Goal: Information Seeking & Learning: Learn about a topic

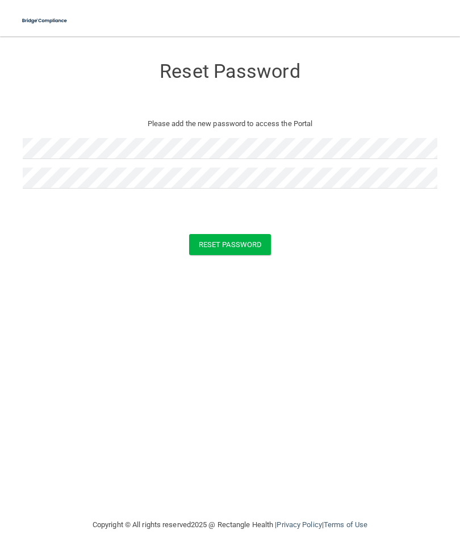
click at [244, 242] on button "Reset Password" at bounding box center [230, 244] width 82 height 21
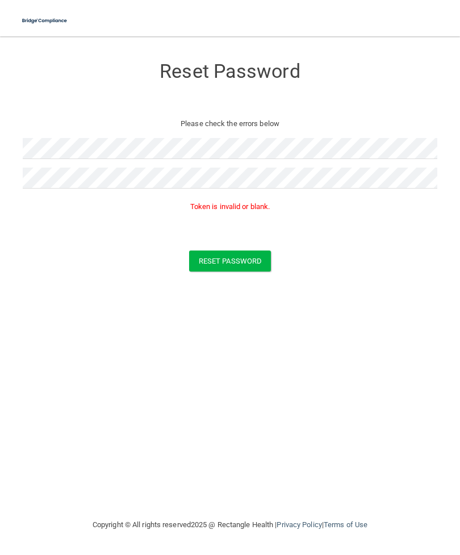
click at [362, 3] on nav "Toggle navigation Manage My Enterprise Manage My Location" at bounding box center [230, 18] width 460 height 36
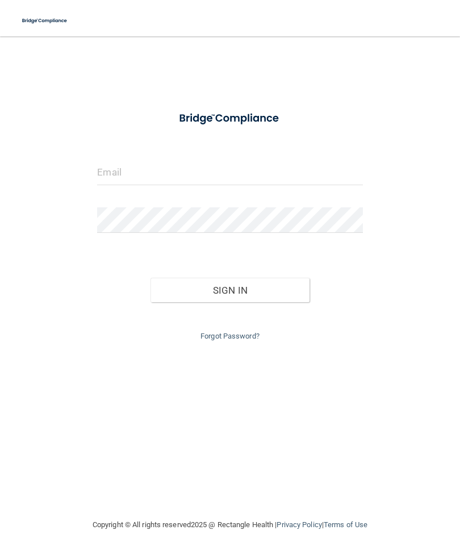
click at [228, 172] on input "email" at bounding box center [229, 173] width 265 height 26
click at [158, 162] on input "email" at bounding box center [229, 173] width 265 height 26
click at [185, 155] on form "Invalid email/password. You don't have permission to access that page. Sign In …" at bounding box center [229, 223] width 265 height 239
click at [215, 171] on input "email" at bounding box center [229, 173] width 265 height 26
type input "[PERSON_NAME][EMAIL_ADDRESS][DOMAIN_NAME]"
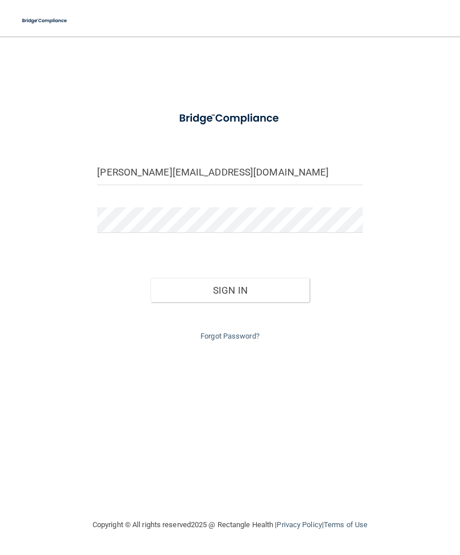
click at [272, 292] on button "Sign In" at bounding box center [229, 290] width 159 height 25
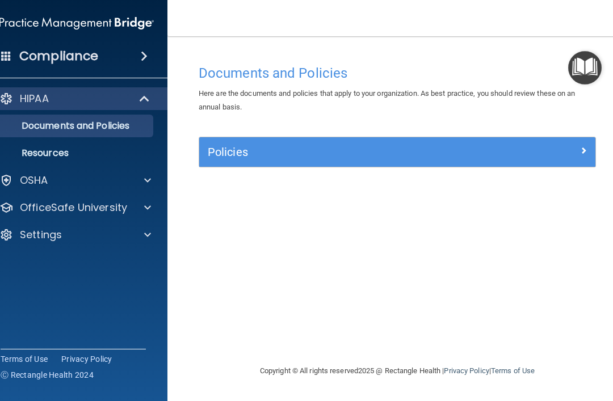
click at [150, 184] on span at bounding box center [147, 181] width 7 height 14
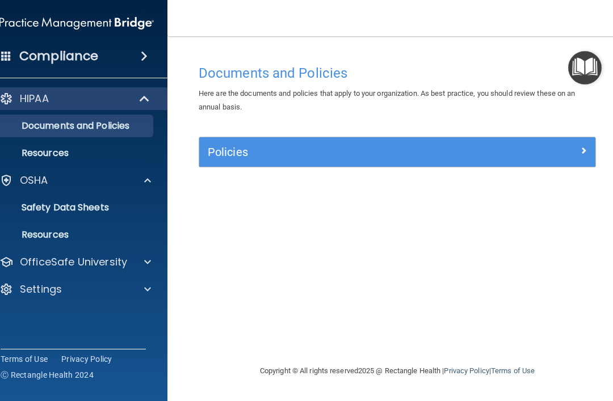
click at [145, 101] on span at bounding box center [146, 99] width 10 height 14
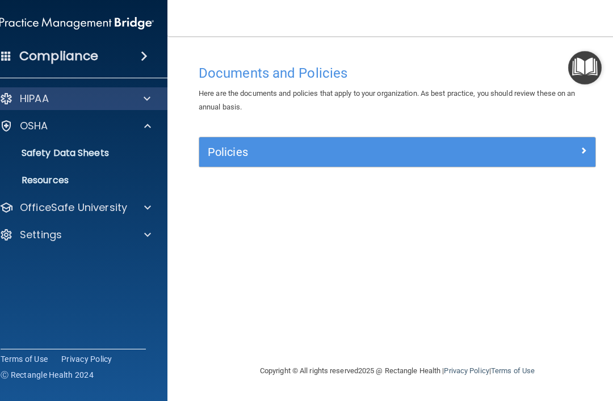
click at [144, 101] on span at bounding box center [147, 99] width 7 height 14
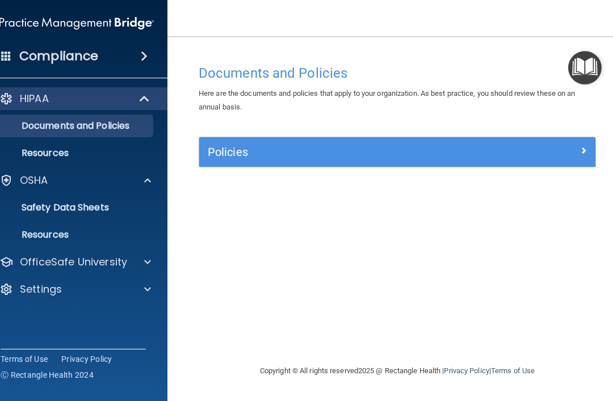
click at [133, 269] on div at bounding box center [146, 263] width 28 height 14
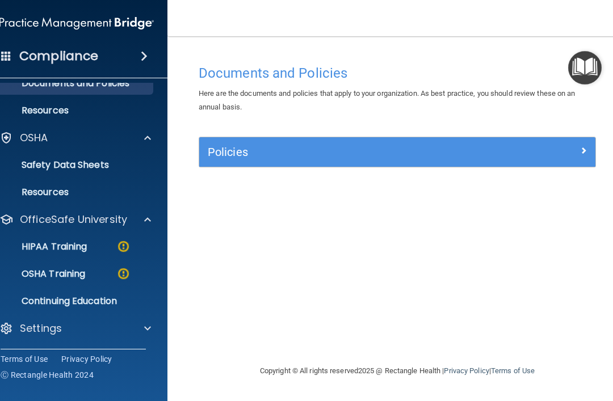
scroll to position [43, 0]
click at [82, 247] on p "HIPAA Training" at bounding box center [40, 246] width 94 height 11
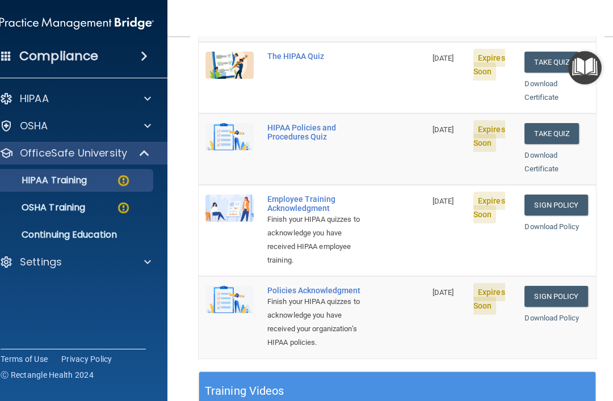
scroll to position [245, 0]
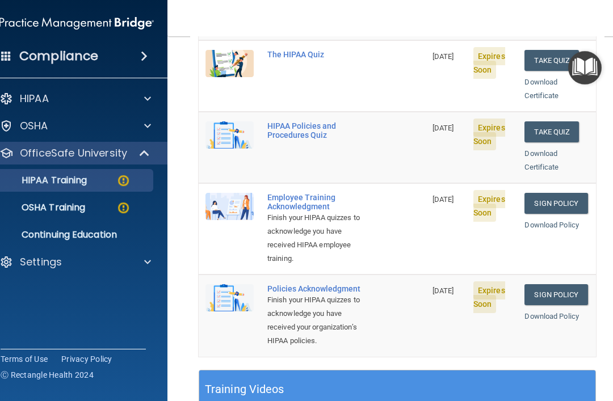
click at [353, 285] on div "Policies Acknowledgment" at bounding box center [318, 289] width 102 height 9
click at [340, 285] on div "Policies Acknowledgment" at bounding box center [318, 289] width 102 height 9
click at [324, 294] on div "Finish your HIPAA quizzes to acknowledge you have received your organization’s …" at bounding box center [318, 321] width 102 height 55
click at [459, 285] on link "Sign Policy" at bounding box center [556, 295] width 63 height 21
click at [459, 193] on link "Sign Policy" at bounding box center [556, 203] width 63 height 21
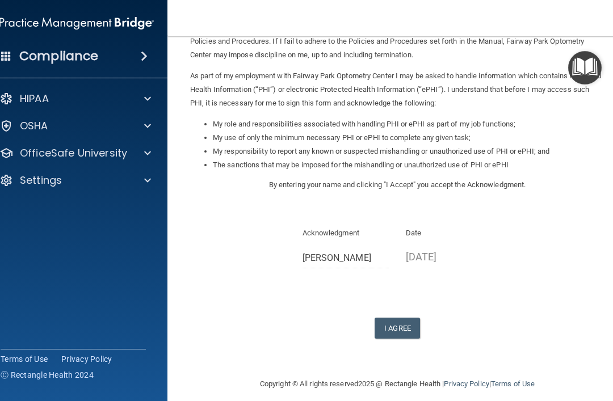
scroll to position [108, 0]
click at [405, 321] on button "I Agree" at bounding box center [397, 329] width 45 height 21
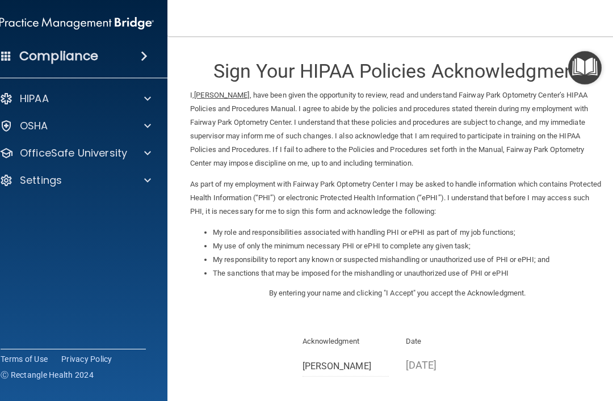
scroll to position [0, 0]
click at [108, 158] on p "OfficeSafe University" at bounding box center [73, 154] width 107 height 14
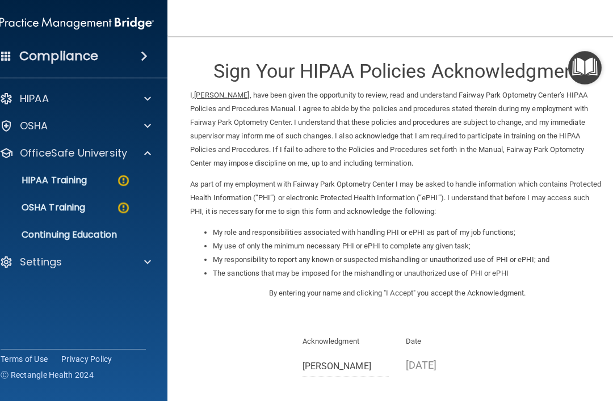
click at [120, 187] on img at bounding box center [123, 181] width 14 height 14
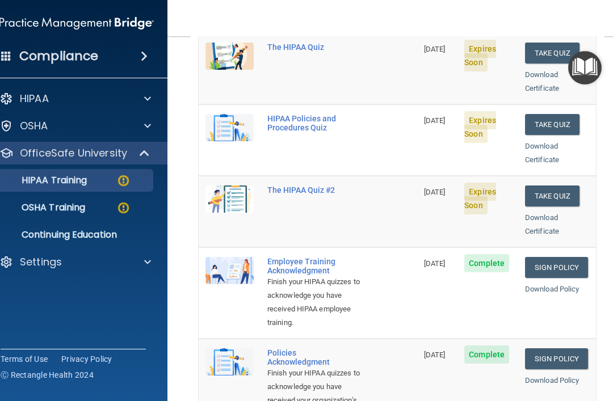
scroll to position [123, 0]
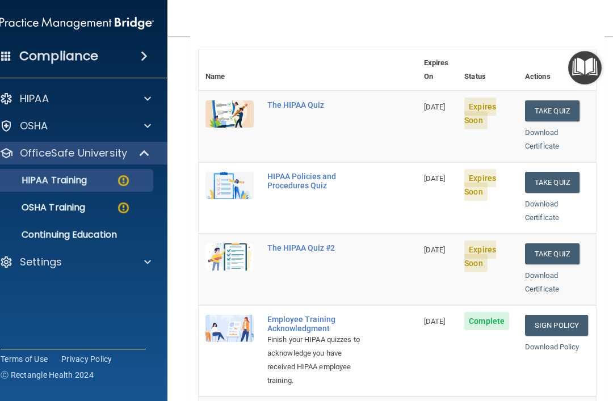
click at [320, 244] on div "The HIPAA Quiz #2" at bounding box center [313, 248] width 93 height 9
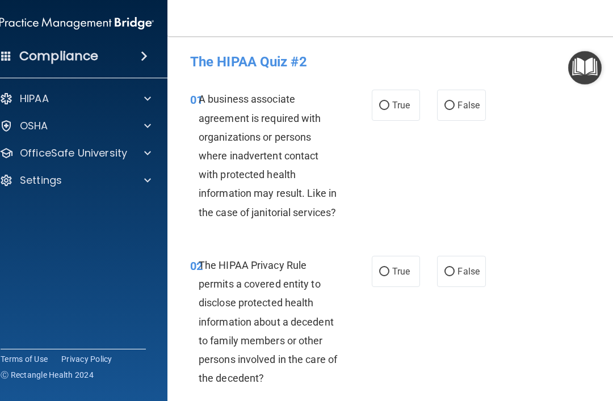
click at [45, 158] on p "OfficeSafe University" at bounding box center [73, 154] width 107 height 14
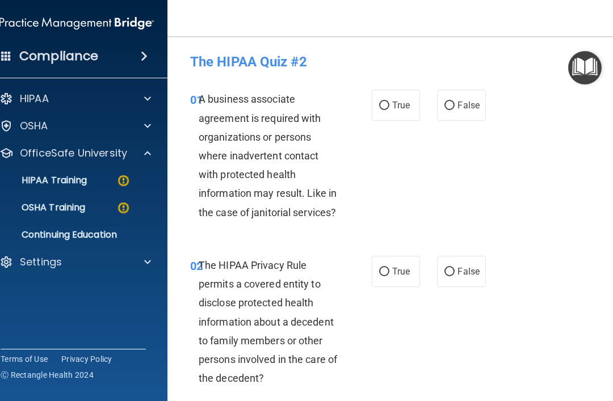
click at [47, 185] on p "HIPAA Training" at bounding box center [40, 180] width 94 height 11
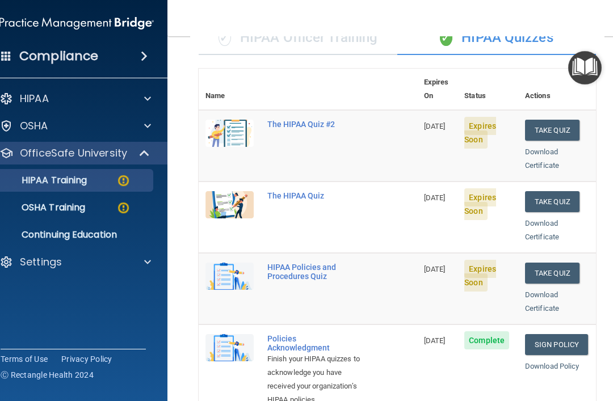
scroll to position [102, 0]
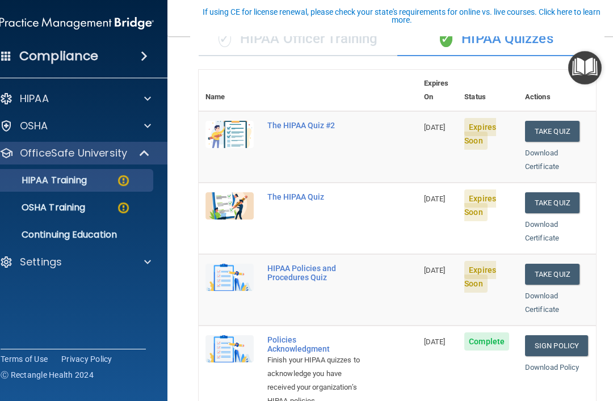
click at [226, 264] on img at bounding box center [230, 277] width 48 height 27
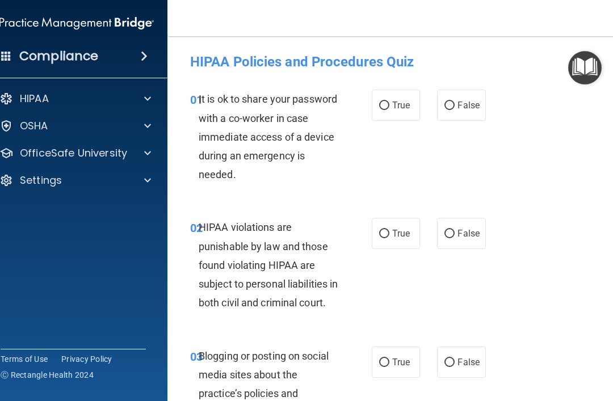
click at [453, 102] on input "False" at bounding box center [450, 106] width 10 height 9
radio input "true"
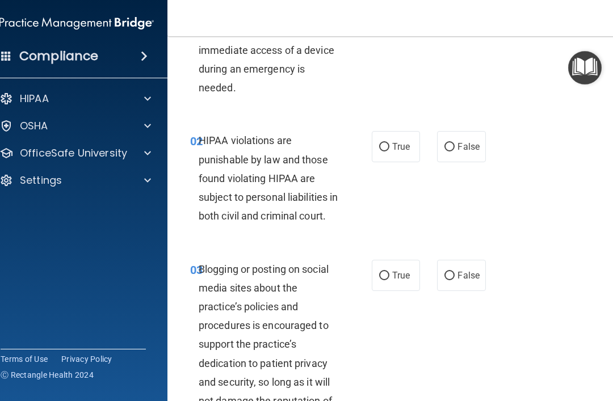
scroll to position [89, 0]
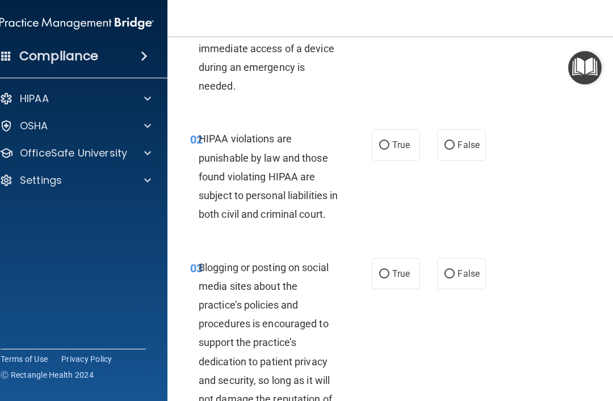
click at [404, 152] on label "True" at bounding box center [396, 144] width 48 height 31
click at [390, 150] on input "True" at bounding box center [384, 145] width 10 height 9
radio input "true"
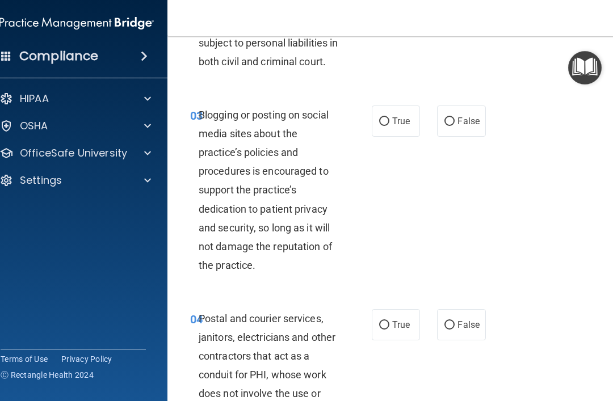
scroll to position [242, 0]
click at [463, 136] on label "False" at bounding box center [461, 120] width 48 height 31
click at [455, 125] on input "False" at bounding box center [450, 121] width 10 height 9
radio input "true"
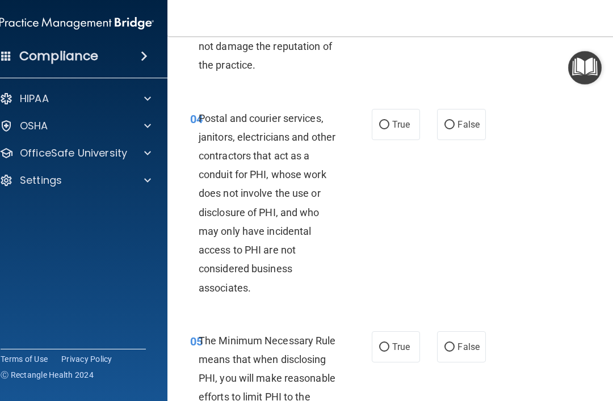
scroll to position [451, 0]
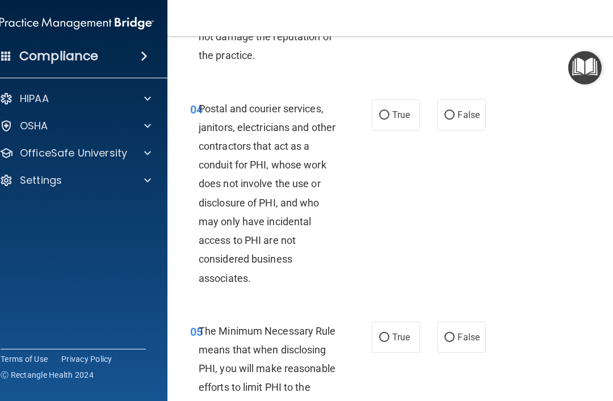
click at [408, 131] on label "True" at bounding box center [396, 114] width 48 height 31
click at [390, 120] on input "True" at bounding box center [384, 115] width 10 height 9
radio input "true"
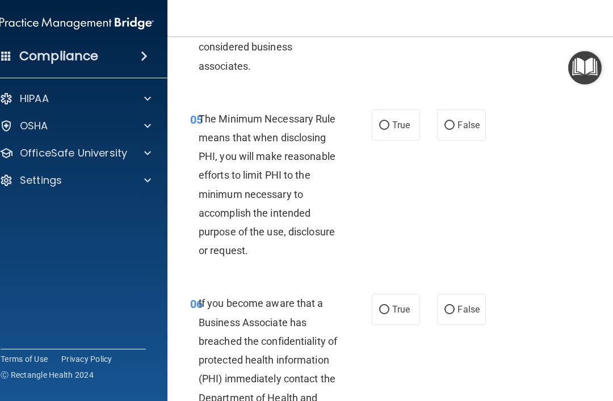
scroll to position [665, 0]
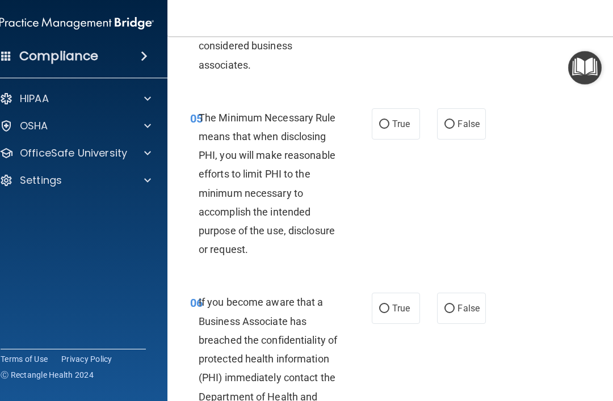
click at [405, 129] on span "True" at bounding box center [401, 124] width 18 height 11
click at [390, 129] on input "True" at bounding box center [384, 124] width 10 height 9
radio input "true"
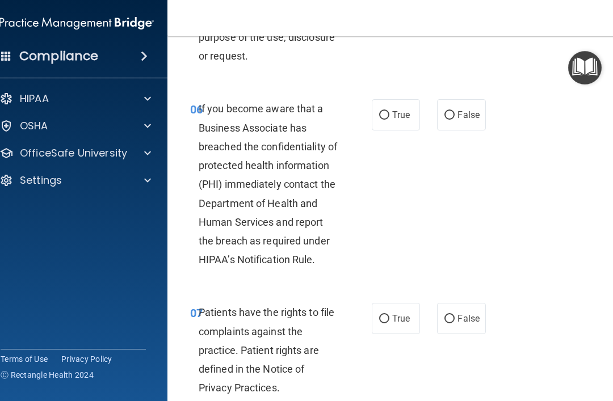
scroll to position [886, 0]
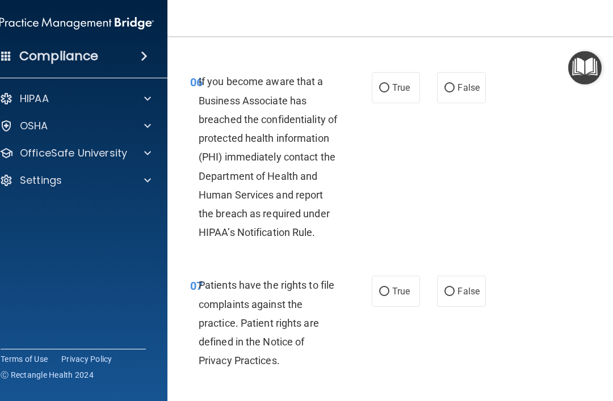
click at [403, 103] on label "True" at bounding box center [396, 87] width 48 height 31
click at [390, 93] on input "True" at bounding box center [384, 88] width 10 height 9
radio input "true"
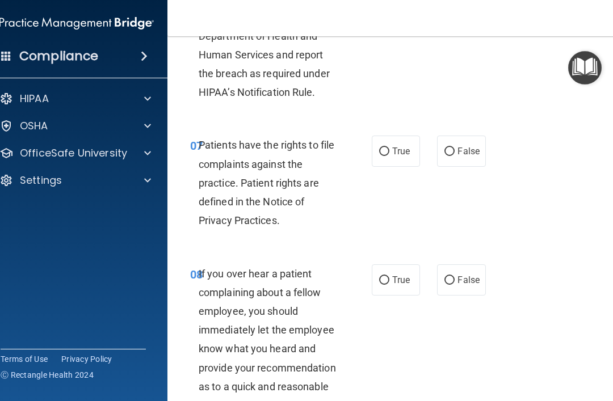
scroll to position [1065, 0]
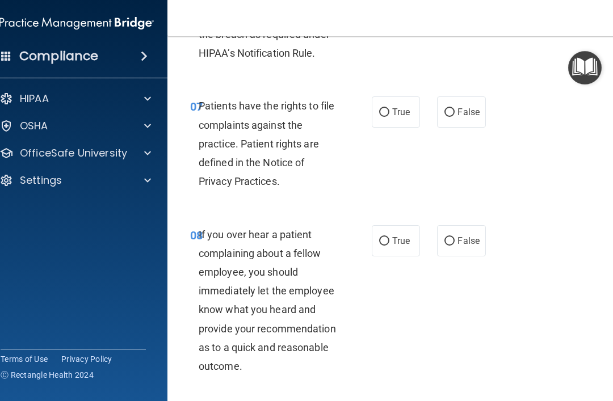
click at [411, 128] on label "True" at bounding box center [396, 112] width 48 height 31
click at [390, 117] on input "True" at bounding box center [384, 112] width 10 height 9
radio input "true"
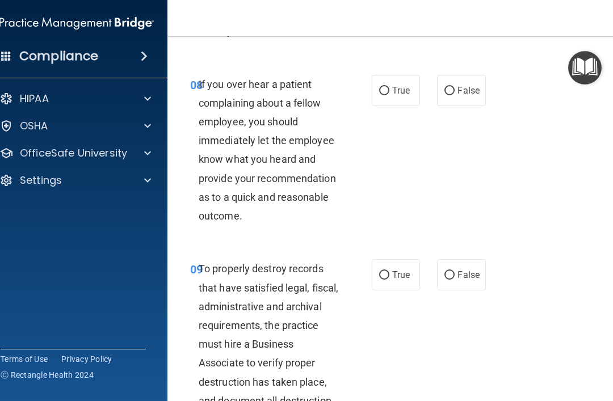
scroll to position [1224, 0]
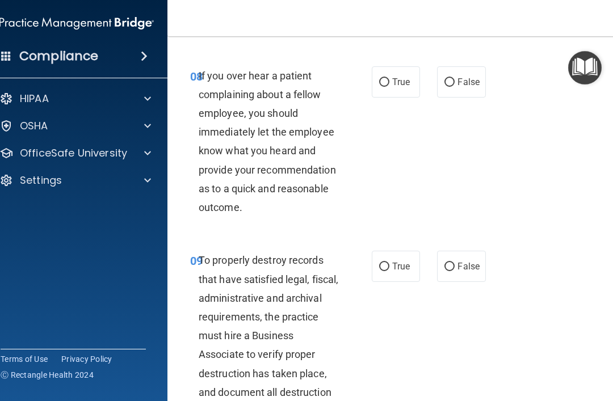
click at [486, 98] on label "False" at bounding box center [461, 81] width 48 height 31
click at [455, 87] on input "False" at bounding box center [450, 82] width 10 height 9
radio input "true"
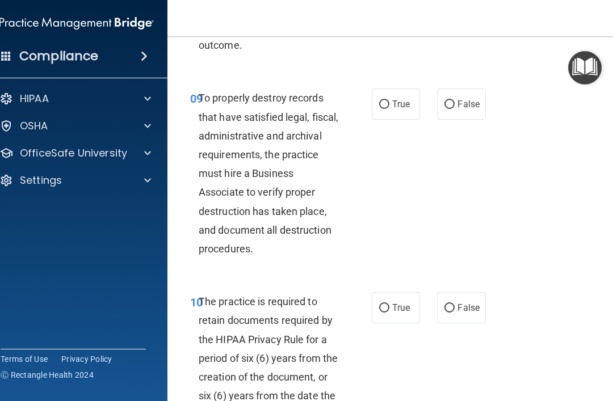
scroll to position [1398, 0]
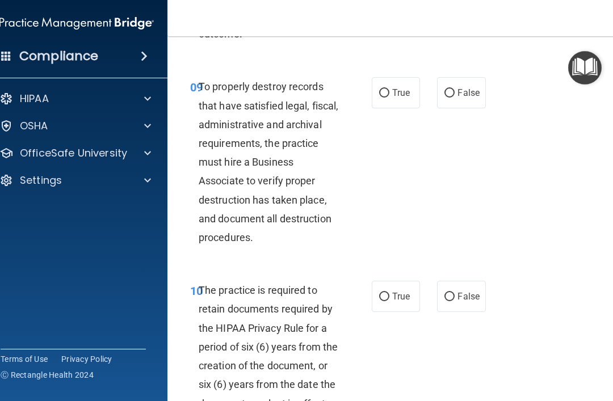
click at [405, 108] on label "True" at bounding box center [396, 92] width 48 height 31
click at [390, 98] on input "True" at bounding box center [384, 93] width 10 height 9
radio input "true"
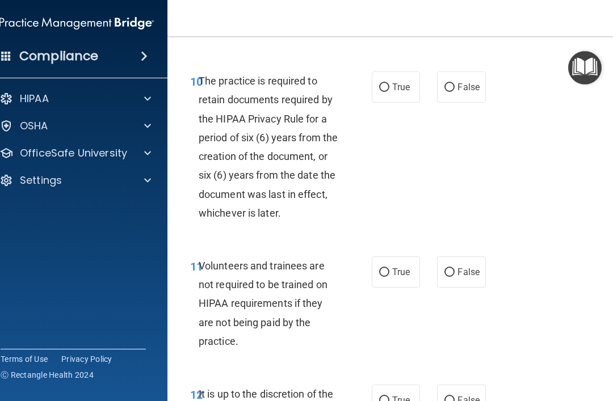
scroll to position [1613, 0]
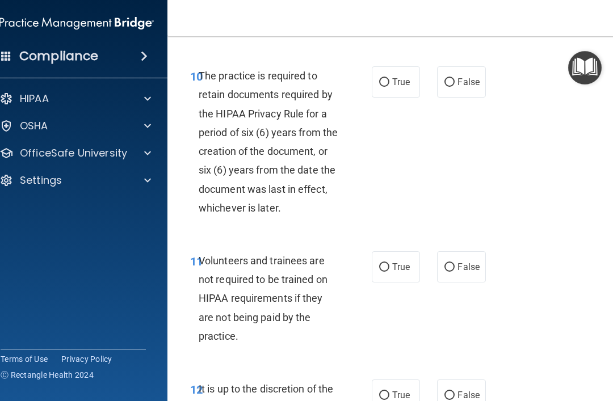
click at [405, 98] on label "True" at bounding box center [396, 81] width 48 height 31
click at [390, 87] on input "True" at bounding box center [384, 82] width 10 height 9
radio input "true"
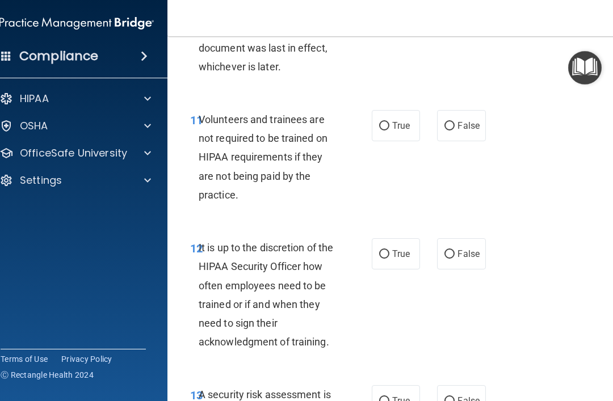
scroll to position [1777, 0]
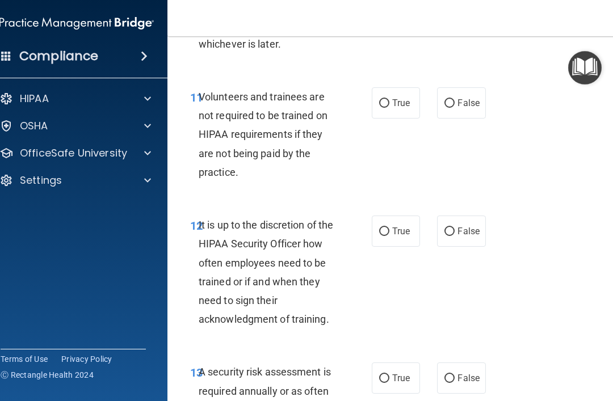
click at [476, 98] on label "False" at bounding box center [461, 102] width 48 height 31
click at [455, 99] on input "False" at bounding box center [450, 103] width 10 height 9
radio input "true"
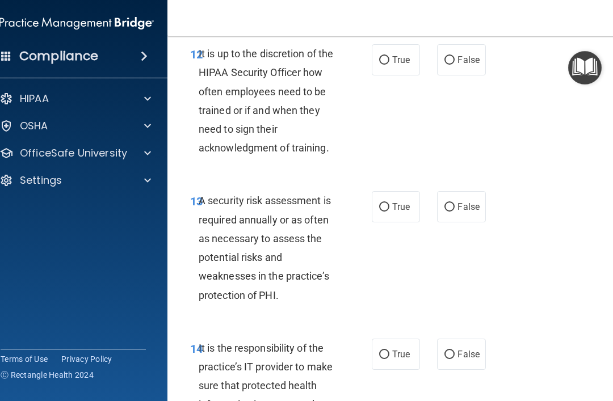
scroll to position [1953, 0]
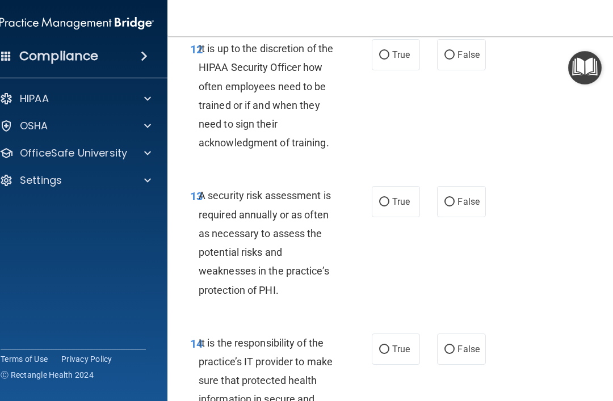
click at [461, 69] on label "False" at bounding box center [461, 54] width 48 height 31
click at [455, 60] on input "False" at bounding box center [450, 55] width 10 height 9
radio input "true"
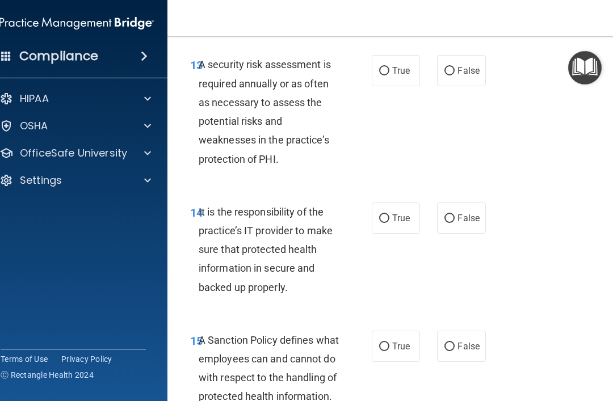
scroll to position [2080, 0]
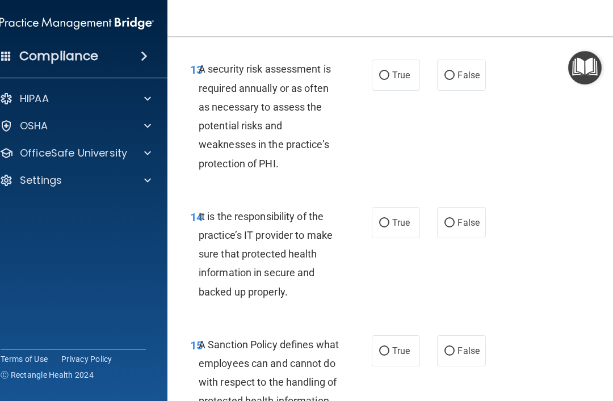
click at [406, 81] on span "True" at bounding box center [401, 75] width 18 height 11
click at [390, 80] on input "True" at bounding box center [384, 76] width 10 height 9
radio input "true"
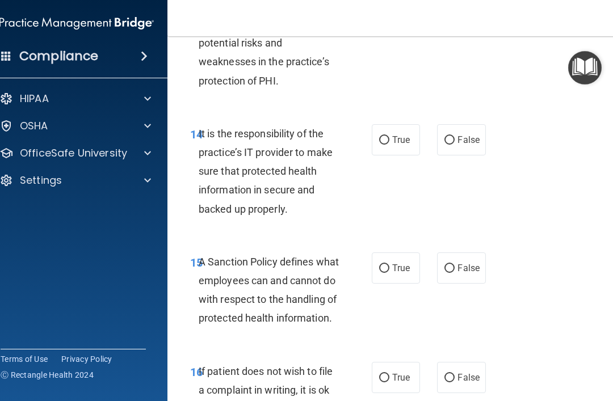
scroll to position [2166, 0]
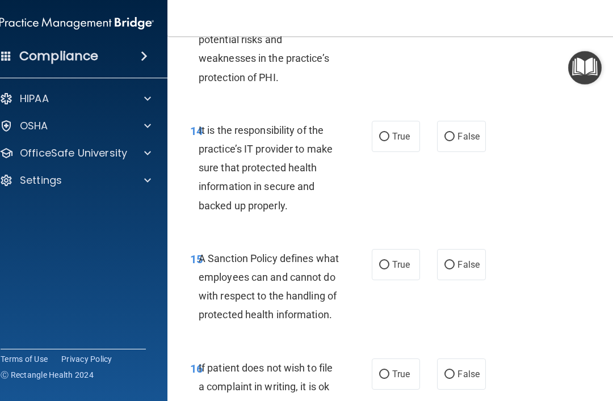
click at [402, 149] on label "True" at bounding box center [396, 136] width 48 height 31
click at [390, 141] on input "True" at bounding box center [384, 137] width 10 height 9
radio input "true"
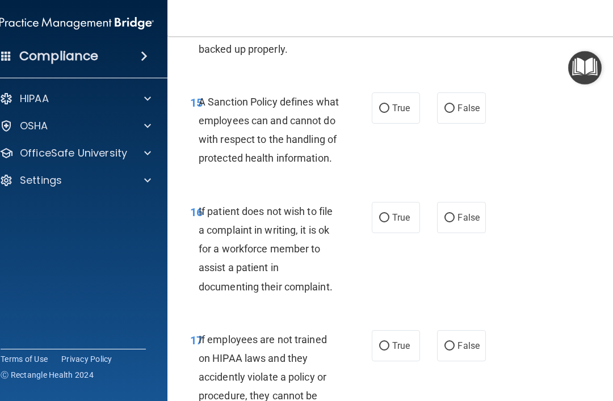
scroll to position [2326, 0]
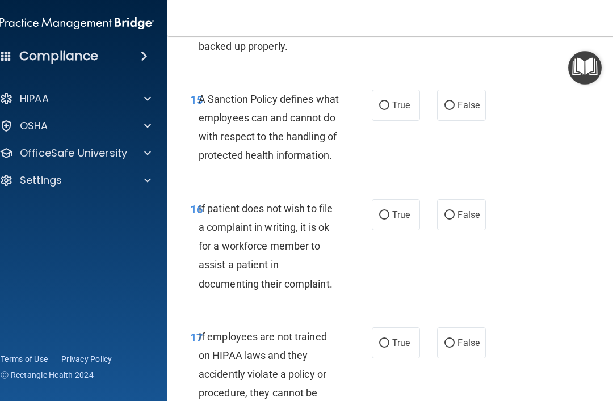
click at [402, 121] on label "True" at bounding box center [396, 105] width 48 height 31
click at [390, 110] on input "True" at bounding box center [384, 106] width 10 height 9
radio input "true"
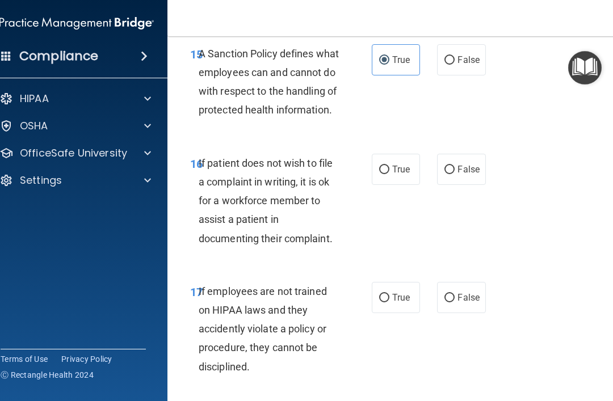
scroll to position [2357, 0]
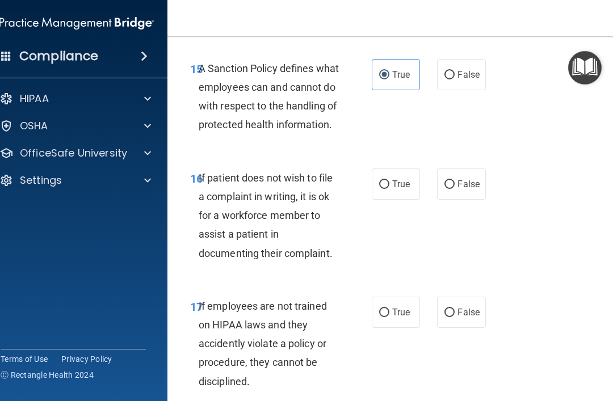
click at [468, 200] on label "False" at bounding box center [461, 184] width 48 height 31
click at [455, 189] on input "False" at bounding box center [450, 185] width 10 height 9
radio input "true"
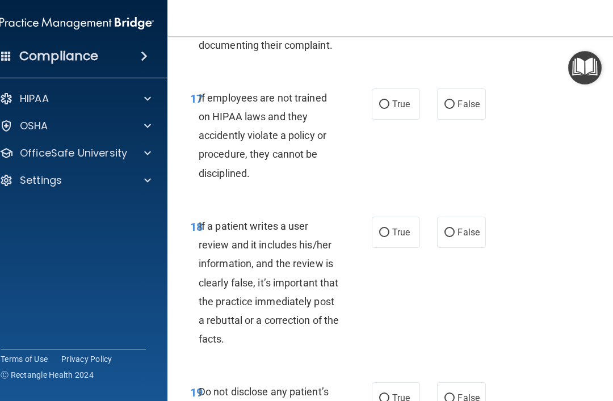
scroll to position [2568, 0]
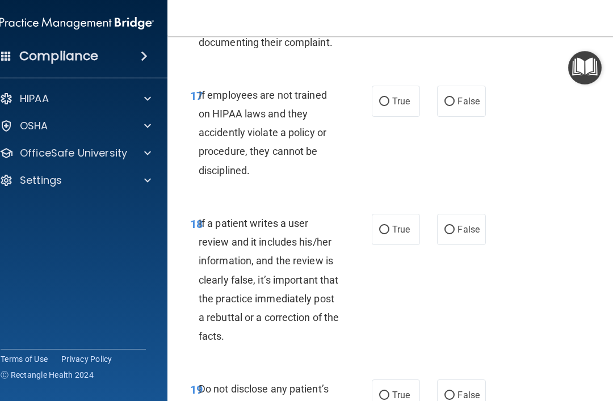
click at [403, 107] on span "True" at bounding box center [401, 101] width 18 height 11
click at [390, 106] on input "True" at bounding box center [384, 102] width 10 height 9
radio input "true"
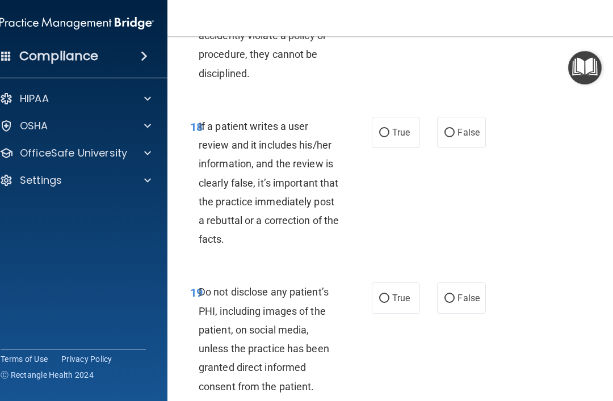
scroll to position [2667, 0]
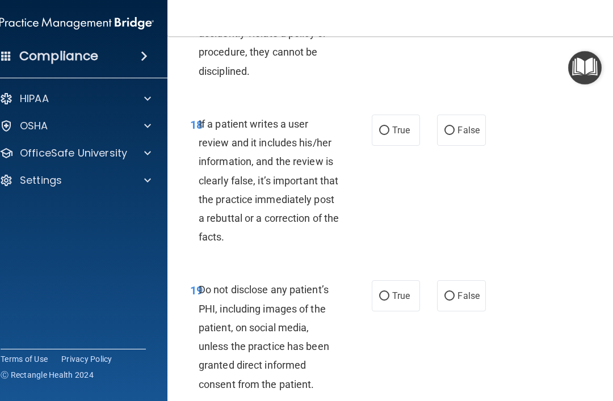
click at [462, 136] on span "False" at bounding box center [469, 130] width 22 height 11
click at [455, 135] on input "False" at bounding box center [450, 131] width 10 height 9
radio input "true"
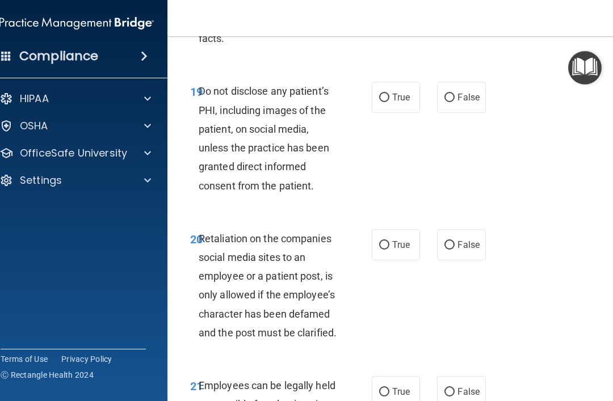
scroll to position [2868, 0]
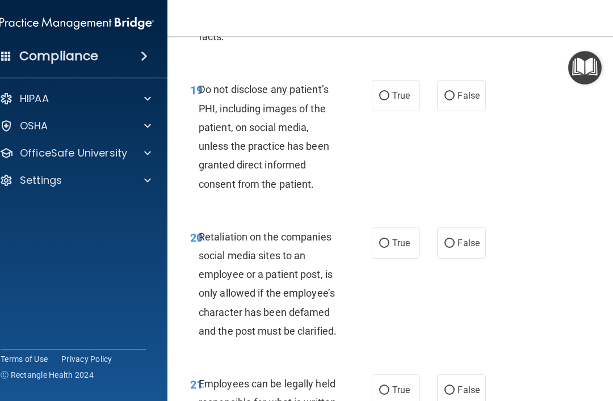
click at [403, 111] on label "True" at bounding box center [396, 95] width 48 height 31
click at [390, 101] on input "True" at bounding box center [384, 96] width 10 height 9
radio input "true"
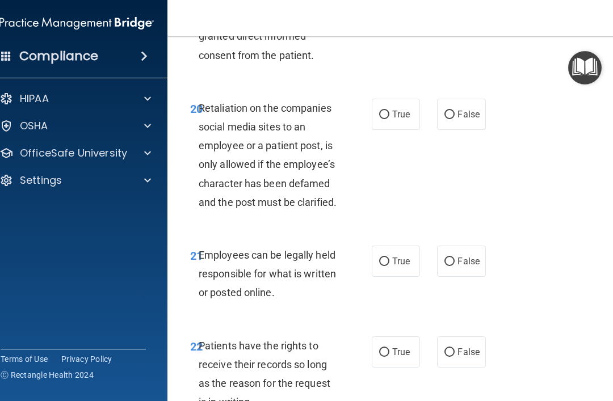
scroll to position [2998, 0]
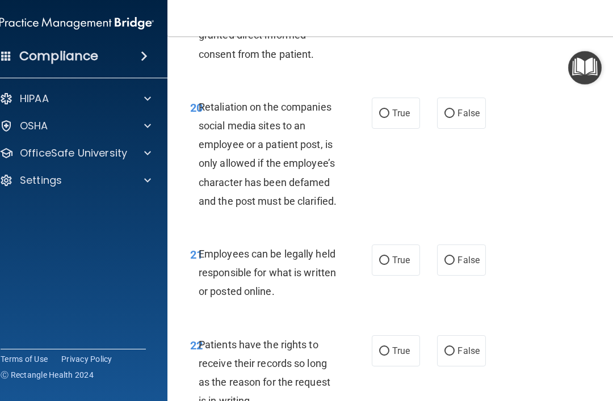
click at [454, 118] on input "False" at bounding box center [450, 114] width 10 height 9
radio input "true"
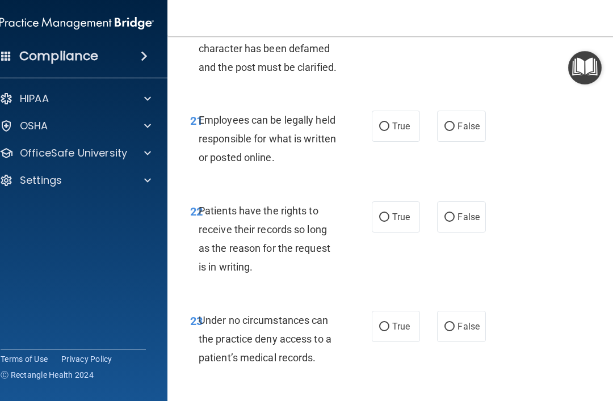
scroll to position [3133, 0]
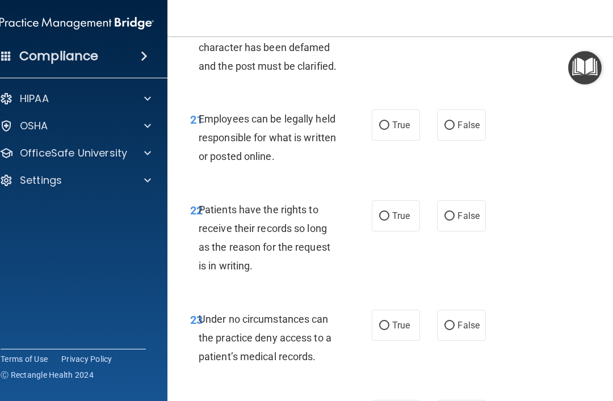
click at [402, 131] on span "True" at bounding box center [401, 125] width 18 height 11
click at [390, 130] on input "True" at bounding box center [384, 126] width 10 height 9
radio input "true"
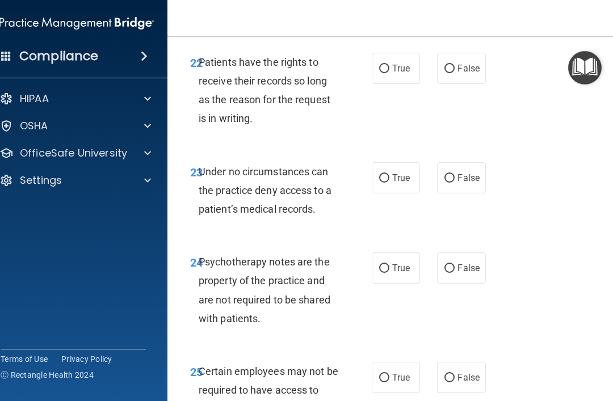
scroll to position [3281, 0]
click at [390, 81] on label "True" at bounding box center [396, 67] width 48 height 31
click at [390, 73] on input "True" at bounding box center [384, 68] width 10 height 9
radio input "true"
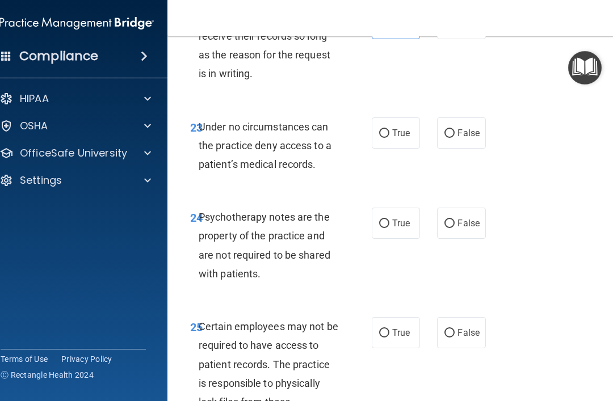
scroll to position [3329, 0]
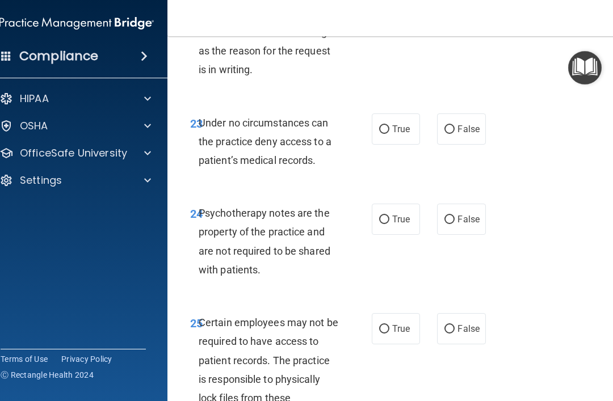
click at [386, 134] on input "True" at bounding box center [384, 129] width 10 height 9
radio input "true"
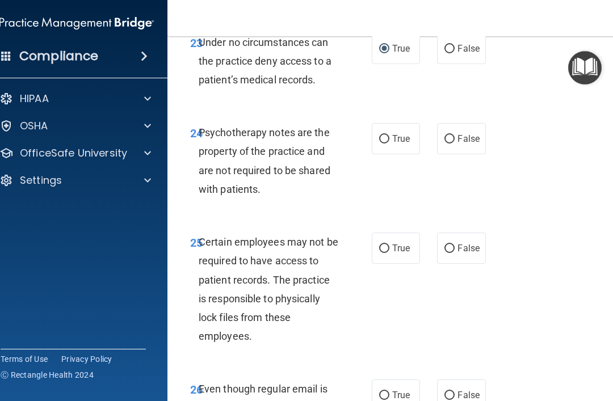
scroll to position [3411, 0]
click at [468, 144] on span "False" at bounding box center [469, 138] width 22 height 11
click at [455, 143] on input "False" at bounding box center [450, 139] width 10 height 9
radio input "true"
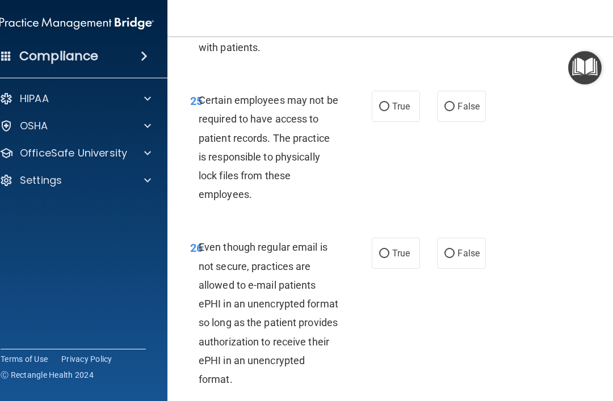
scroll to position [3553, 0]
click at [388, 118] on label "True" at bounding box center [396, 105] width 48 height 31
click at [388, 111] on input "True" at bounding box center [384, 106] width 10 height 9
radio input "true"
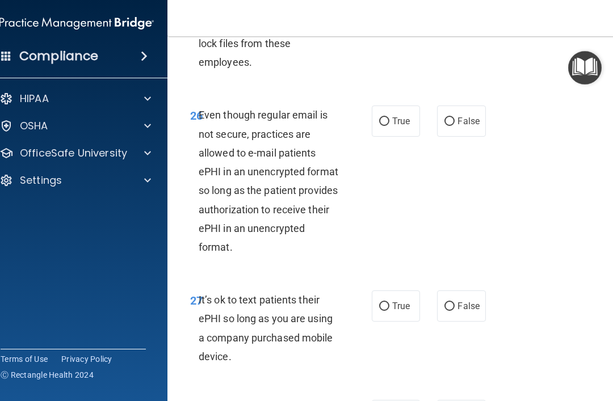
scroll to position [3685, 0]
click at [467, 126] on span "False" at bounding box center [469, 120] width 22 height 11
click at [455, 125] on input "False" at bounding box center [450, 121] width 10 height 9
radio input "true"
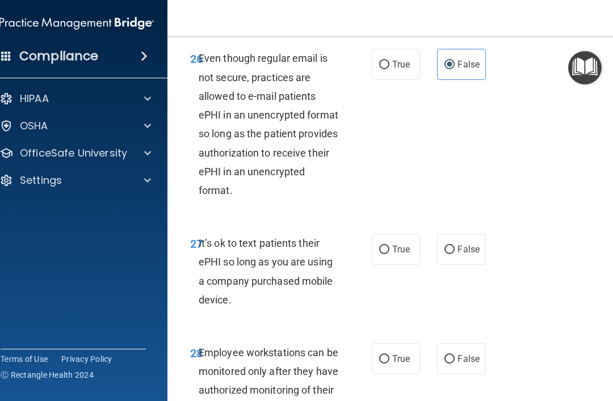
scroll to position [3742, 0]
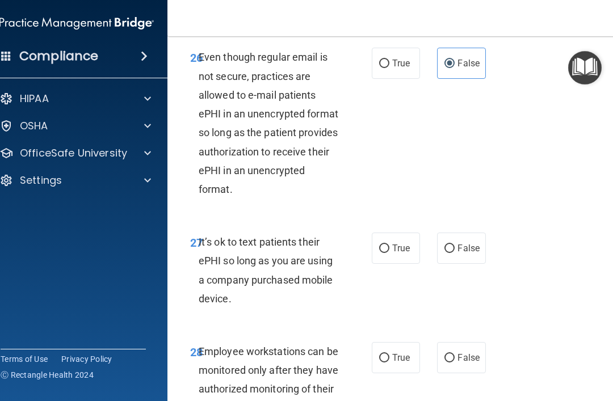
click at [387, 70] on label "True" at bounding box center [396, 63] width 48 height 31
click at [387, 68] on input "True" at bounding box center [384, 64] width 10 height 9
radio input "true"
radio input "false"
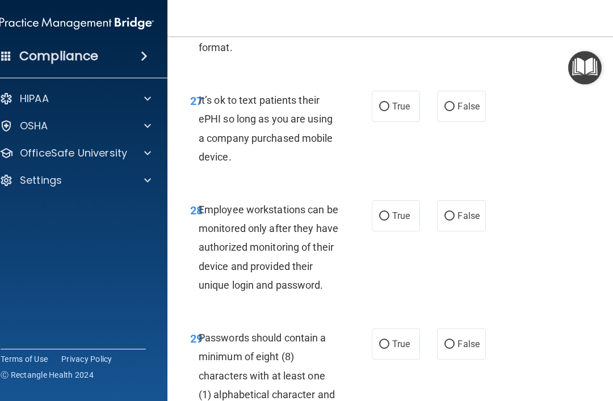
scroll to position [3888, 0]
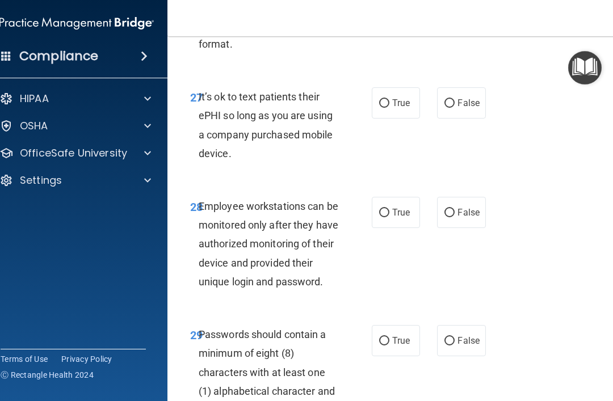
click at [465, 108] on span "False" at bounding box center [469, 103] width 22 height 11
click at [455, 108] on input "False" at bounding box center [450, 103] width 10 height 9
radio input "true"
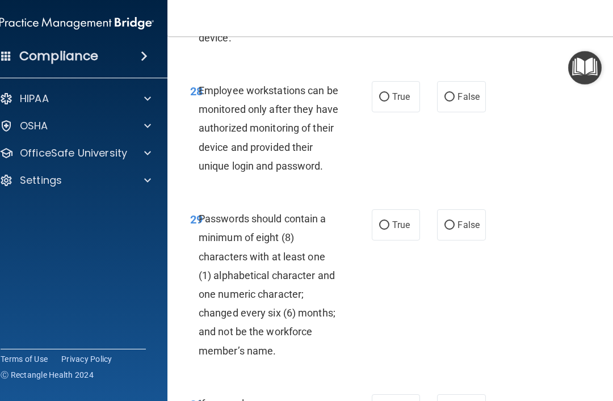
scroll to position [4005, 0]
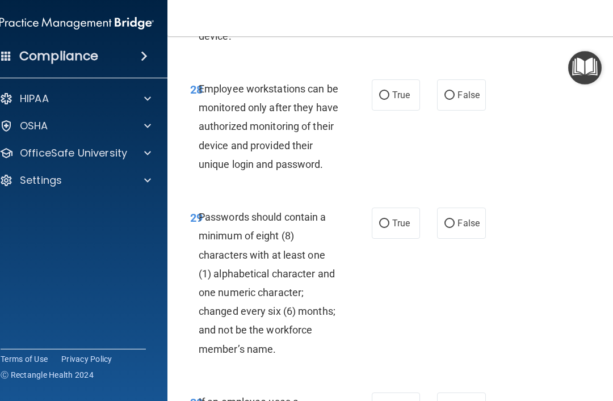
click at [467, 101] on span "False" at bounding box center [469, 95] width 22 height 11
click at [455, 100] on input "False" at bounding box center [450, 95] width 10 height 9
radio input "true"
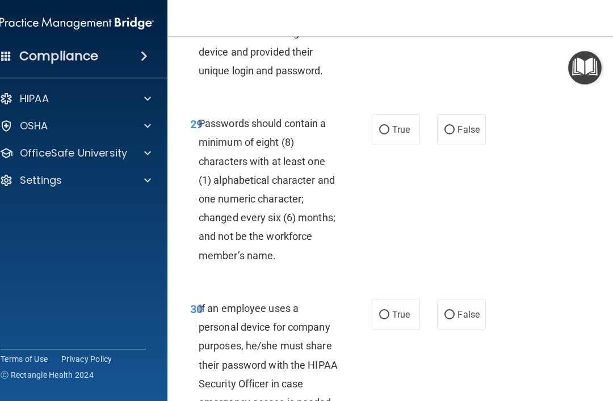
scroll to position [4101, 0]
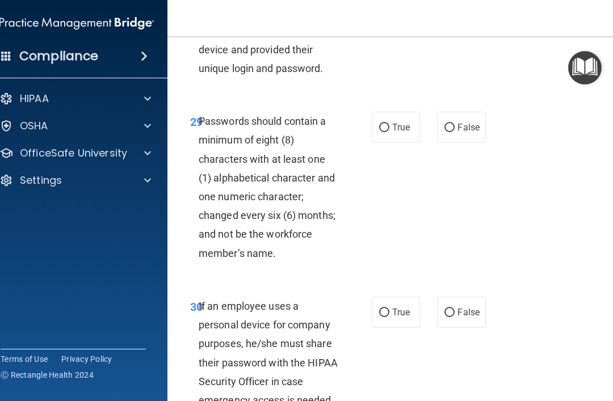
click at [415, 143] on label "True" at bounding box center [396, 127] width 48 height 31
click at [390, 132] on input "True" at bounding box center [384, 128] width 10 height 9
radio input "true"
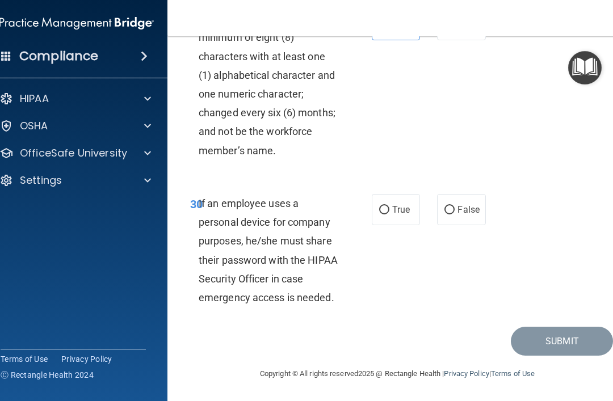
scroll to position [4218, 0]
click at [386, 203] on label "True" at bounding box center [396, 209] width 48 height 31
click at [386, 206] on input "True" at bounding box center [384, 210] width 10 height 9
radio input "true"
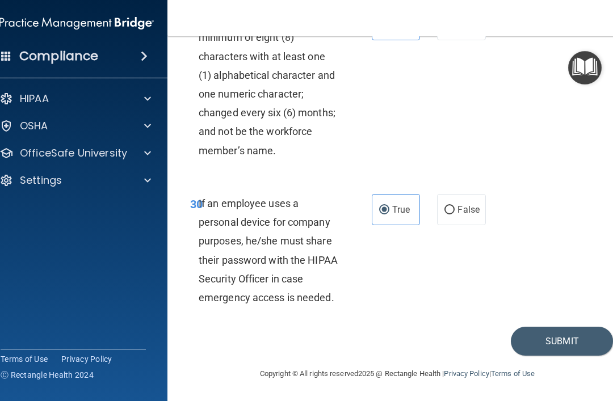
click at [539, 339] on button "Submit" at bounding box center [562, 341] width 102 height 29
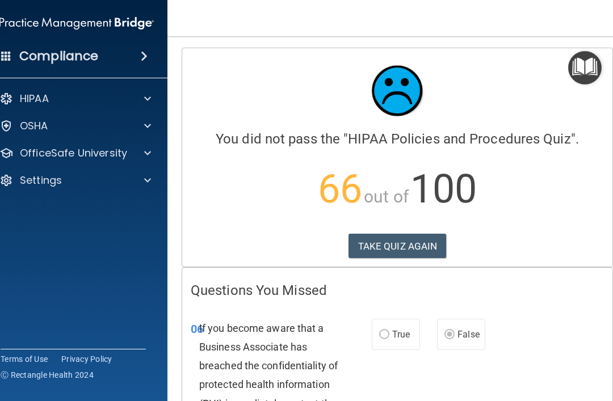
click at [411, 257] on button "TAKE QUIZ AGAIN" at bounding box center [398, 246] width 98 height 25
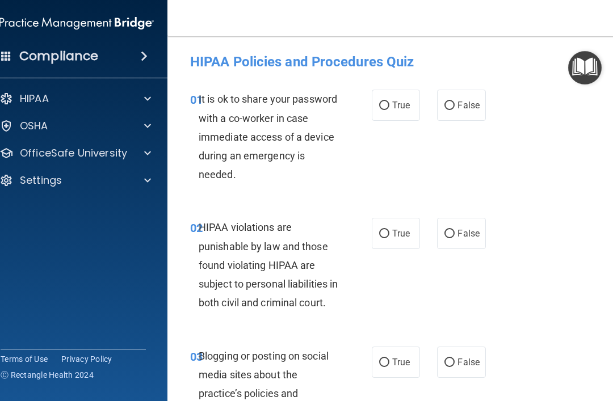
click at [465, 111] on label "False" at bounding box center [461, 105] width 48 height 31
click at [455, 110] on input "False" at bounding box center [450, 106] width 10 height 9
radio input "true"
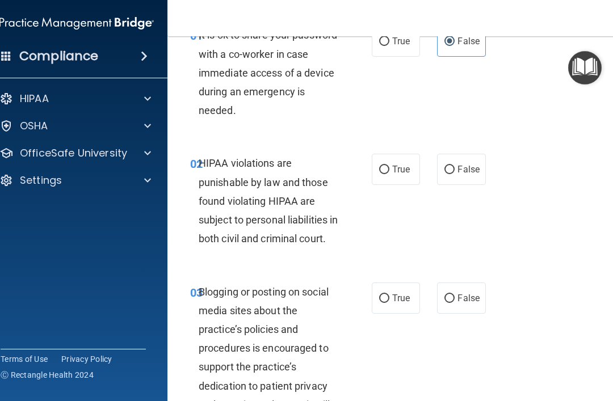
scroll to position [65, 0]
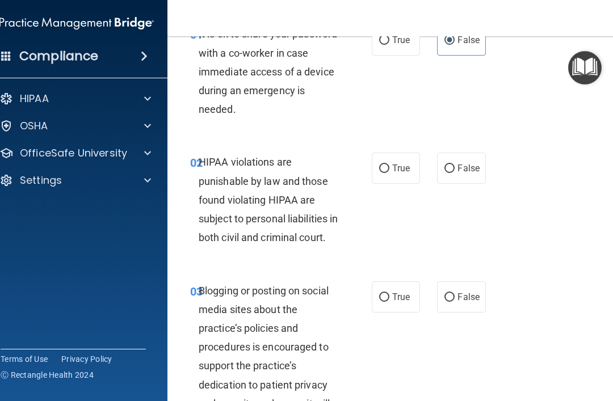
click at [397, 160] on label "True" at bounding box center [396, 168] width 48 height 31
click at [390, 165] on input "True" at bounding box center [384, 169] width 10 height 9
radio input "true"
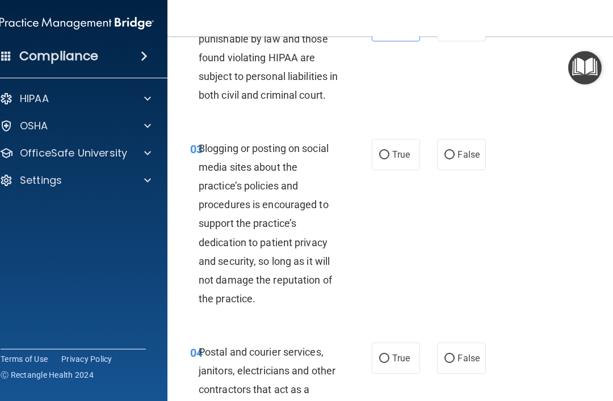
scroll to position [211, 0]
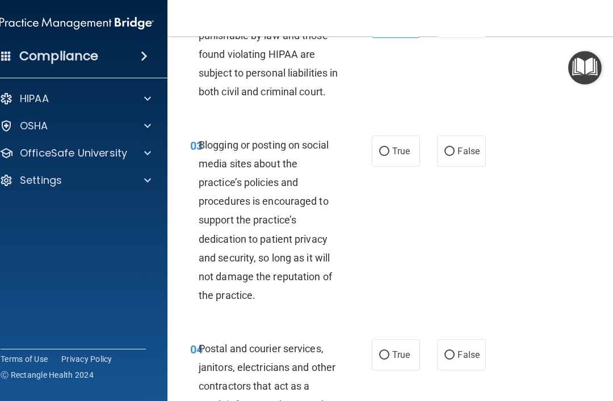
click at [467, 167] on label "False" at bounding box center [461, 151] width 48 height 31
click at [455, 156] on input "False" at bounding box center [450, 152] width 10 height 9
radio input "true"
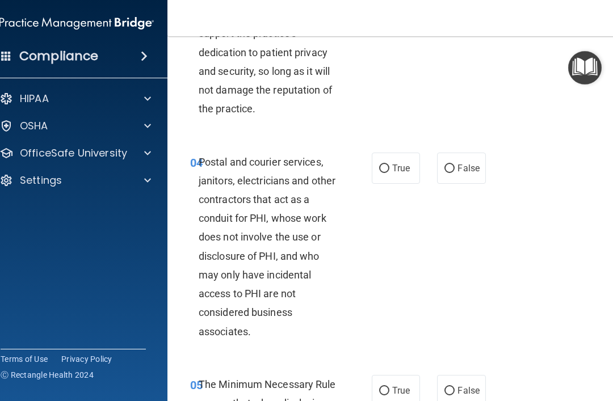
scroll to position [403, 0]
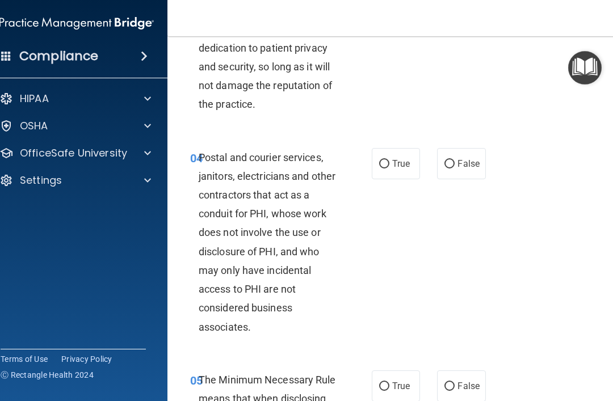
click at [388, 169] on input "True" at bounding box center [384, 164] width 10 height 9
radio input "true"
click at [463, 169] on span "False" at bounding box center [469, 163] width 22 height 11
click at [455, 169] on input "False" at bounding box center [450, 164] width 10 height 9
radio input "true"
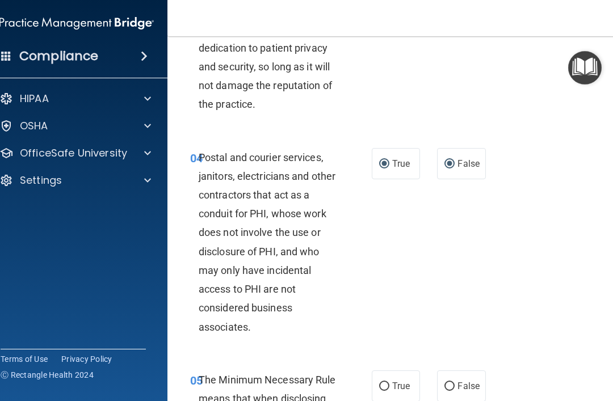
radio input "false"
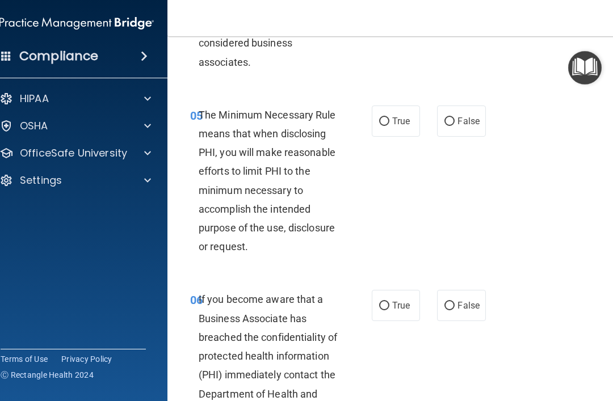
scroll to position [670, 0]
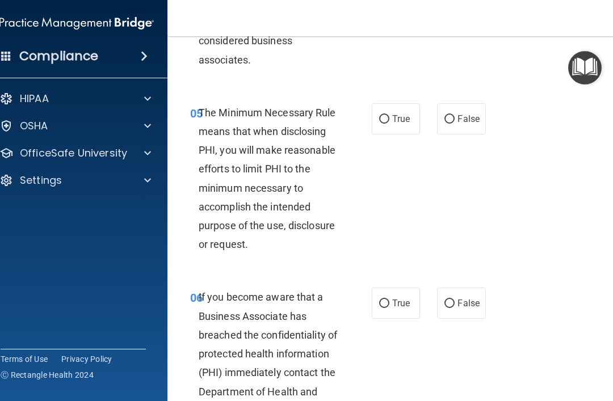
click at [384, 123] on label "True" at bounding box center [396, 118] width 48 height 31
click at [384, 123] on input "True" at bounding box center [384, 119] width 10 height 9
radio input "true"
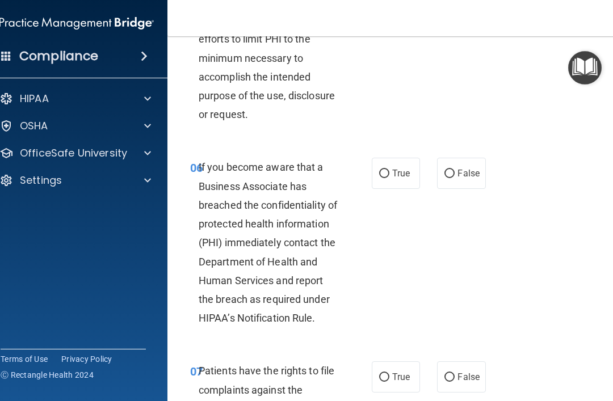
scroll to position [805, 0]
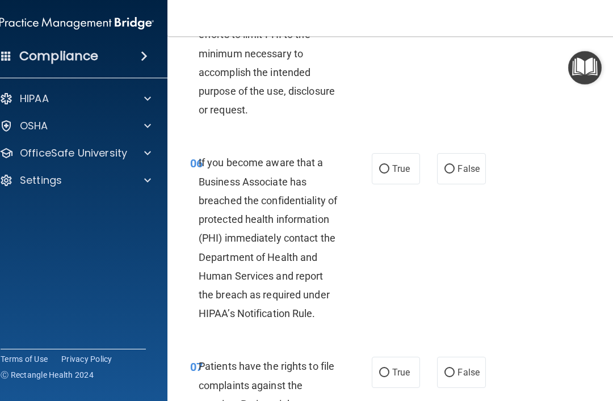
click at [394, 177] on label "True" at bounding box center [396, 168] width 48 height 31
click at [390, 174] on input "True" at bounding box center [384, 169] width 10 height 9
radio input "true"
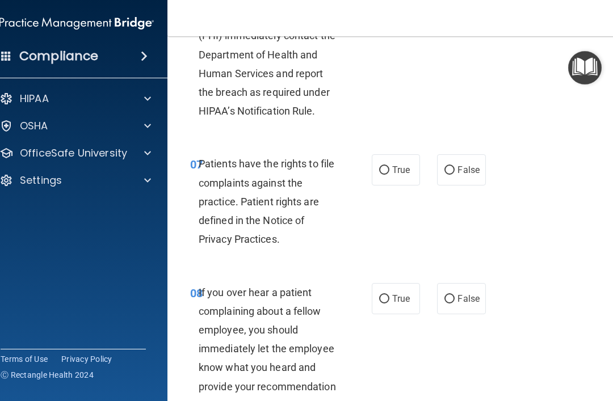
scroll to position [1010, 0]
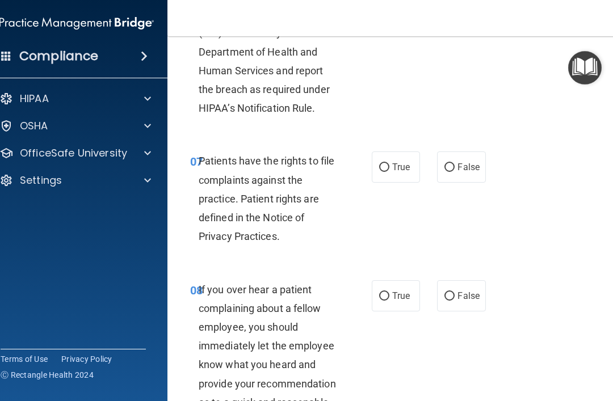
click at [401, 173] on span "True" at bounding box center [401, 167] width 18 height 11
click at [390, 172] on input "True" at bounding box center [384, 168] width 10 height 9
radio input "true"
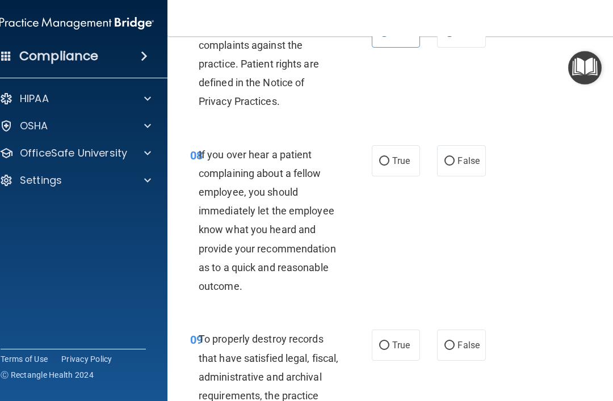
scroll to position [1150, 0]
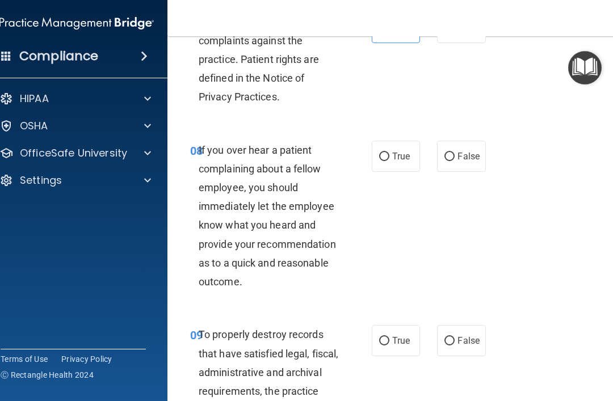
click at [465, 162] on span "False" at bounding box center [469, 156] width 22 height 11
click at [455, 161] on input "False" at bounding box center [450, 157] width 10 height 9
radio input "true"
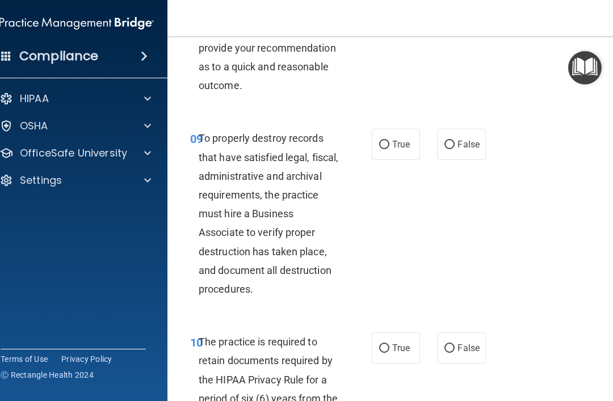
scroll to position [1361, 0]
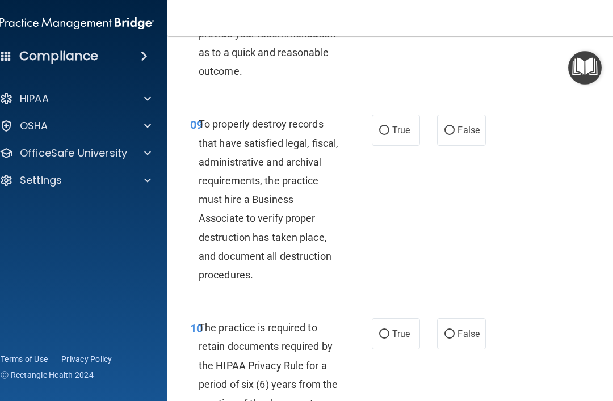
click at [387, 136] on label "True" at bounding box center [396, 130] width 48 height 31
click at [387, 135] on input "True" at bounding box center [384, 131] width 10 height 9
radio input "true"
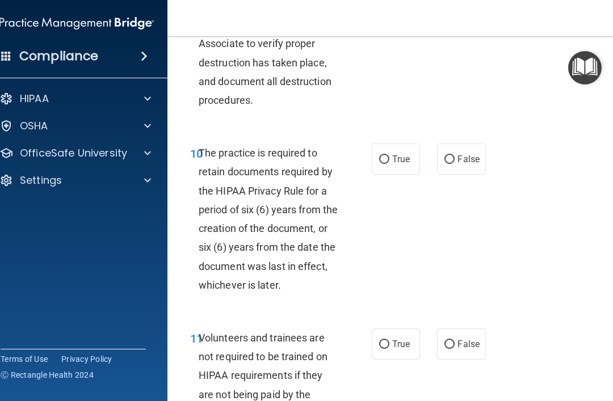
scroll to position [1550, 0]
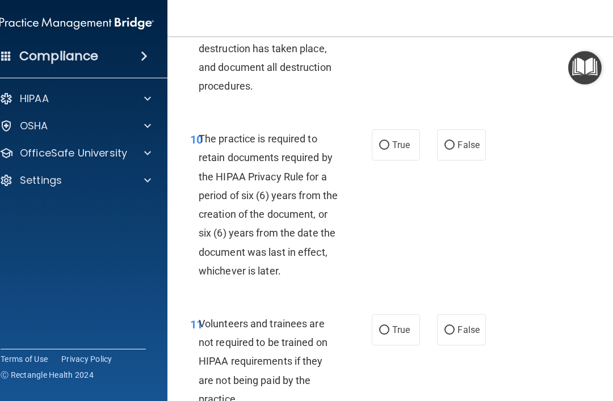
click at [398, 150] on span "True" at bounding box center [401, 145] width 18 height 11
click at [390, 150] on input "True" at bounding box center [384, 145] width 10 height 9
radio input "true"
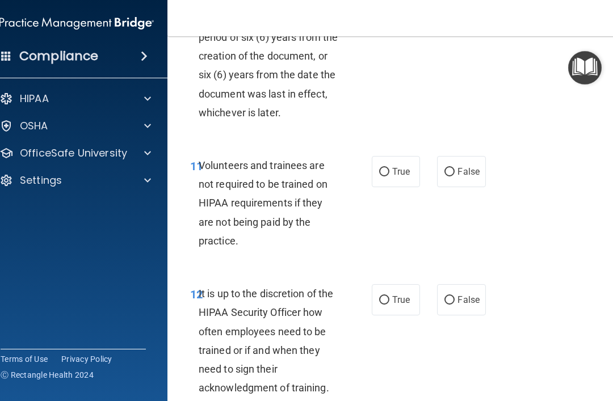
scroll to position [1738, 0]
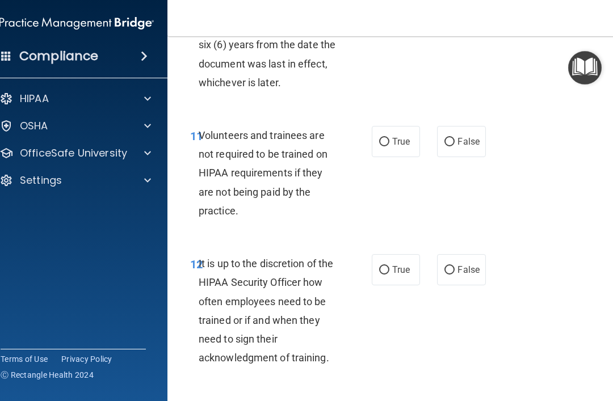
click at [471, 147] on span "False" at bounding box center [469, 141] width 22 height 11
click at [455, 147] on input "False" at bounding box center [450, 142] width 10 height 9
radio input "true"
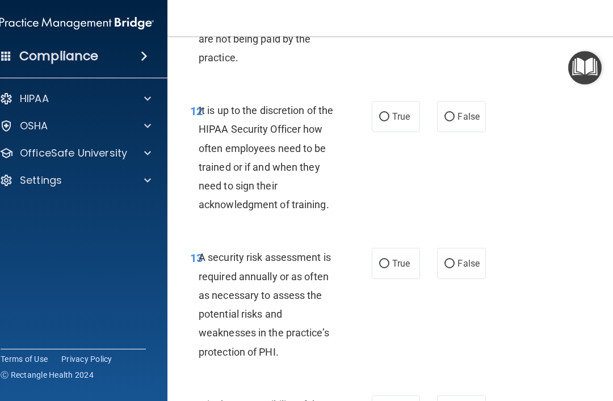
scroll to position [1893, 0]
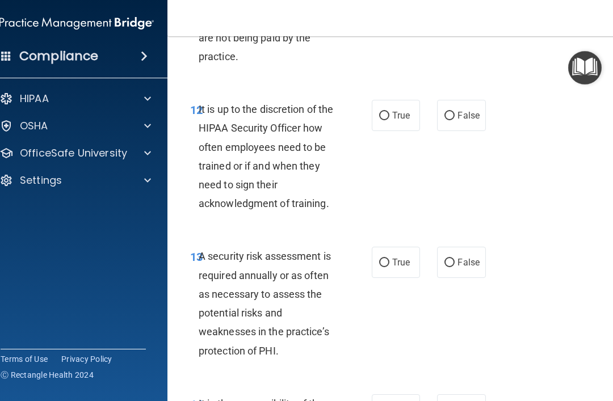
click at [474, 131] on label "False" at bounding box center [461, 115] width 48 height 31
click at [455, 120] on input "False" at bounding box center [450, 116] width 10 height 9
radio input "true"
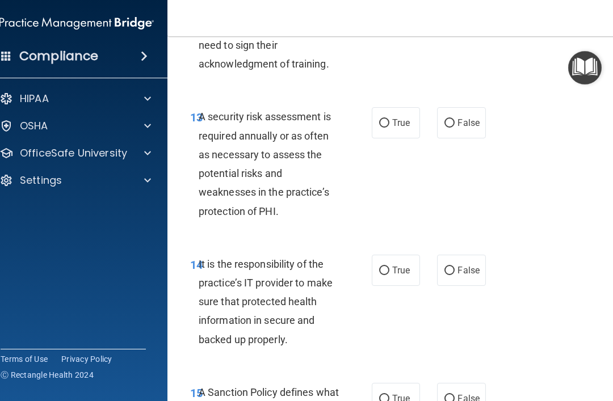
scroll to position [2047, 0]
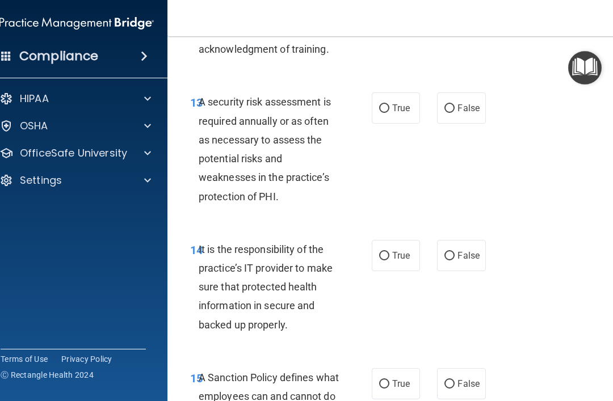
click at [404, 122] on label "True" at bounding box center [396, 108] width 48 height 31
click at [390, 113] on input "True" at bounding box center [384, 108] width 10 height 9
radio input "true"
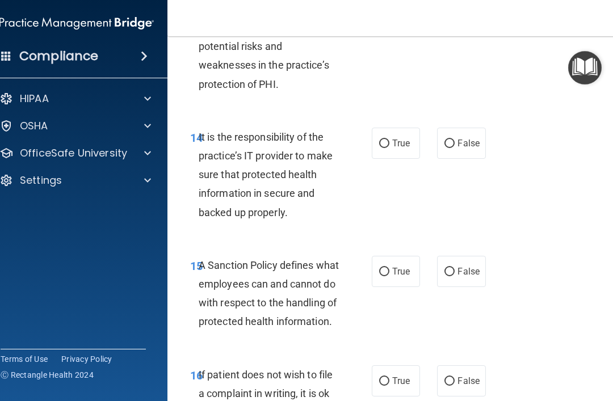
scroll to position [2161, 0]
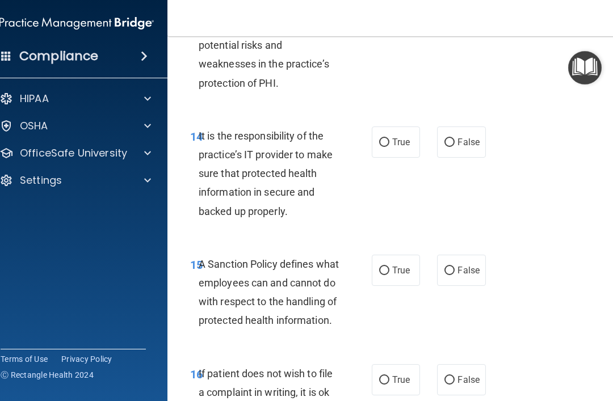
click at [399, 147] on span "True" at bounding box center [401, 142] width 18 height 11
click at [390, 147] on input "True" at bounding box center [384, 143] width 10 height 9
radio input "true"
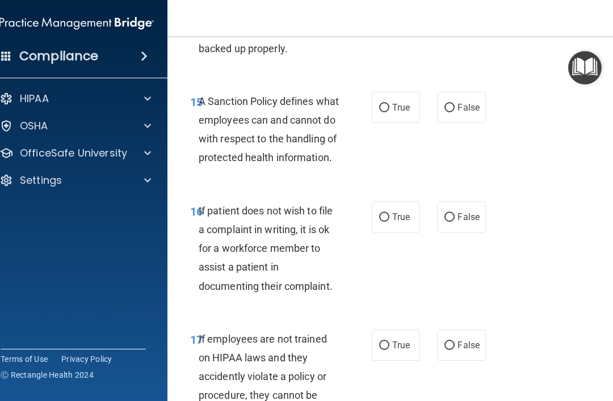
scroll to position [2333, 0]
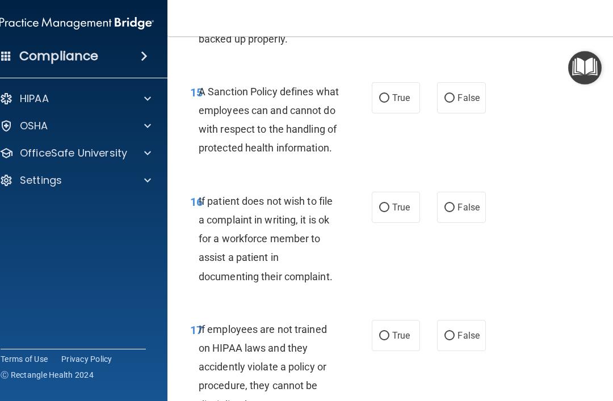
click at [401, 111] on label "True" at bounding box center [396, 97] width 48 height 31
click at [390, 103] on input "True" at bounding box center [384, 98] width 10 height 9
radio input "true"
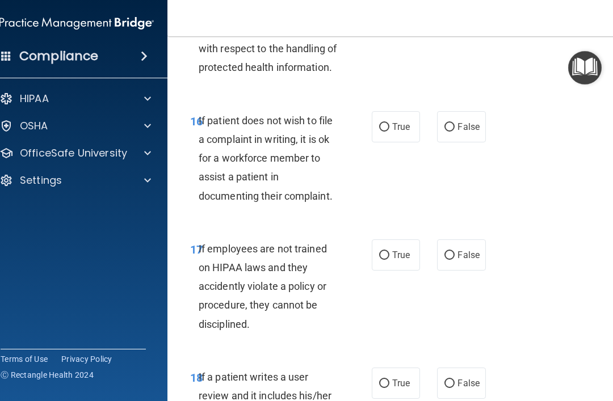
scroll to position [2416, 0]
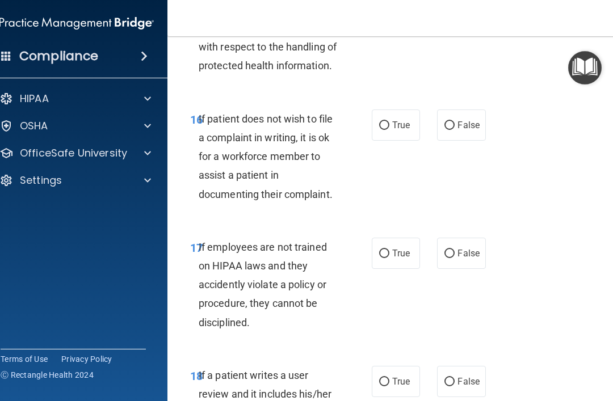
click at [462, 141] on label "False" at bounding box center [461, 125] width 48 height 31
click at [455, 130] on input "False" at bounding box center [450, 126] width 10 height 9
radio input "true"
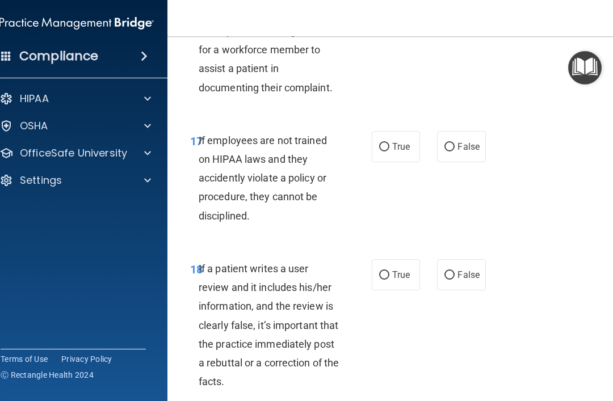
scroll to position [2525, 0]
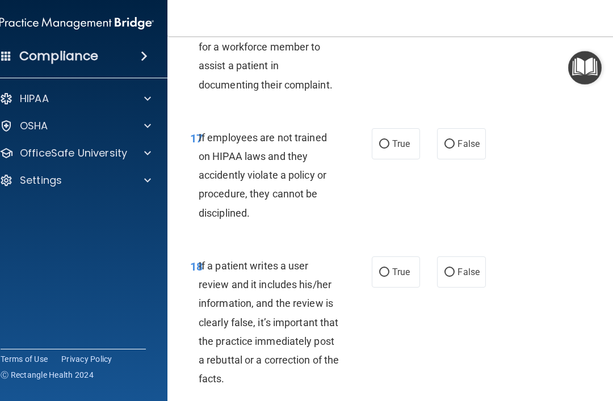
click at [398, 160] on label "True" at bounding box center [396, 143] width 48 height 31
click at [390, 149] on input "True" at bounding box center [384, 144] width 10 height 9
radio input "true"
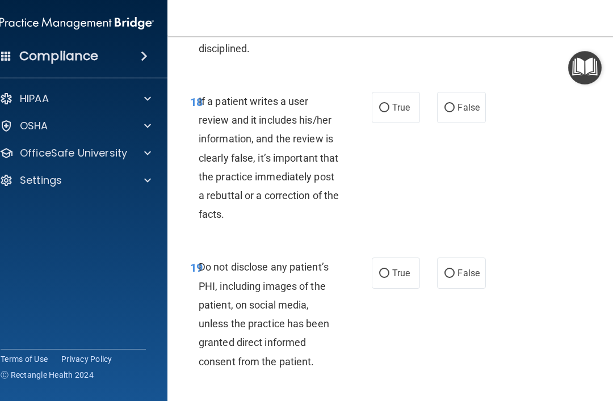
scroll to position [2691, 0]
click at [472, 123] on label "False" at bounding box center [461, 106] width 48 height 31
click at [455, 112] on input "False" at bounding box center [450, 107] width 10 height 9
radio input "true"
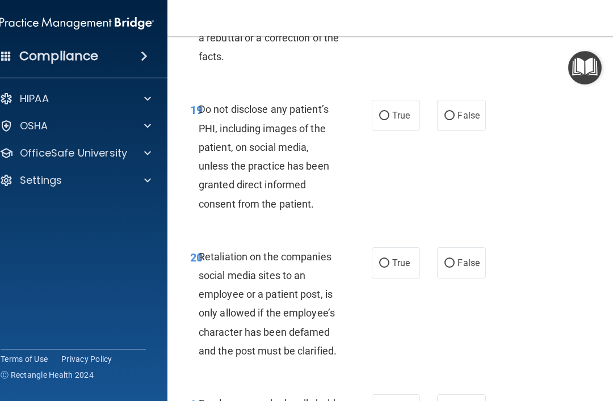
scroll to position [2871, 0]
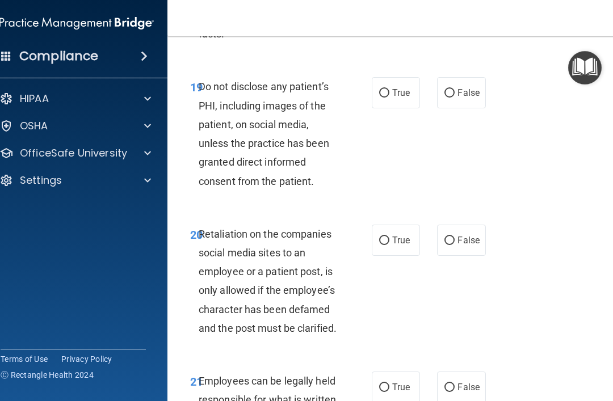
click at [387, 107] on label "True" at bounding box center [396, 92] width 48 height 31
click at [387, 98] on input "True" at bounding box center [384, 93] width 10 height 9
radio input "true"
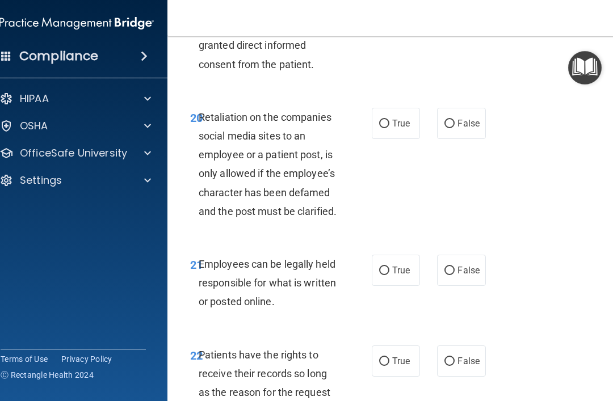
scroll to position [2990, 0]
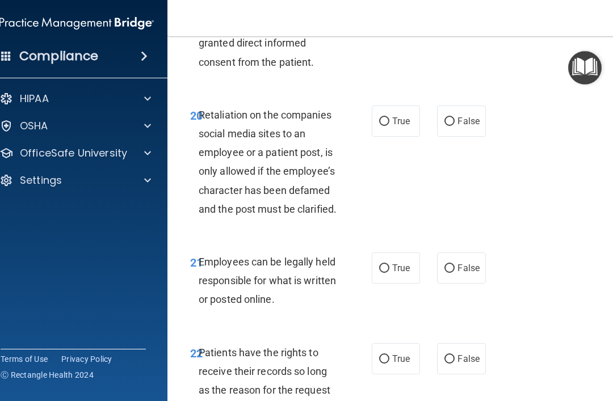
click at [462, 137] on label "False" at bounding box center [461, 121] width 48 height 31
click at [455, 126] on input "False" at bounding box center [450, 122] width 10 height 9
radio input "true"
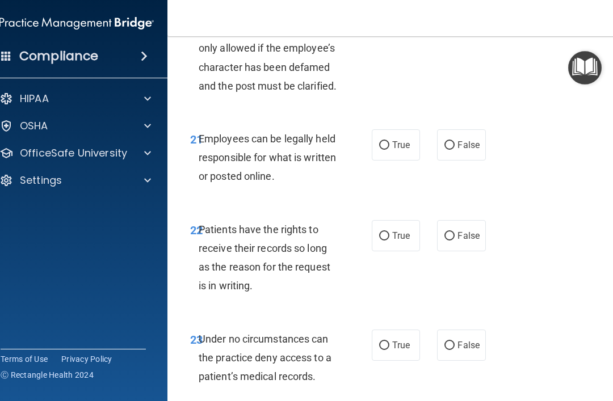
scroll to position [3114, 0]
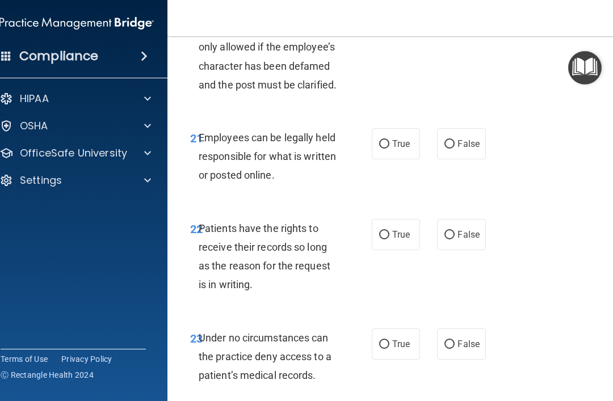
click at [398, 149] on span "True" at bounding box center [401, 144] width 18 height 11
click at [390, 149] on input "True" at bounding box center [384, 144] width 10 height 9
radio input "true"
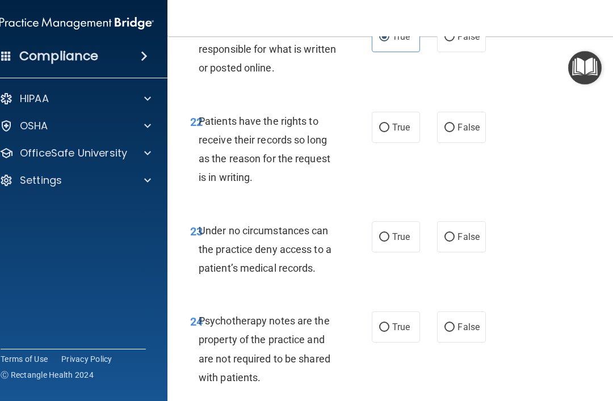
scroll to position [3225, 0]
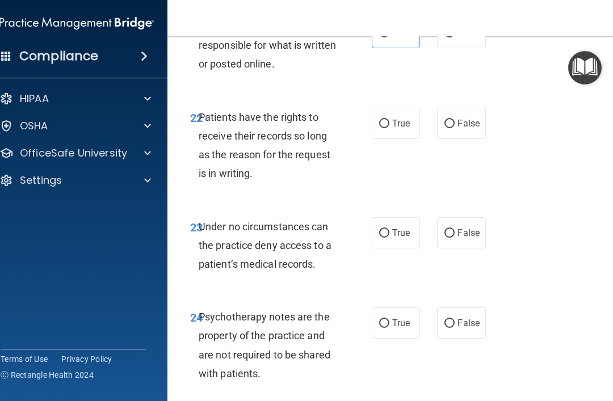
click at [403, 129] on span "True" at bounding box center [401, 123] width 18 height 11
click at [390, 128] on input "True" at bounding box center [384, 124] width 10 height 9
radio input "true"
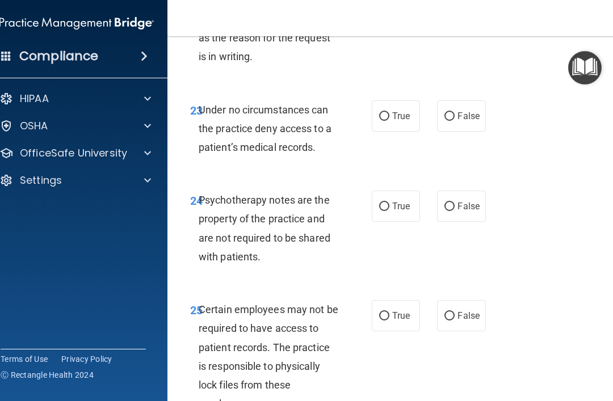
scroll to position [3349, 0]
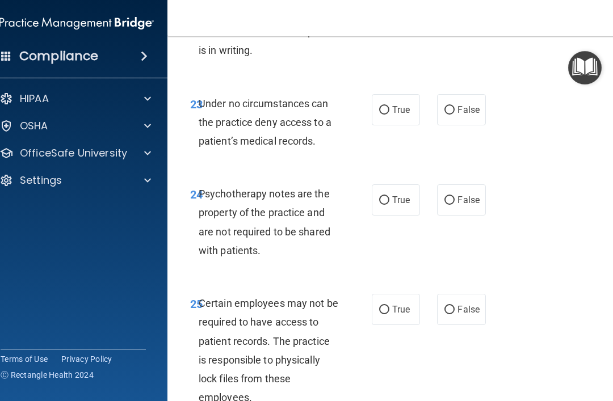
click at [390, 119] on label "True" at bounding box center [396, 109] width 48 height 31
click at [390, 115] on input "True" at bounding box center [384, 110] width 10 height 9
radio input "true"
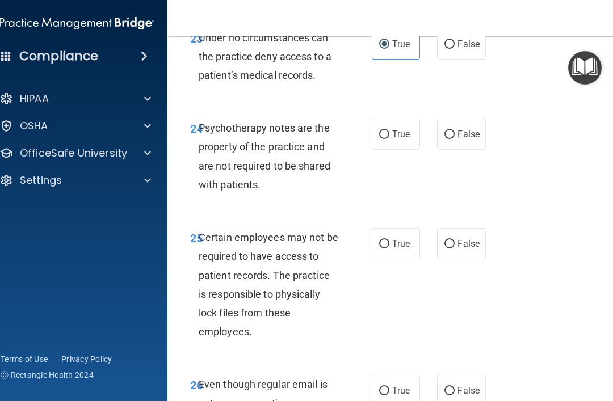
scroll to position [3416, 0]
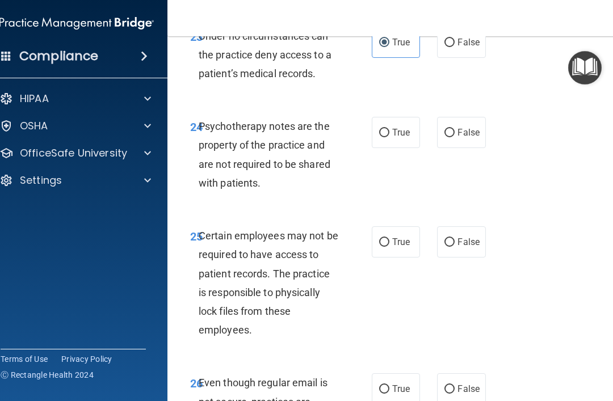
click at [475, 148] on label "False" at bounding box center [461, 132] width 48 height 31
click at [455, 137] on input "False" at bounding box center [450, 133] width 10 height 9
radio input "true"
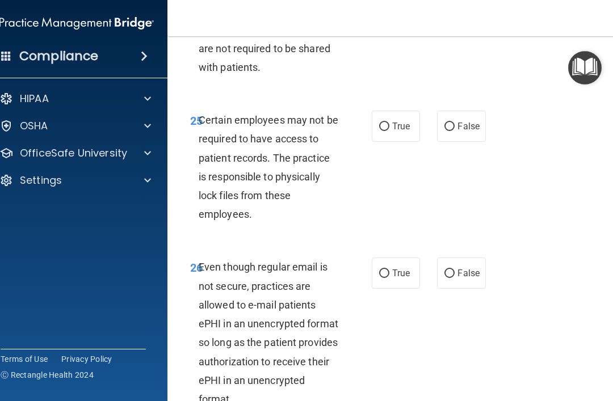
scroll to position [3534, 0]
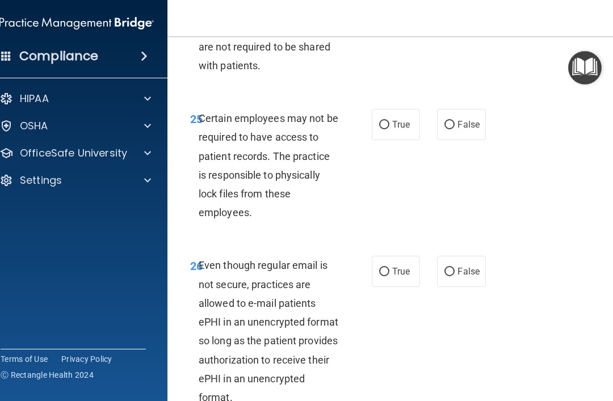
click at [389, 140] on label "True" at bounding box center [396, 124] width 48 height 31
click at [389, 129] on input "True" at bounding box center [384, 125] width 10 height 9
radio input "true"
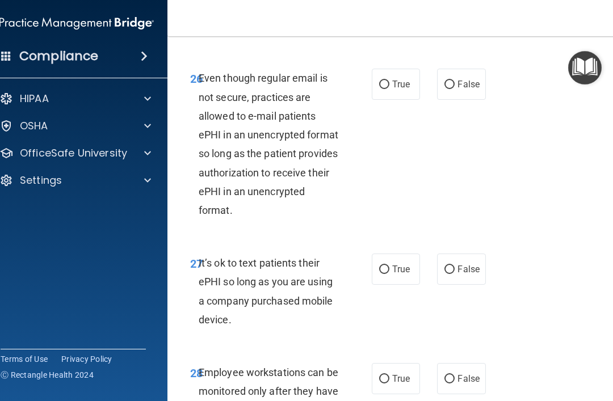
scroll to position [3737, 0]
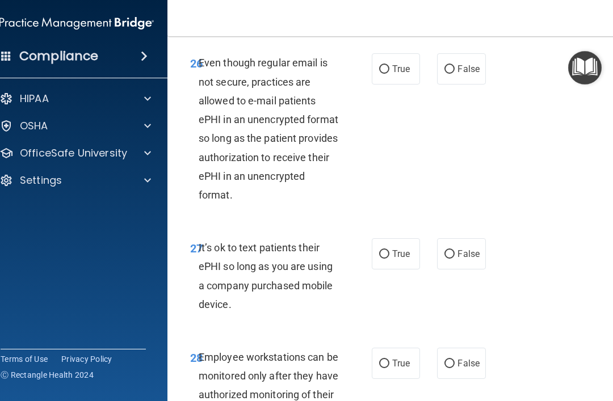
click at [468, 74] on span "False" at bounding box center [469, 69] width 22 height 11
click at [455, 74] on input "False" at bounding box center [450, 69] width 10 height 9
radio input "true"
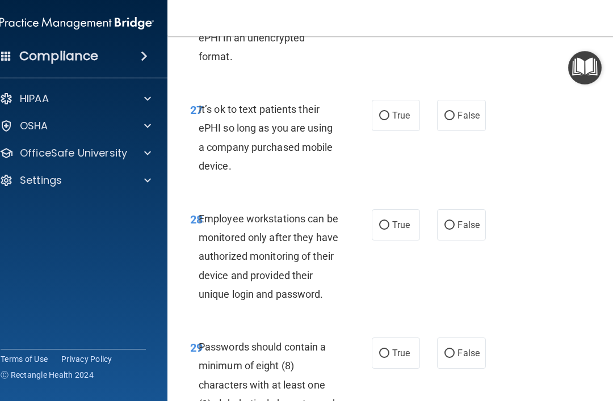
scroll to position [3883, 0]
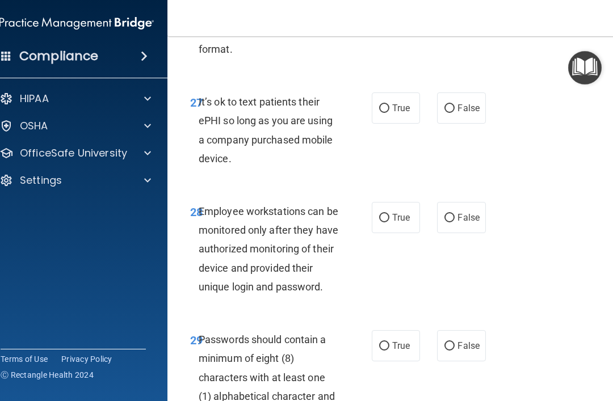
click at [454, 113] on input "False" at bounding box center [450, 108] width 10 height 9
radio input "true"
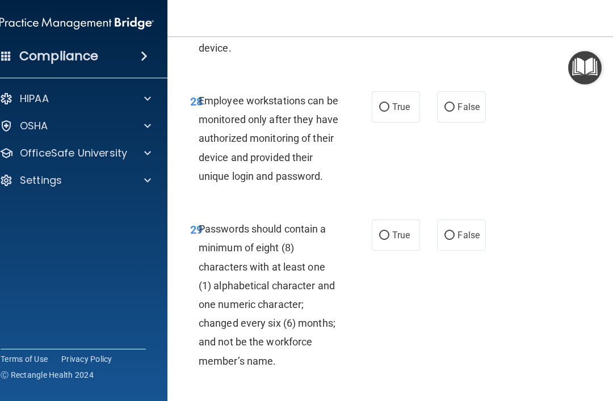
scroll to position [3994, 0]
click at [463, 112] on span "False" at bounding box center [469, 106] width 22 height 11
click at [455, 111] on input "False" at bounding box center [450, 107] width 10 height 9
radio input "true"
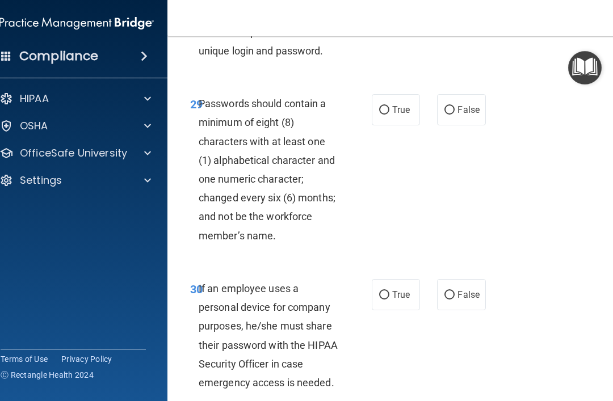
scroll to position [4134, 0]
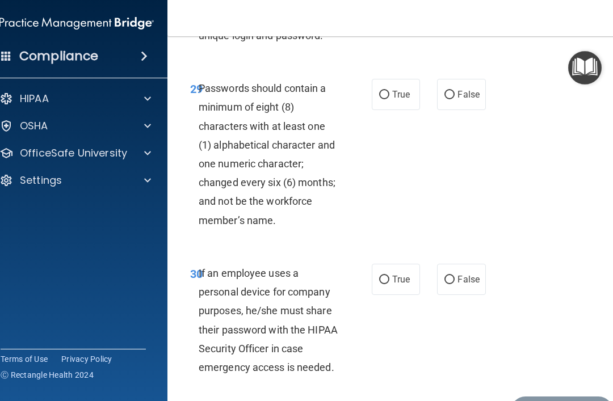
click at [389, 99] on input "True" at bounding box center [384, 95] width 10 height 9
radio input "true"
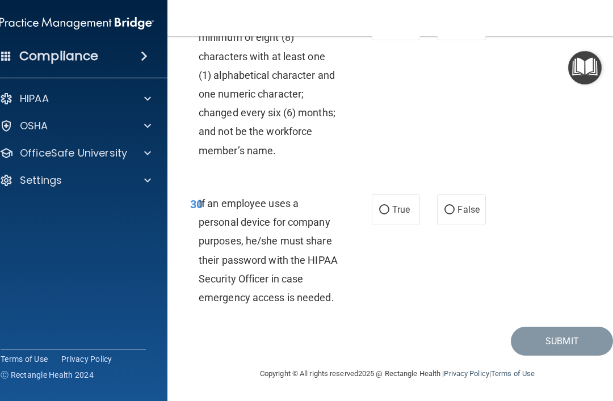
scroll to position [4218, 0]
click at [403, 206] on span "True" at bounding box center [401, 209] width 18 height 11
click at [390, 206] on input "True" at bounding box center [384, 210] width 10 height 9
radio input "true"
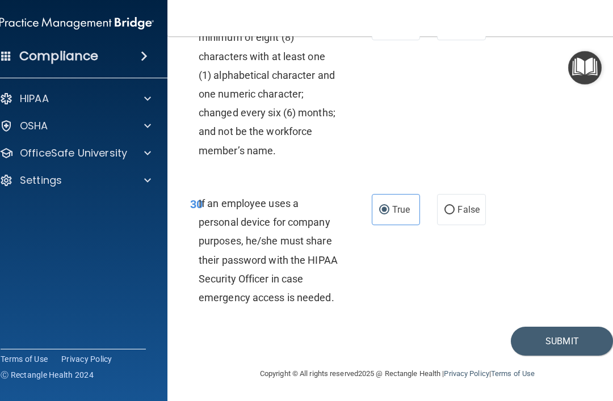
click at [541, 341] on button "Submit" at bounding box center [562, 341] width 102 height 29
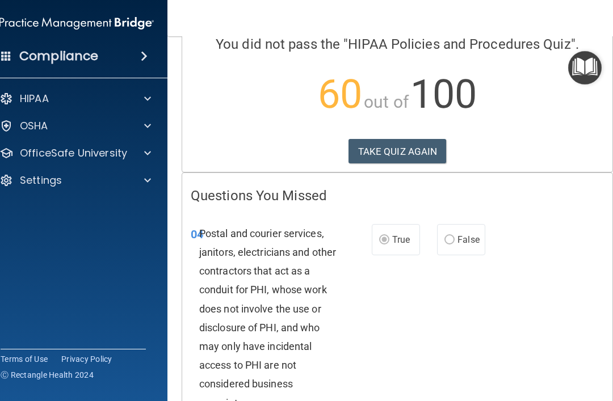
scroll to position [95, 0]
click at [417, 141] on button "TAKE QUIZ AGAIN" at bounding box center [398, 151] width 98 height 25
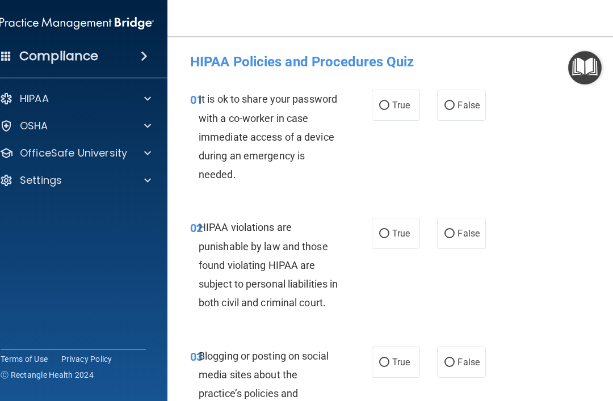
click at [455, 104] on input "False" at bounding box center [450, 106] width 10 height 9
radio input "true"
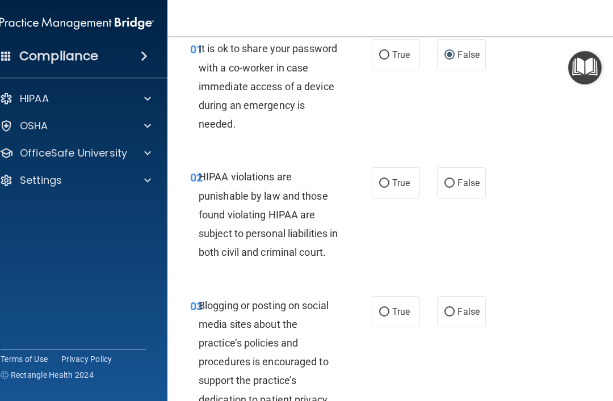
scroll to position [51, 0]
click at [405, 187] on span "True" at bounding box center [401, 182] width 18 height 11
click at [390, 187] on input "True" at bounding box center [384, 183] width 10 height 9
radio input "true"
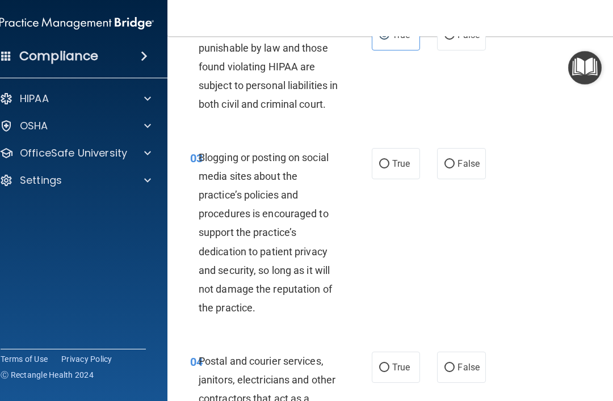
scroll to position [200, 0]
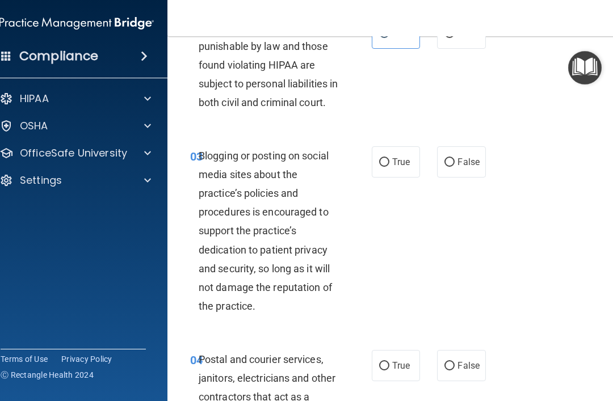
click at [404, 168] on span "True" at bounding box center [401, 162] width 18 height 11
click at [390, 167] on input "True" at bounding box center [384, 162] width 10 height 9
radio input "true"
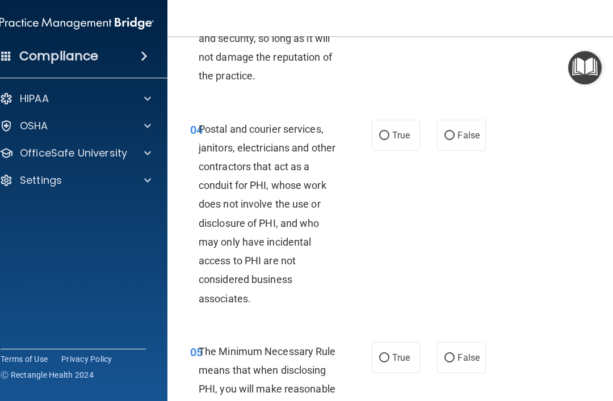
scroll to position [432, 0]
click at [466, 150] on label "False" at bounding box center [461, 134] width 48 height 31
click at [455, 140] on input "False" at bounding box center [450, 135] width 10 height 9
radio input "true"
click at [403, 150] on label "True" at bounding box center [396, 134] width 48 height 31
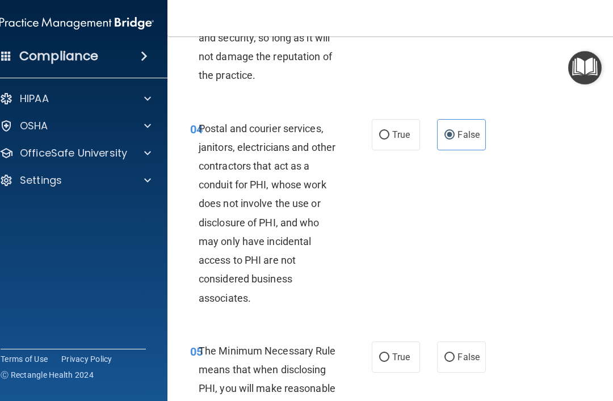
click at [390, 140] on input "True" at bounding box center [384, 135] width 10 height 9
radio input "true"
radio input "false"
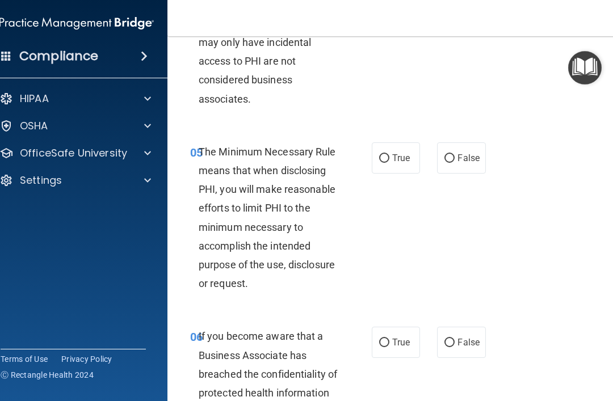
scroll to position [632, 0]
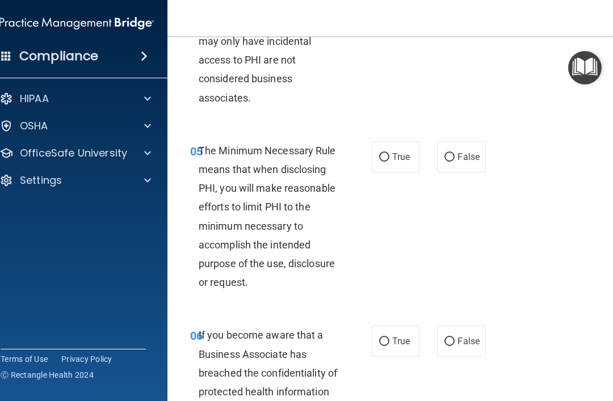
click at [411, 173] on label "True" at bounding box center [396, 156] width 48 height 31
click at [390, 162] on input "True" at bounding box center [384, 157] width 10 height 9
radio input "true"
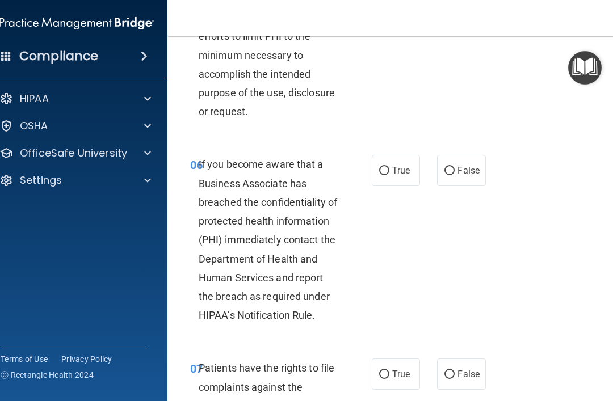
scroll to position [810, 0]
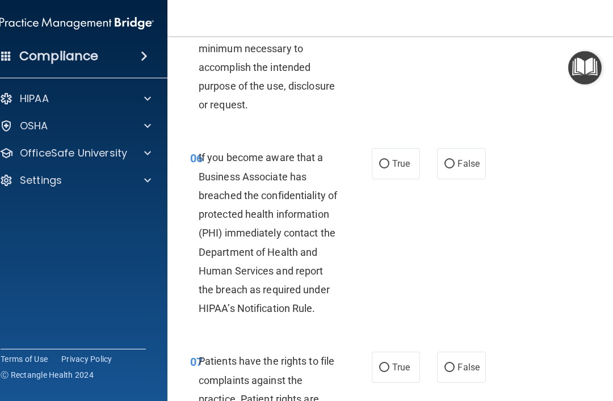
click at [455, 135] on div "05 The Minimum Necessary Rule means that when disclosing PHI, you will make rea…" at bounding box center [398, 41] width 432 height 185
click at [471, 179] on label "False" at bounding box center [461, 163] width 48 height 31
click at [455, 169] on input "False" at bounding box center [450, 164] width 10 height 9
radio input "true"
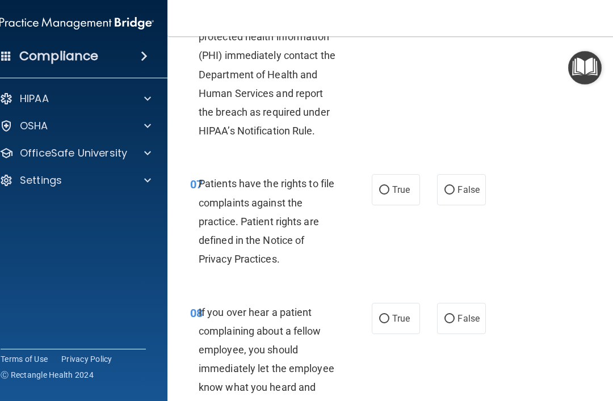
scroll to position [988, 0]
click at [408, 205] on label "True" at bounding box center [396, 189] width 48 height 31
click at [390, 194] on input "True" at bounding box center [384, 190] width 10 height 9
radio input "true"
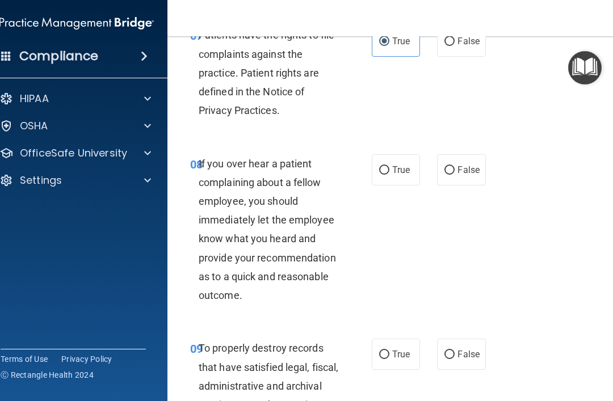
scroll to position [1147, 0]
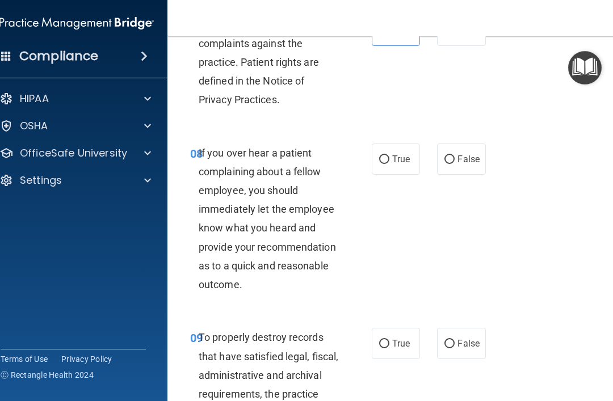
click at [469, 175] on label "False" at bounding box center [461, 159] width 48 height 31
click at [455, 164] on input "False" at bounding box center [450, 160] width 10 height 9
radio input "true"
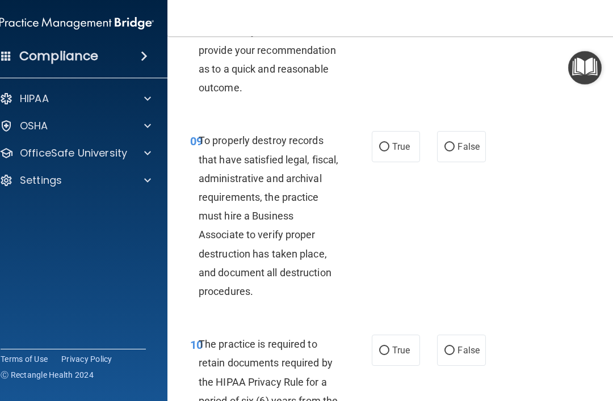
scroll to position [1349, 0]
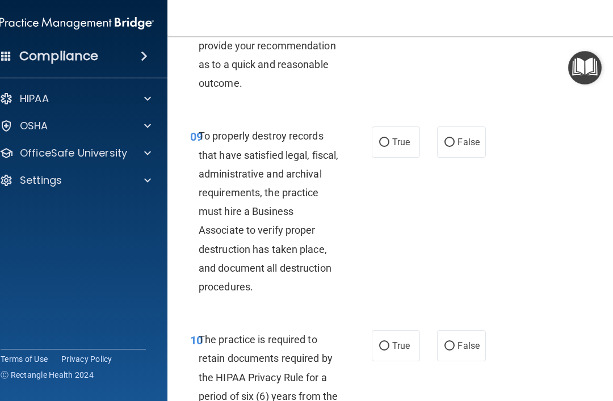
click at [468, 148] on span "False" at bounding box center [469, 142] width 22 height 11
click at [455, 147] on input "False" at bounding box center [450, 143] width 10 height 9
radio input "true"
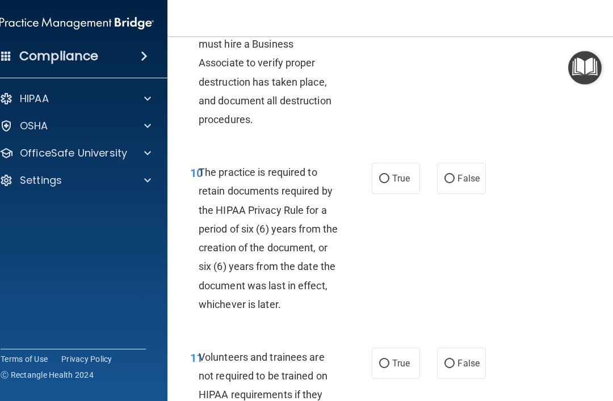
scroll to position [1517, 0]
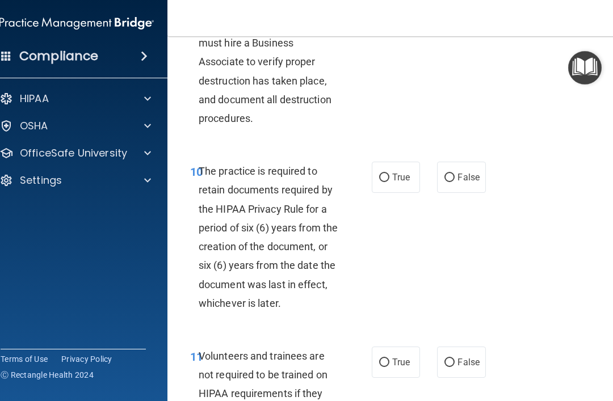
click at [416, 187] on label "True" at bounding box center [396, 177] width 48 height 31
click at [390, 182] on input "True" at bounding box center [384, 178] width 10 height 9
radio input "true"
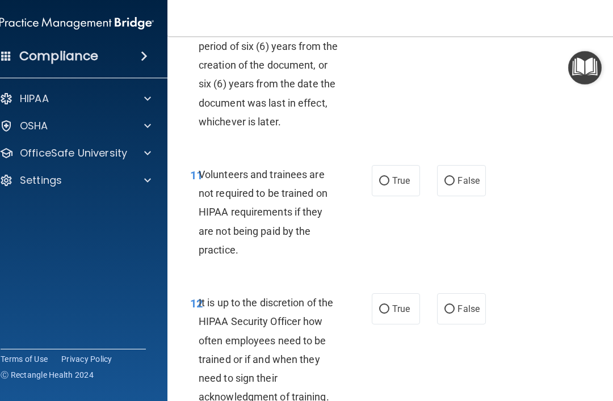
scroll to position [1706, 0]
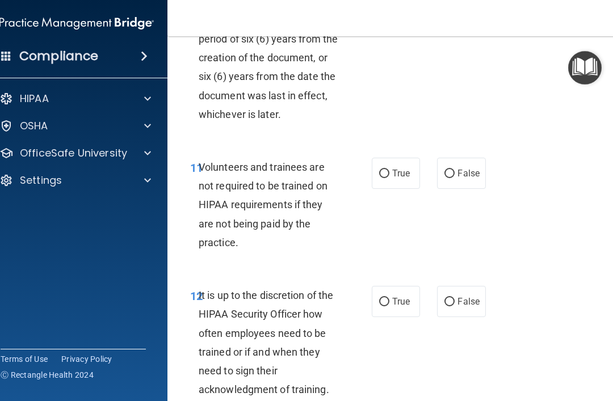
click at [469, 179] on span "False" at bounding box center [469, 173] width 22 height 11
click at [455, 178] on input "False" at bounding box center [450, 174] width 10 height 9
radio input "true"
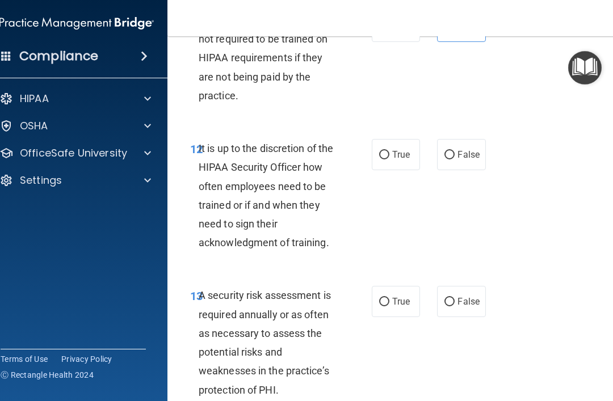
scroll to position [1855, 0]
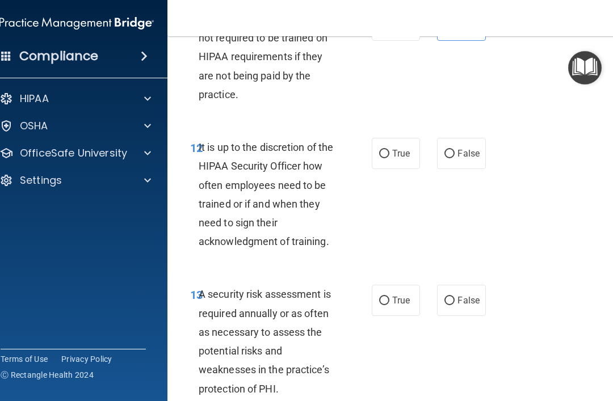
click at [483, 167] on label "False" at bounding box center [461, 153] width 48 height 31
click at [455, 158] on input "False" at bounding box center [450, 154] width 10 height 9
radio input "true"
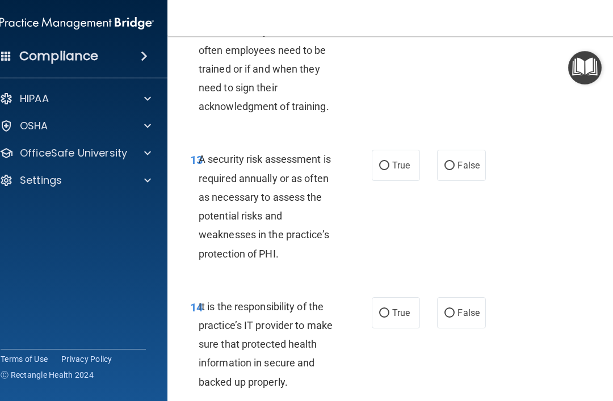
scroll to position [1993, 0]
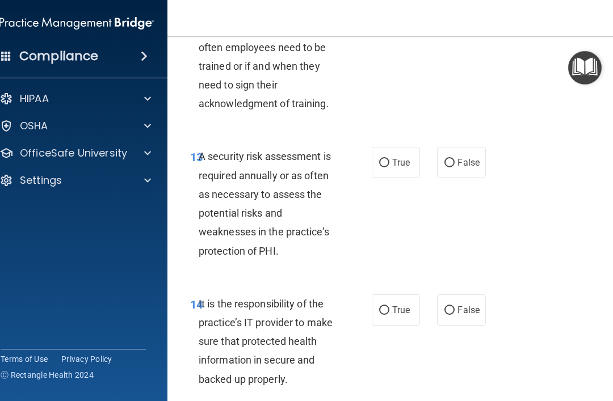
click at [405, 168] on span "True" at bounding box center [401, 162] width 18 height 11
click at [390, 168] on input "True" at bounding box center [384, 163] width 10 height 9
radio input "true"
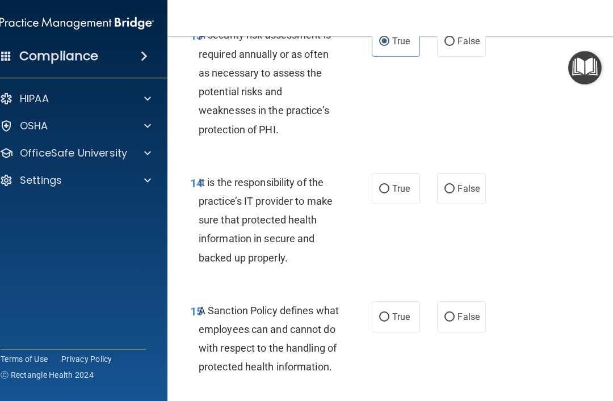
scroll to position [2147, 0]
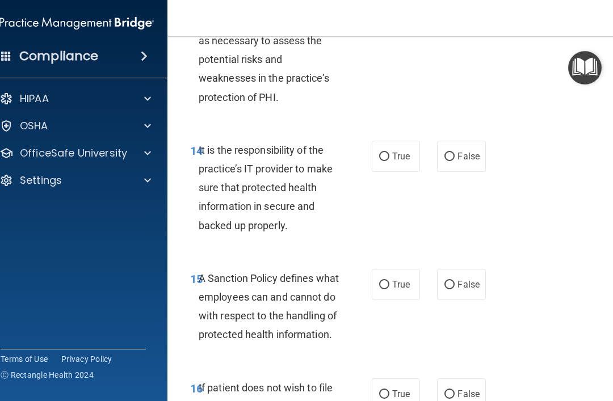
click at [478, 161] on span "False" at bounding box center [469, 156] width 22 height 11
click at [455, 161] on input "False" at bounding box center [450, 157] width 10 height 9
radio input "true"
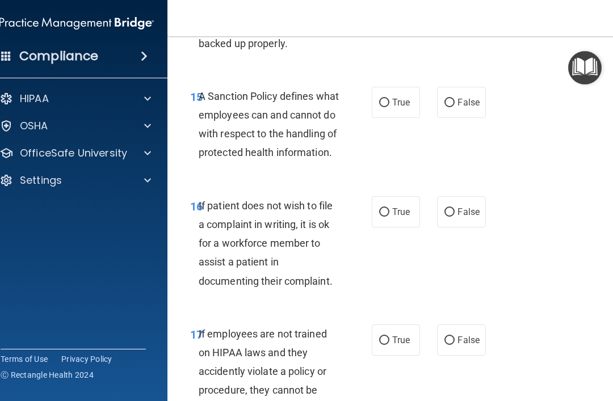
scroll to position [2340, 0]
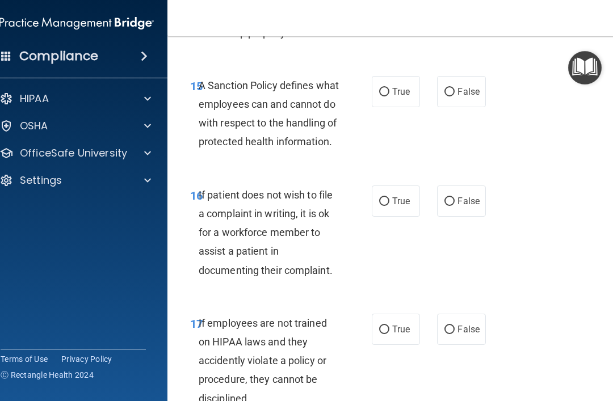
click at [392, 95] on label "True" at bounding box center [396, 91] width 48 height 31
click at [390, 95] on input "True" at bounding box center [384, 92] width 10 height 9
radio input "true"
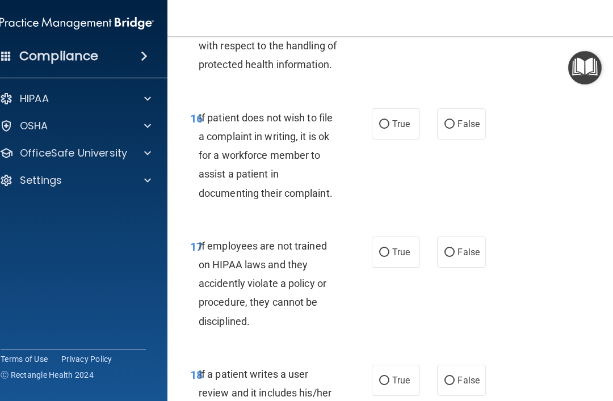
scroll to position [2418, 0]
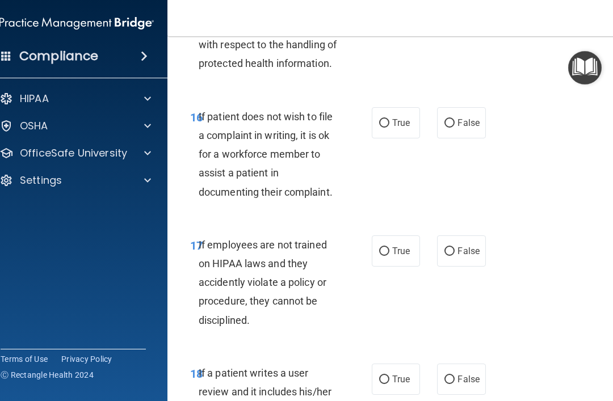
click at [407, 128] on span "True" at bounding box center [401, 123] width 18 height 11
click at [390, 128] on input "True" at bounding box center [384, 123] width 10 height 9
radio input "true"
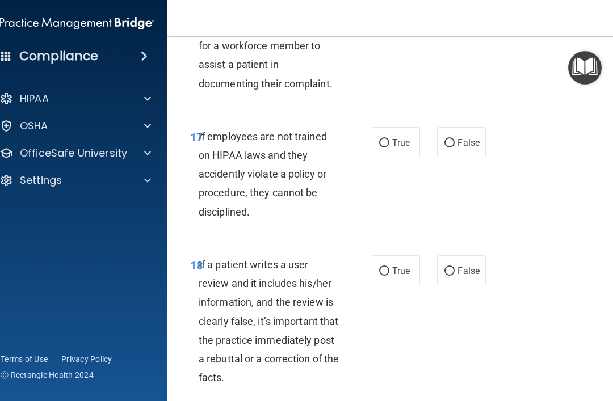
scroll to position [2536, 0]
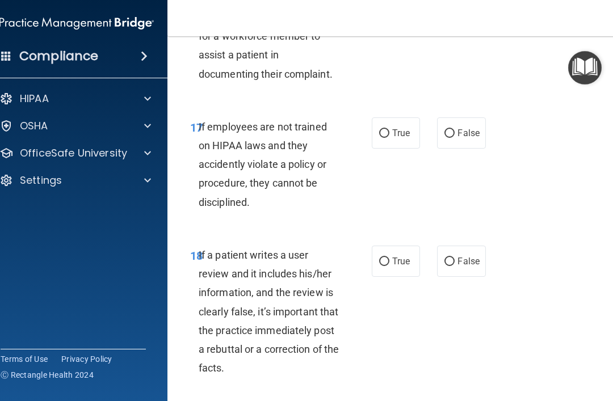
click at [460, 139] on span "False" at bounding box center [469, 133] width 22 height 11
click at [455, 138] on input "False" at bounding box center [450, 133] width 10 height 9
radio input "true"
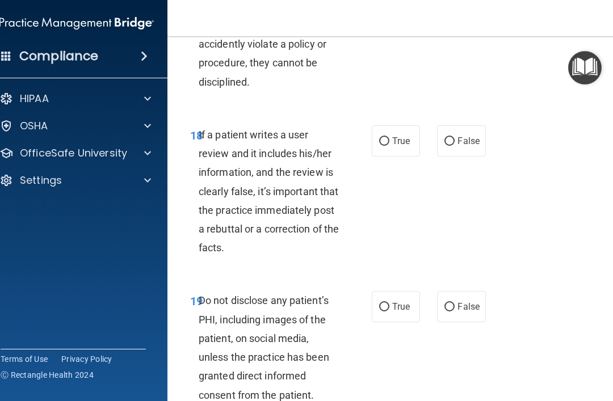
scroll to position [2657, 0]
click at [486, 156] on label "False" at bounding box center [461, 140] width 48 height 31
click at [455, 145] on input "False" at bounding box center [450, 141] width 10 height 9
radio input "true"
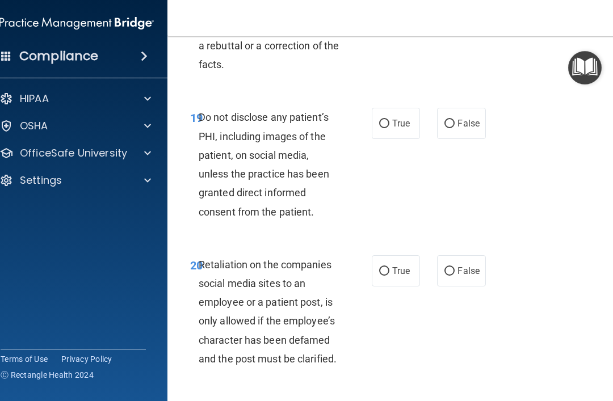
scroll to position [2843, 0]
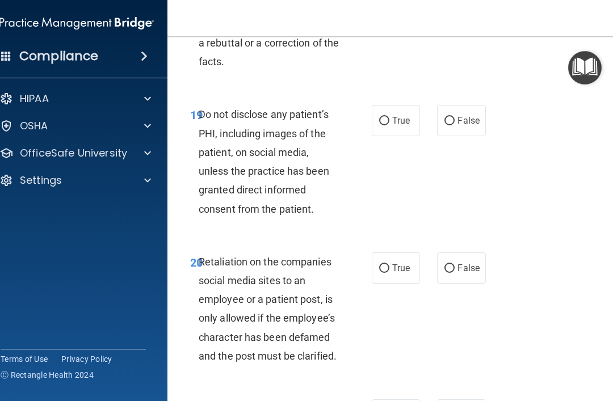
click at [401, 126] on span "True" at bounding box center [401, 120] width 18 height 11
click at [390, 125] on input "True" at bounding box center [384, 121] width 10 height 9
radio input "true"
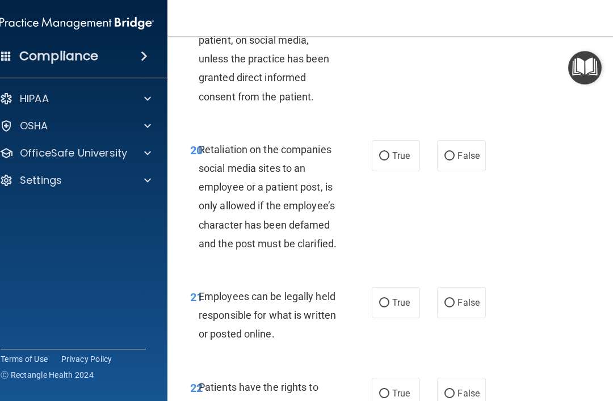
scroll to position [2956, 0]
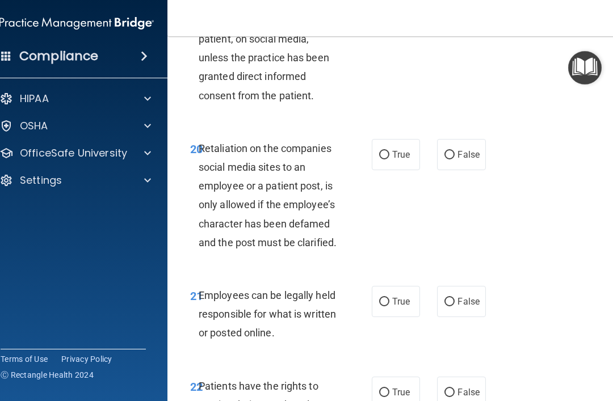
click at [470, 160] on span "False" at bounding box center [469, 154] width 22 height 11
click at [455, 160] on input "False" at bounding box center [450, 155] width 10 height 9
radio input "true"
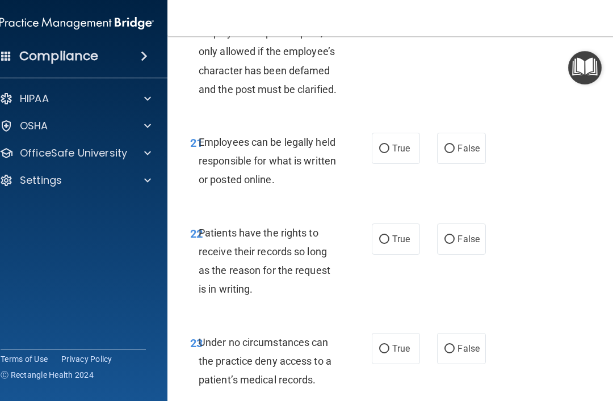
scroll to position [3110, 0]
click at [412, 164] on label "True" at bounding box center [396, 147] width 48 height 31
click at [390, 153] on input "True" at bounding box center [384, 148] width 10 height 9
radio input "true"
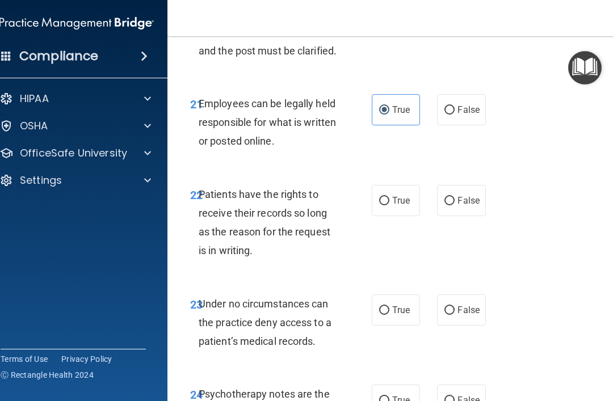
scroll to position [3155, 0]
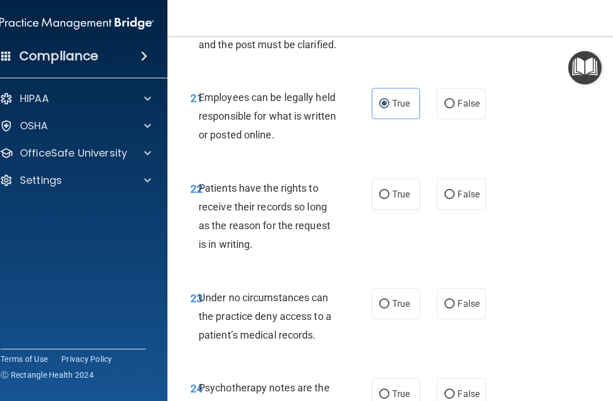
click at [483, 208] on label "False" at bounding box center [461, 194] width 48 height 31
click at [455, 199] on input "False" at bounding box center [450, 195] width 10 height 9
radio input "true"
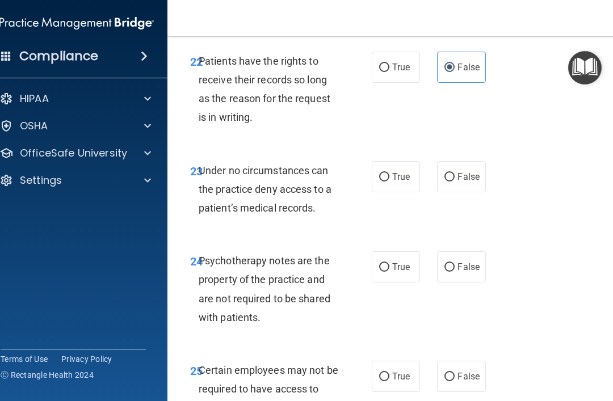
scroll to position [3282, 0]
click at [402, 188] on label "True" at bounding box center [396, 176] width 48 height 31
click at [390, 182] on input "True" at bounding box center [384, 177] width 10 height 9
radio input "true"
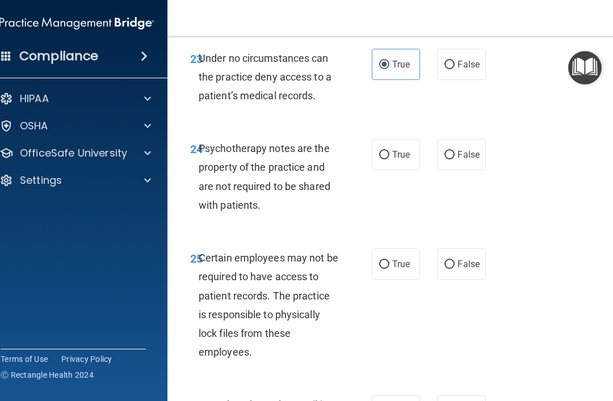
scroll to position [3398, 0]
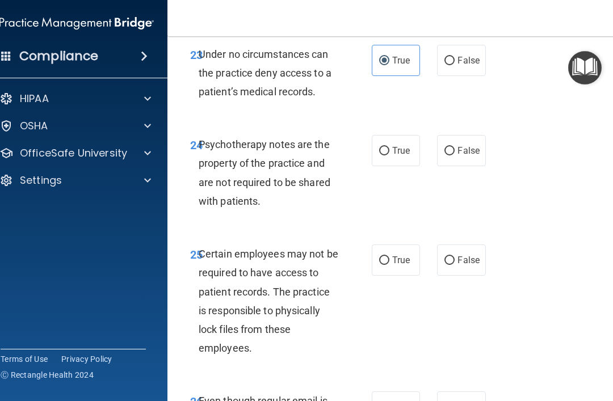
click at [477, 156] on span "False" at bounding box center [469, 150] width 22 height 11
click at [455, 156] on input "False" at bounding box center [450, 151] width 10 height 9
radio input "true"
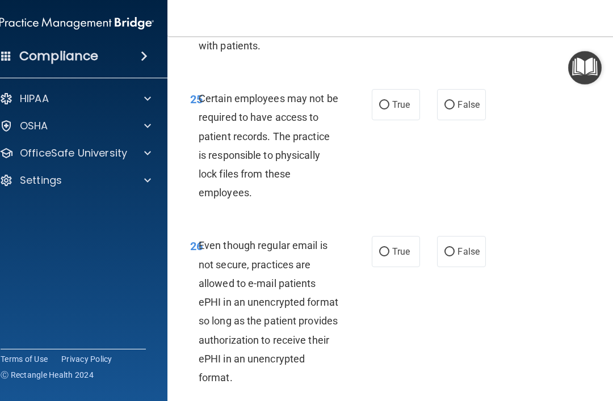
scroll to position [3558, 0]
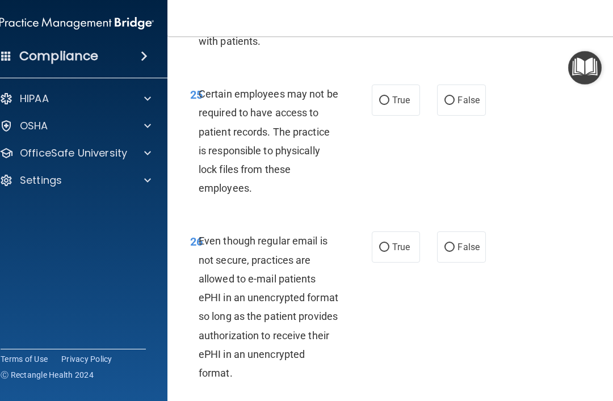
click at [404, 116] on label "True" at bounding box center [396, 100] width 48 height 31
click at [390, 105] on input "True" at bounding box center [384, 101] width 10 height 9
radio input "true"
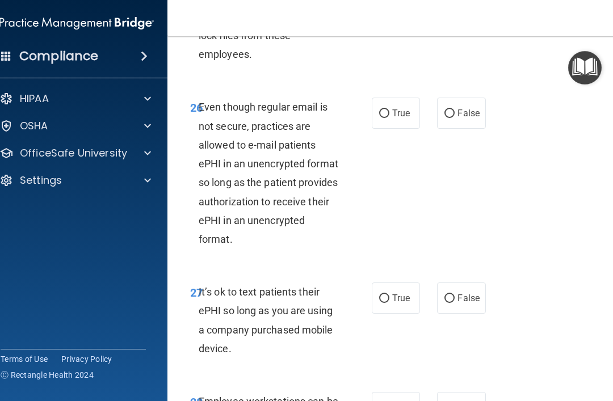
scroll to position [3693, 0]
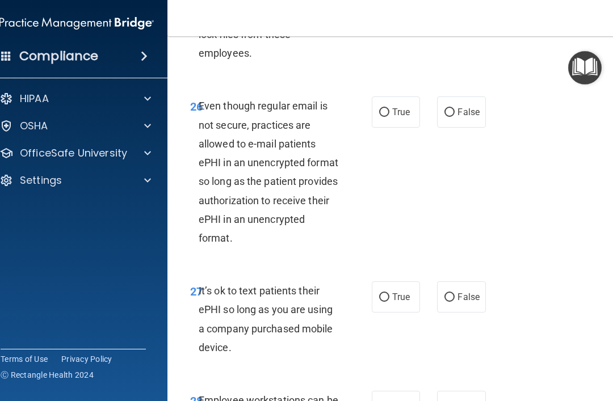
click at [402, 128] on label "True" at bounding box center [396, 112] width 48 height 31
click at [390, 117] on input "True" at bounding box center [384, 112] width 10 height 9
radio input "true"
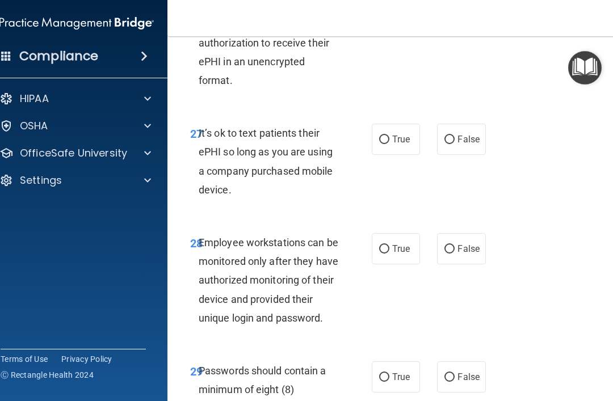
scroll to position [3861, 0]
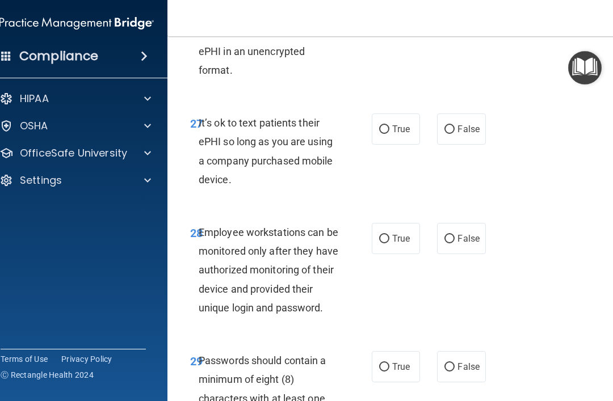
click at [465, 145] on label "False" at bounding box center [461, 129] width 48 height 31
click at [455, 134] on input "False" at bounding box center [450, 129] width 10 height 9
radio input "true"
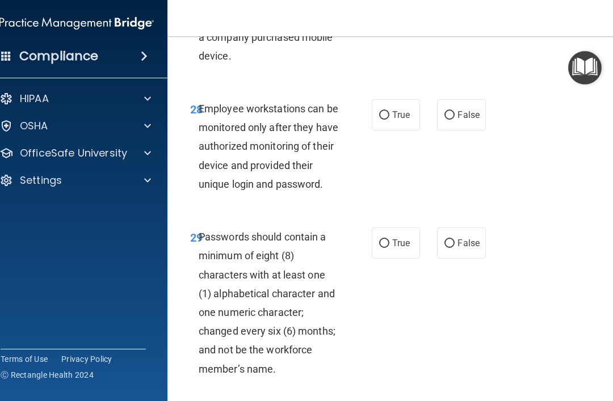
scroll to position [3986, 0]
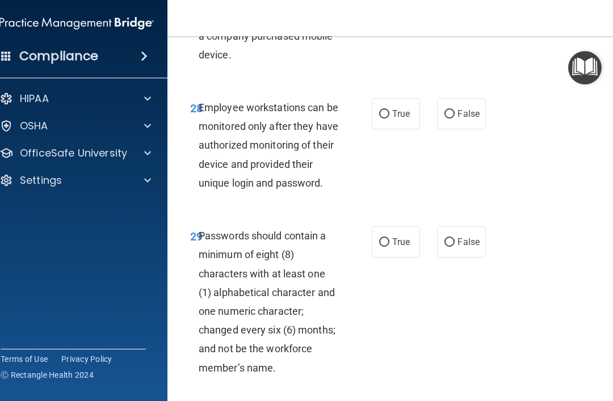
click at [398, 129] on label "True" at bounding box center [396, 113] width 48 height 31
click at [390, 119] on input "True" at bounding box center [384, 114] width 10 height 9
radio input "true"
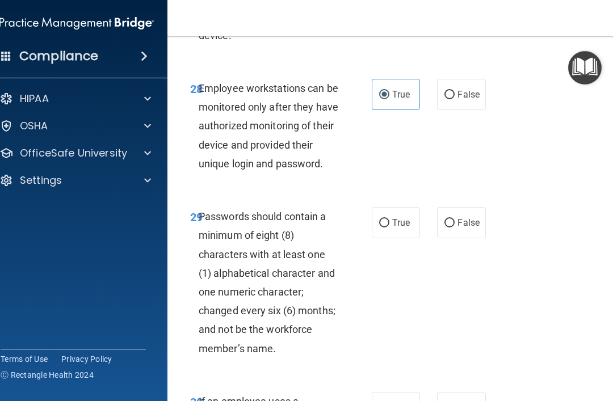
scroll to position [4007, 0]
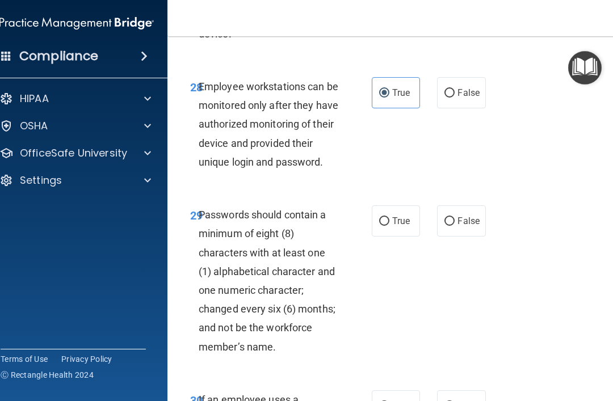
click at [466, 108] on label "False" at bounding box center [461, 92] width 48 height 31
click at [455, 98] on input "False" at bounding box center [450, 93] width 10 height 9
radio input "true"
radio input "false"
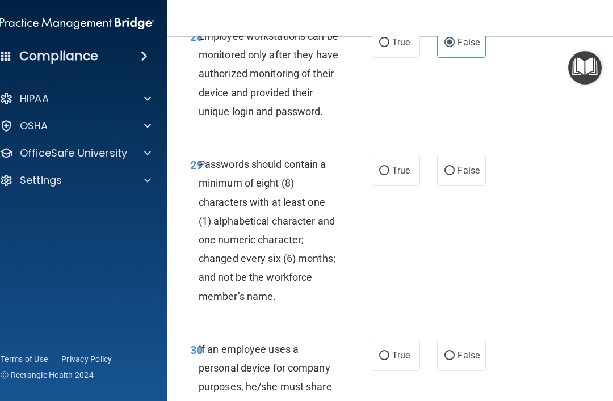
scroll to position [4064, 0]
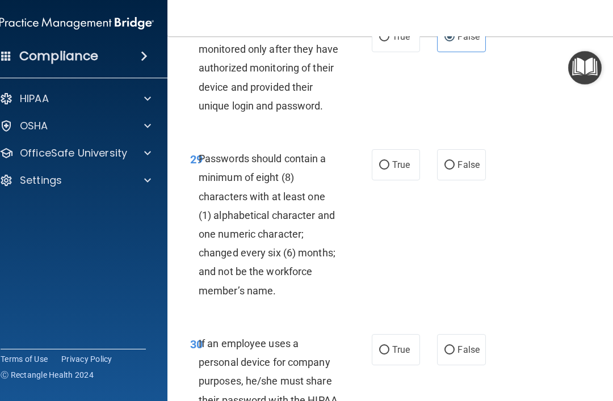
click at [403, 181] on label "True" at bounding box center [396, 164] width 48 height 31
click at [390, 170] on input "True" at bounding box center [384, 165] width 10 height 9
radio input "true"
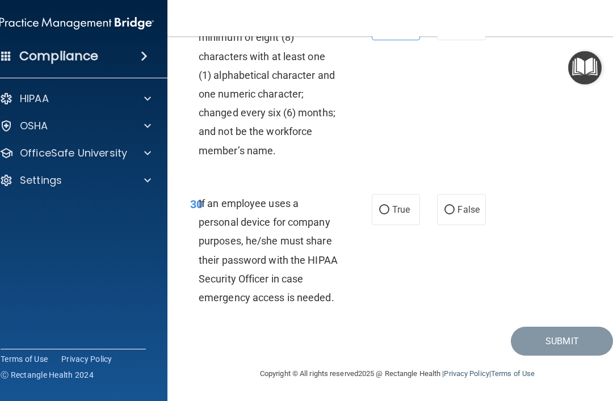
scroll to position [4218, 0]
click at [399, 215] on span "True" at bounding box center [401, 209] width 18 height 11
click at [390, 215] on input "True" at bounding box center [384, 210] width 10 height 9
radio input "true"
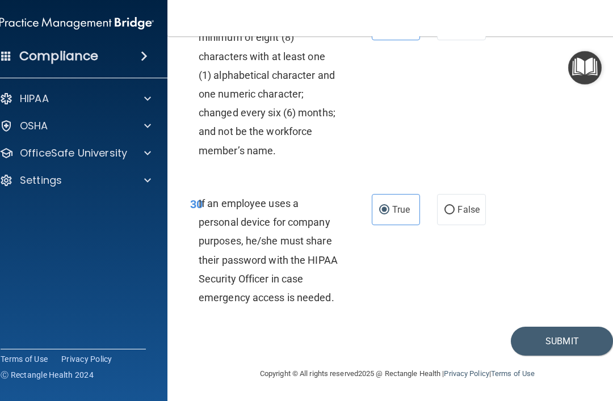
click at [545, 338] on button "Submit" at bounding box center [562, 341] width 102 height 29
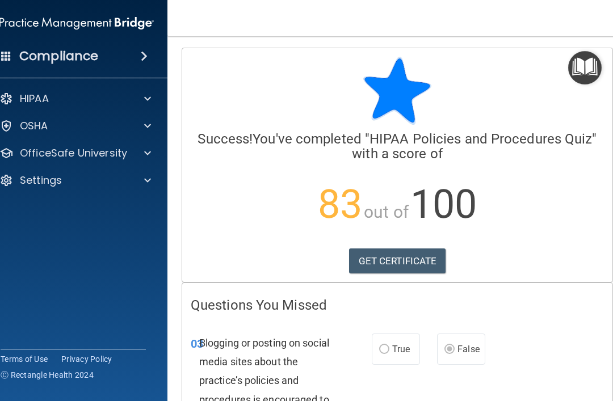
click at [404, 258] on link "GET CERTIFICATE" at bounding box center [397, 261] width 97 height 25
click at [43, 180] on p "Settings" at bounding box center [41, 181] width 42 height 14
click at [30, 160] on p "OfficeSafe University" at bounding box center [73, 154] width 107 height 14
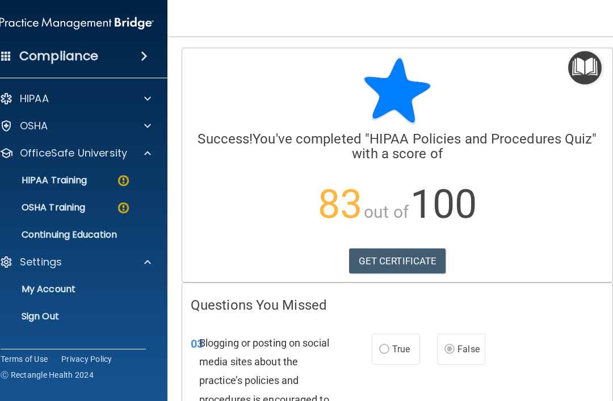
click at [51, 185] on p "HIPAA Training" at bounding box center [40, 180] width 94 height 11
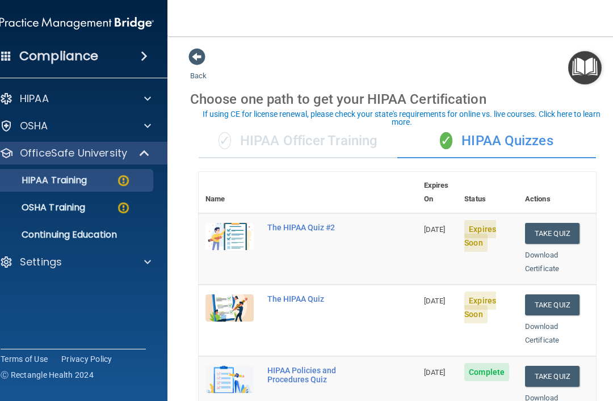
click at [303, 295] on div "The HIPAA Quiz" at bounding box center [313, 299] width 93 height 9
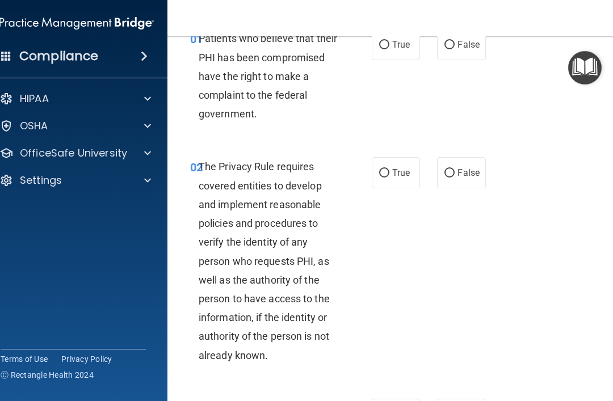
scroll to position [64, 0]
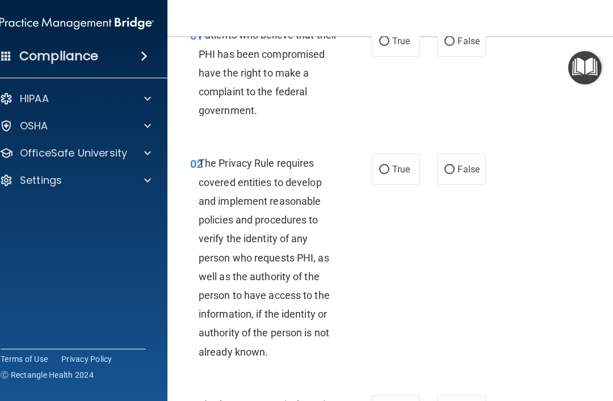
click at [396, 55] on label "True" at bounding box center [396, 41] width 48 height 31
click at [390, 46] on input "True" at bounding box center [384, 41] width 10 height 9
radio input "true"
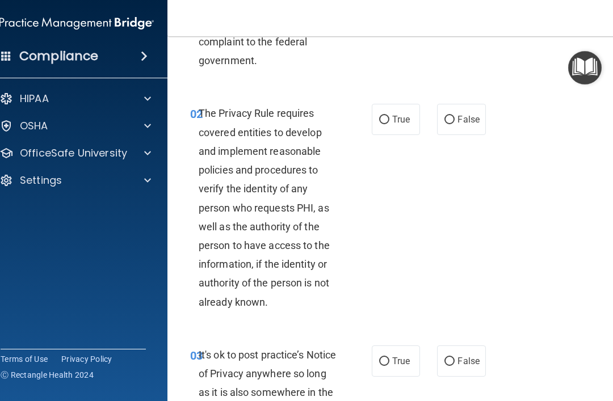
scroll to position [117, 0]
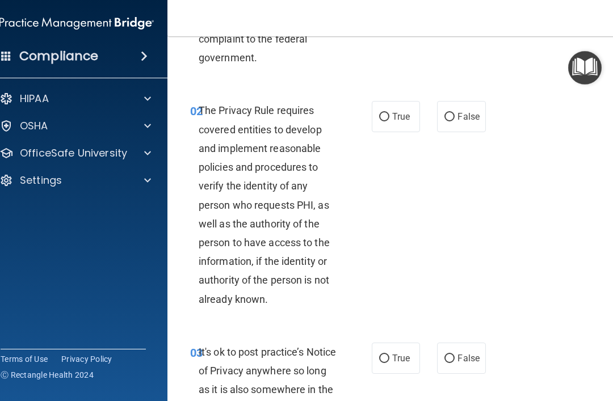
click at [1, 396] on div "Compliance HIPAA Documents and Policies Report an Incident Business Associates …" at bounding box center [77, 200] width 182 height 401
click at [413, 106] on label "True" at bounding box center [396, 116] width 48 height 31
click at [390, 113] on input "True" at bounding box center [384, 117] width 10 height 9
radio input "true"
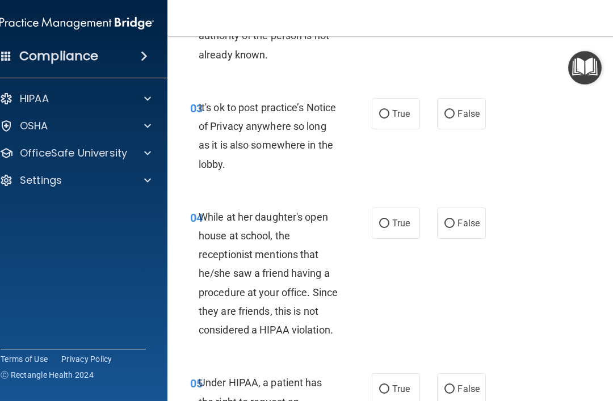
scroll to position [391, 0]
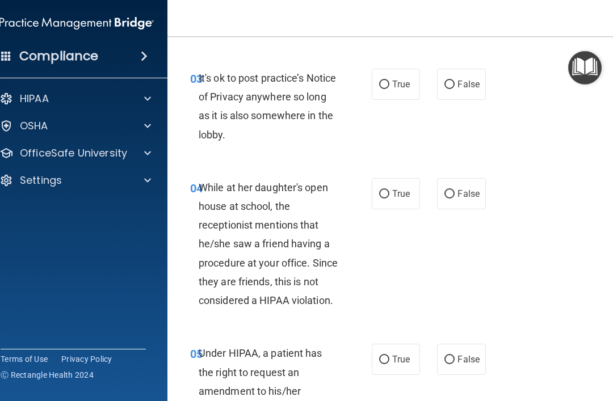
click at [402, 84] on span "True" at bounding box center [401, 84] width 18 height 11
click at [390, 84] on input "True" at bounding box center [384, 85] width 10 height 9
radio input "true"
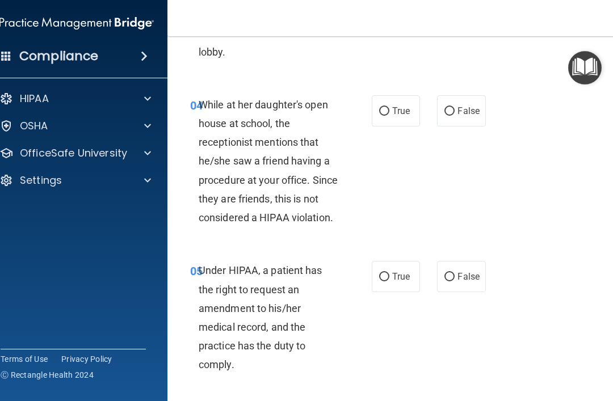
scroll to position [477, 0]
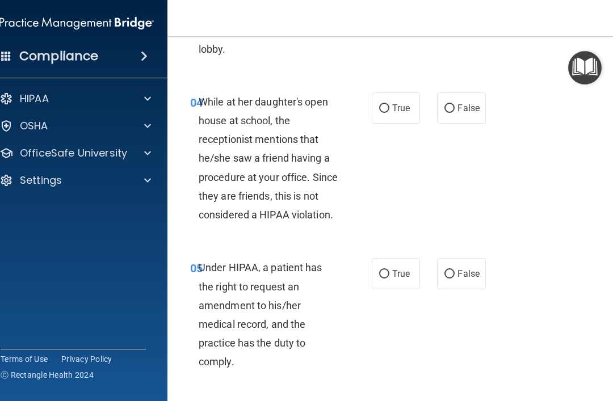
click at [462, 106] on span "False" at bounding box center [469, 108] width 22 height 11
click at [455, 106] on input "False" at bounding box center [450, 108] width 10 height 9
radio input "true"
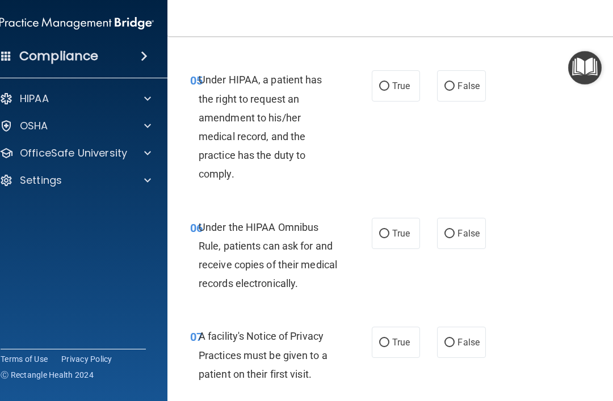
scroll to position [664, 0]
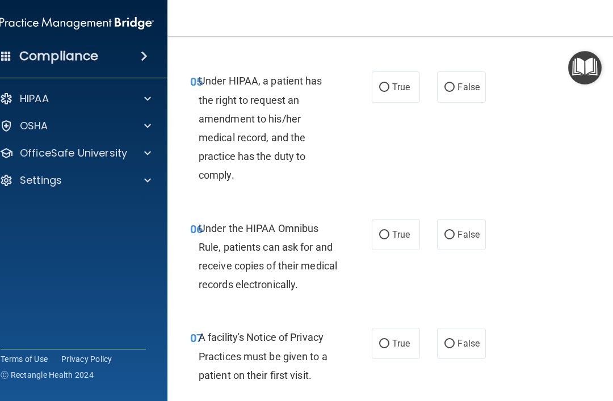
click at [407, 82] on span "True" at bounding box center [401, 87] width 18 height 11
click at [390, 83] on input "True" at bounding box center [384, 87] width 10 height 9
radio input "true"
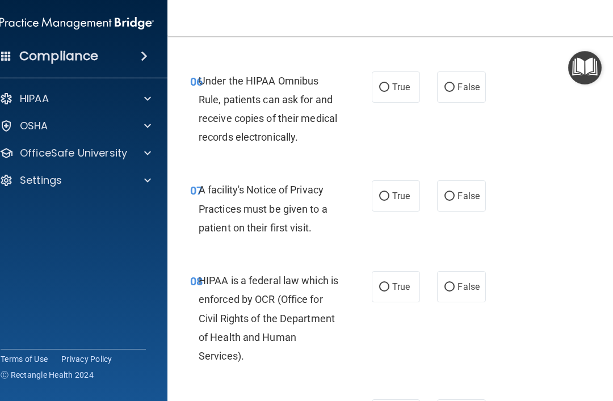
scroll to position [812, 0]
click at [399, 81] on span "True" at bounding box center [401, 86] width 18 height 11
click at [390, 83] on input "True" at bounding box center [384, 87] width 10 height 9
radio input "true"
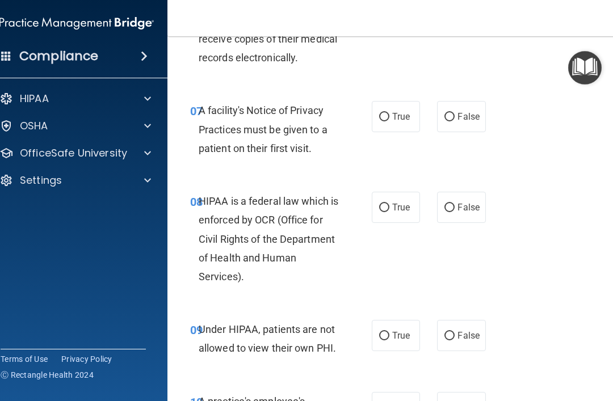
scroll to position [892, 0]
click at [392, 111] on span "True" at bounding box center [401, 116] width 18 height 11
click at [390, 112] on input "True" at bounding box center [384, 116] width 10 height 9
radio input "true"
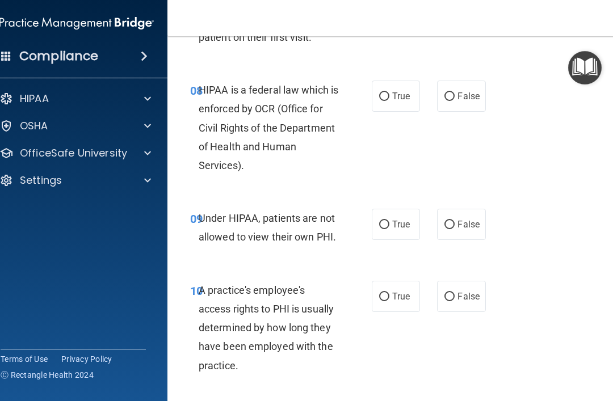
scroll to position [1013, 0]
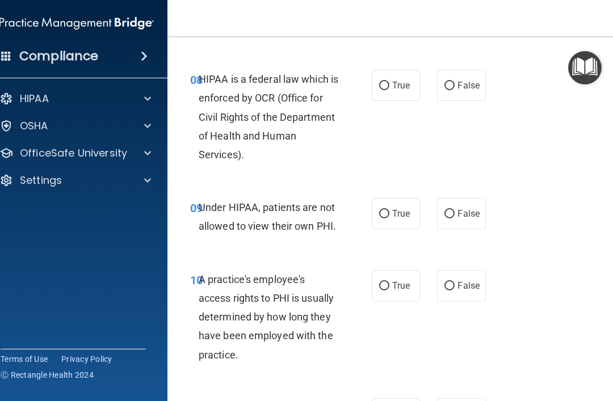
click at [404, 80] on span "True" at bounding box center [401, 85] width 18 height 11
click at [390, 82] on input "True" at bounding box center [384, 86] width 10 height 9
radio input "true"
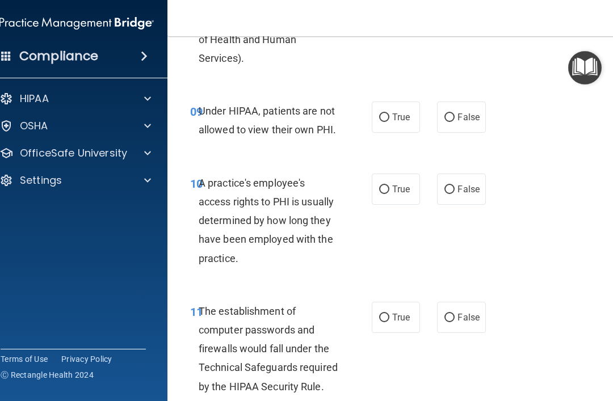
scroll to position [1111, 0]
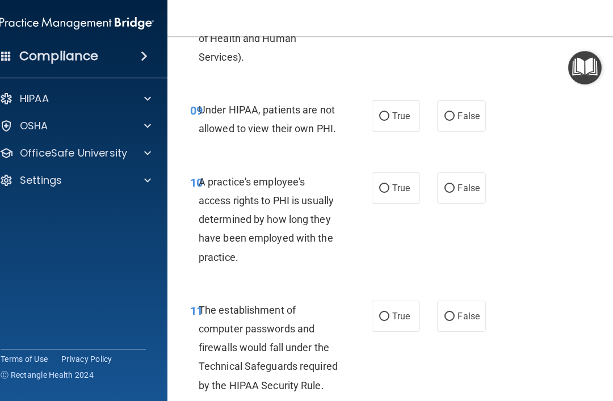
click at [474, 118] on label "False" at bounding box center [461, 116] width 48 height 31
click at [455, 118] on input "False" at bounding box center [450, 116] width 10 height 9
radio input "true"
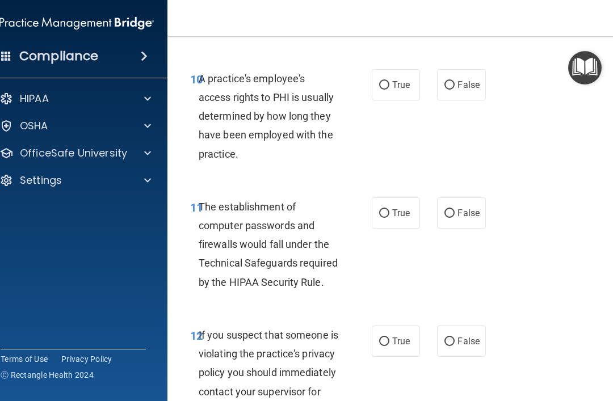
scroll to position [1218, 0]
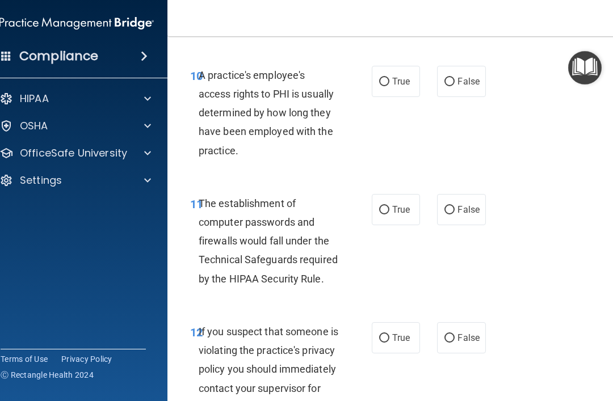
click at [472, 81] on label "False" at bounding box center [461, 81] width 48 height 31
click at [455, 81] on input "False" at bounding box center [450, 82] width 10 height 9
radio input "true"
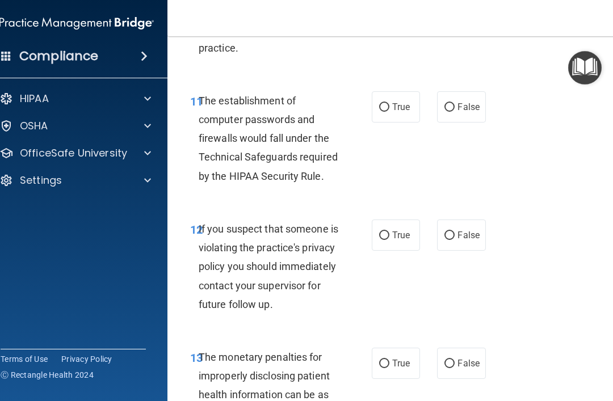
scroll to position [1325, 0]
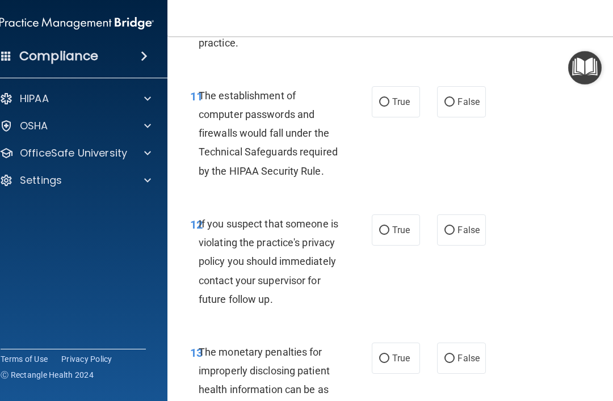
click at [404, 101] on label "True" at bounding box center [396, 101] width 48 height 31
click at [390, 101] on input "True" at bounding box center [384, 102] width 10 height 9
radio input "true"
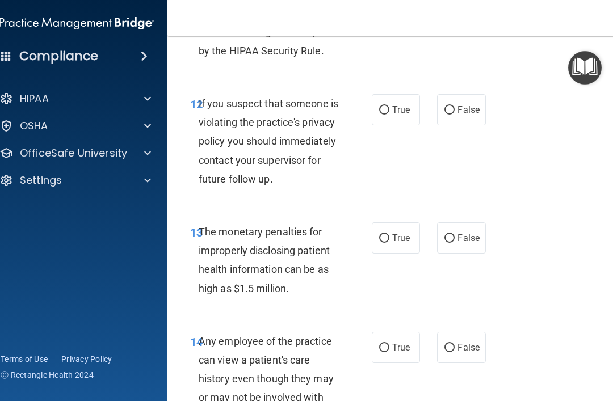
scroll to position [1450, 0]
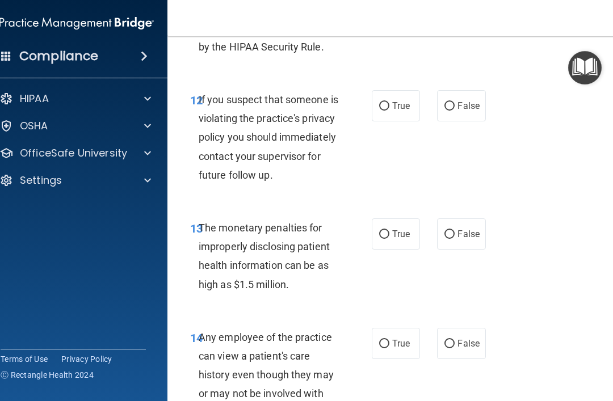
click at [402, 101] on span "True" at bounding box center [401, 106] width 18 height 11
click at [390, 102] on input "True" at bounding box center [384, 106] width 10 height 9
radio input "true"
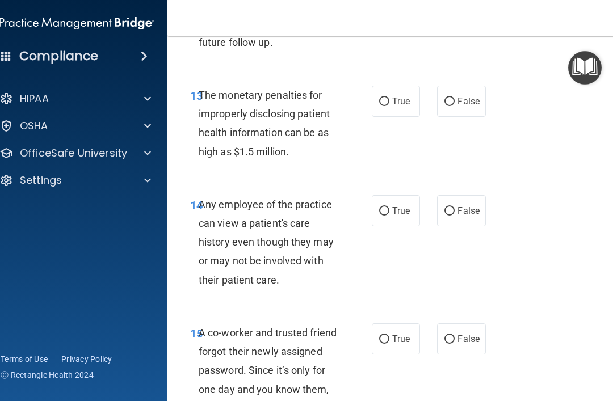
scroll to position [1611, 0]
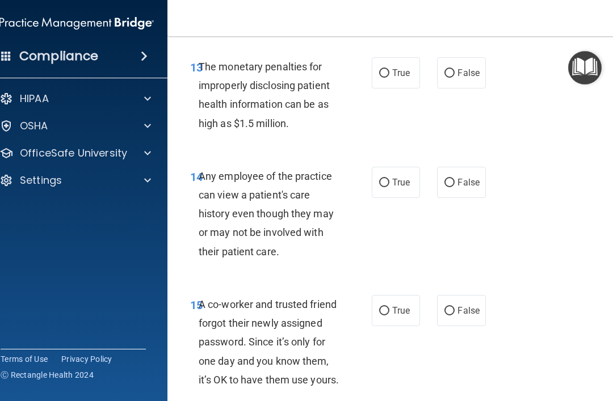
click at [399, 78] on span "True" at bounding box center [401, 73] width 18 height 11
click at [390, 78] on input "True" at bounding box center [384, 73] width 10 height 9
radio input "true"
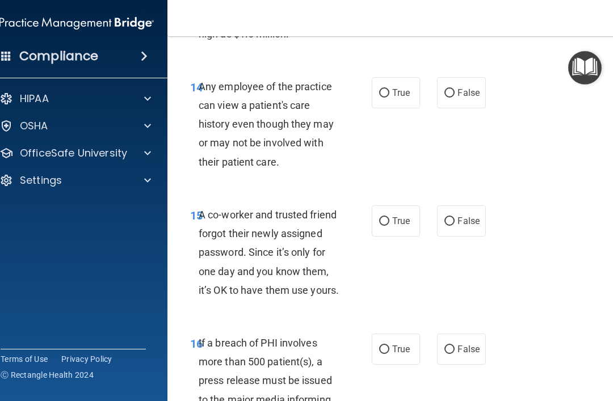
scroll to position [1706, 0]
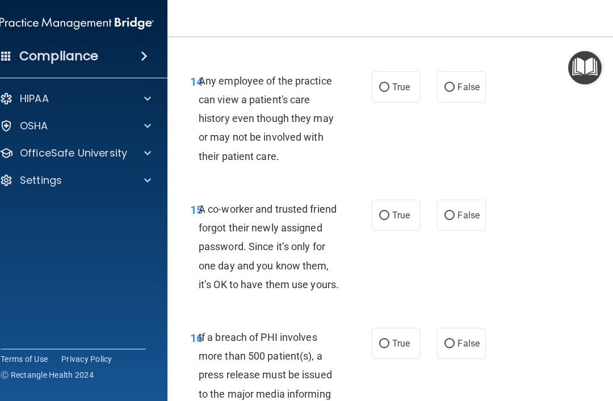
click at [471, 103] on label "False" at bounding box center [461, 87] width 48 height 31
click at [455, 92] on input "False" at bounding box center [450, 87] width 10 height 9
radio input "true"
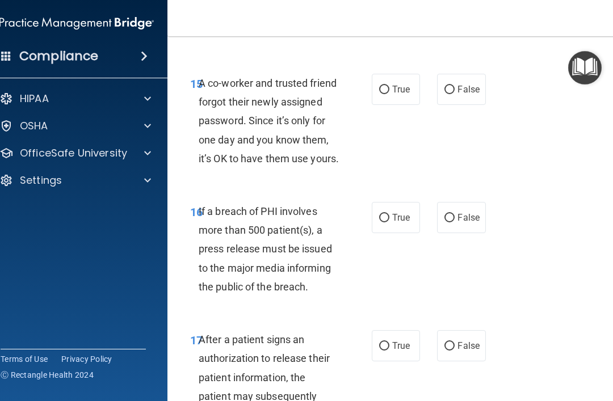
scroll to position [1835, 0]
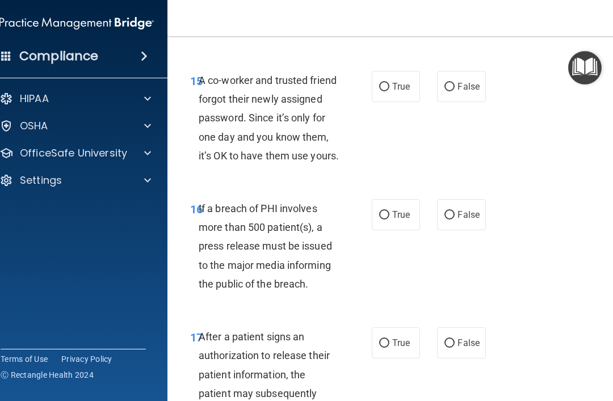
click at [472, 102] on label "False" at bounding box center [461, 86] width 48 height 31
click at [455, 91] on input "False" at bounding box center [450, 87] width 10 height 9
radio input "true"
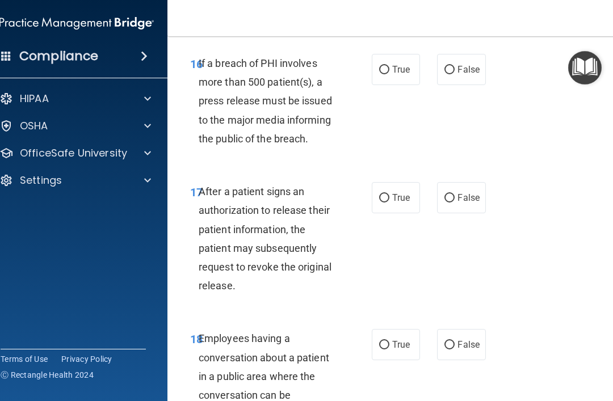
scroll to position [1982, 0]
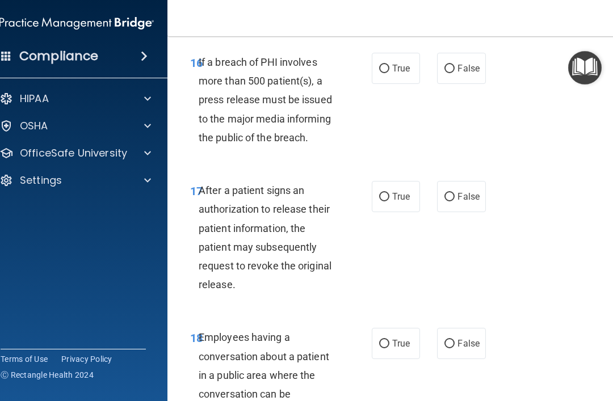
click at [469, 74] on span "False" at bounding box center [469, 68] width 22 height 11
click at [455, 73] on input "False" at bounding box center [450, 69] width 10 height 9
radio input "true"
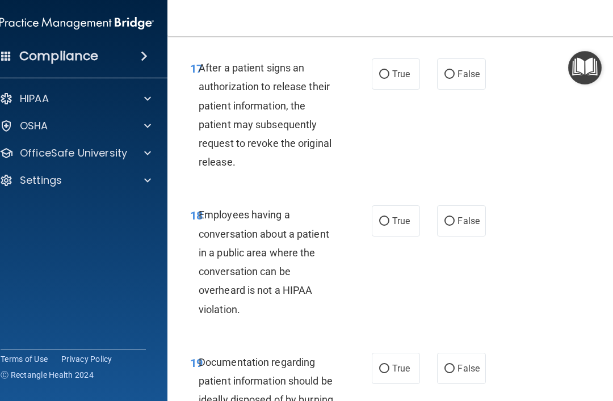
scroll to position [2106, 0]
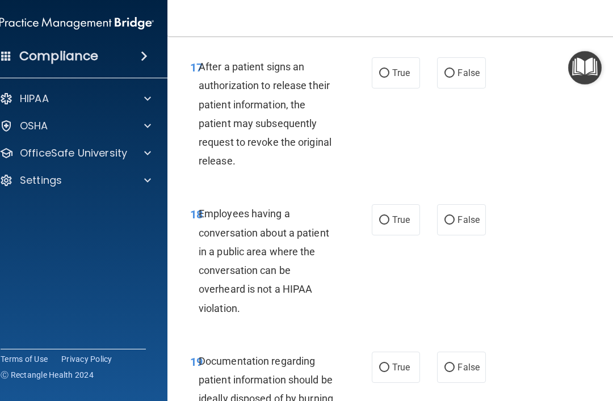
click at [404, 78] on span "True" at bounding box center [401, 73] width 18 height 11
click at [390, 78] on input "True" at bounding box center [384, 73] width 10 height 9
radio input "true"
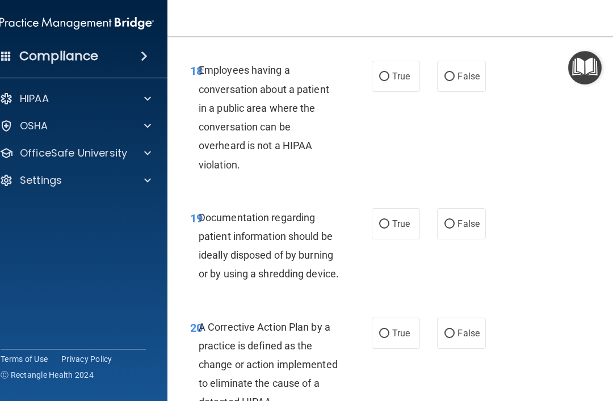
scroll to position [2276, 0]
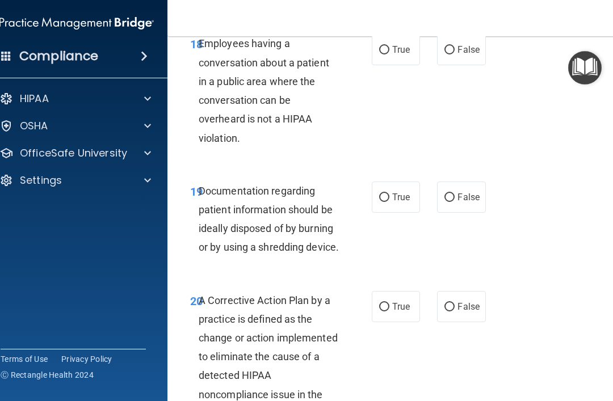
click at [475, 65] on label "False" at bounding box center [461, 49] width 48 height 31
click at [455, 55] on input "False" at bounding box center [450, 50] width 10 height 9
radio input "true"
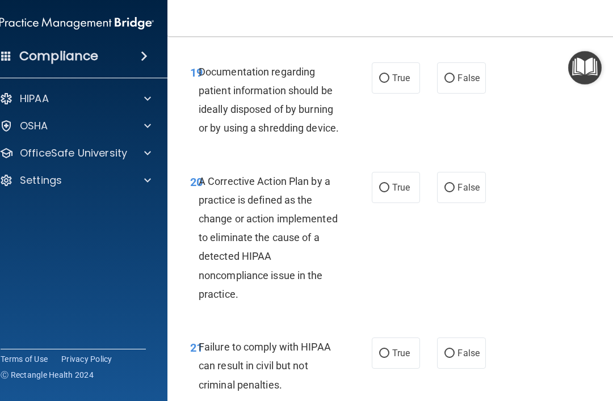
scroll to position [2413, 0]
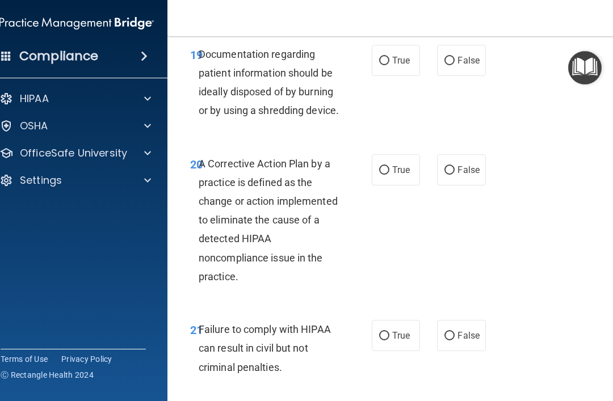
click at [404, 66] on span "True" at bounding box center [401, 60] width 18 height 11
click at [390, 65] on input "True" at bounding box center [384, 61] width 10 height 9
radio input "true"
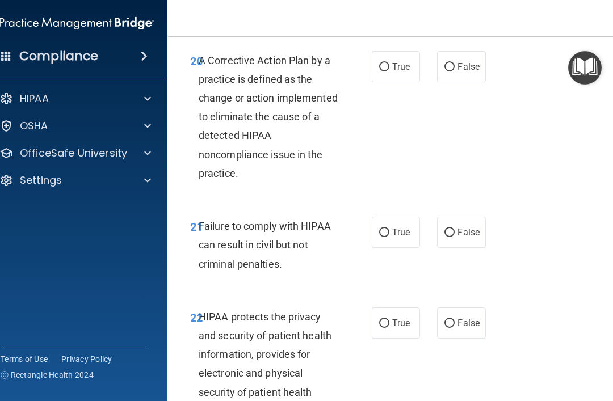
scroll to position [2518, 0]
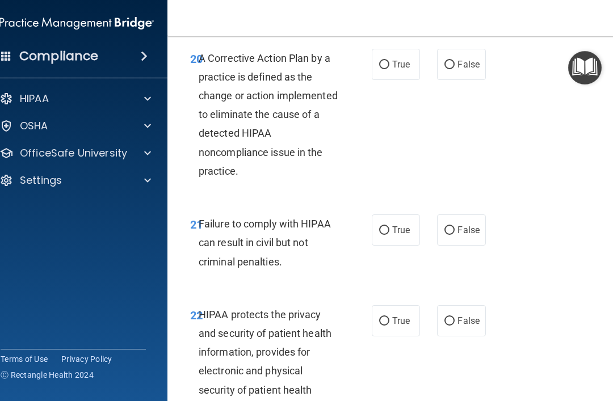
click at [397, 80] on label "True" at bounding box center [396, 64] width 48 height 31
click at [390, 69] on input "True" at bounding box center [384, 65] width 10 height 9
radio input "true"
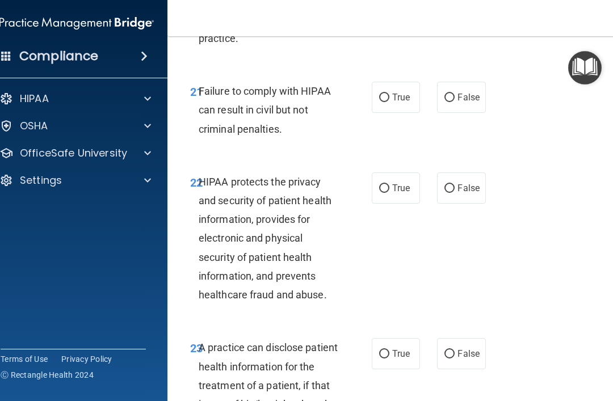
scroll to position [2679, 0]
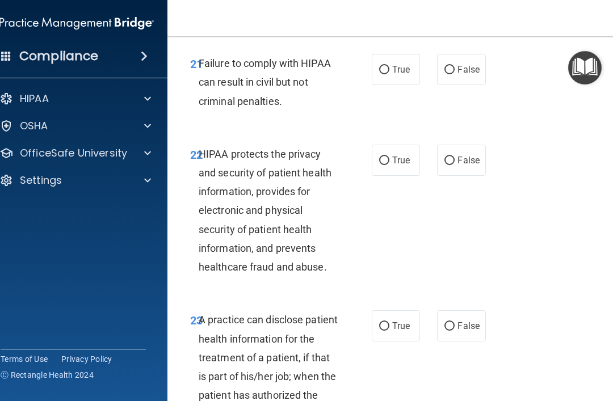
click at [480, 85] on label "False" at bounding box center [461, 69] width 48 height 31
click at [455, 74] on input "False" at bounding box center [450, 70] width 10 height 9
radio input "true"
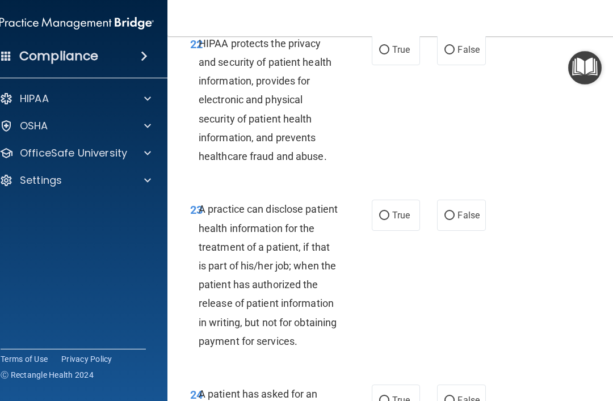
scroll to position [2800, 0]
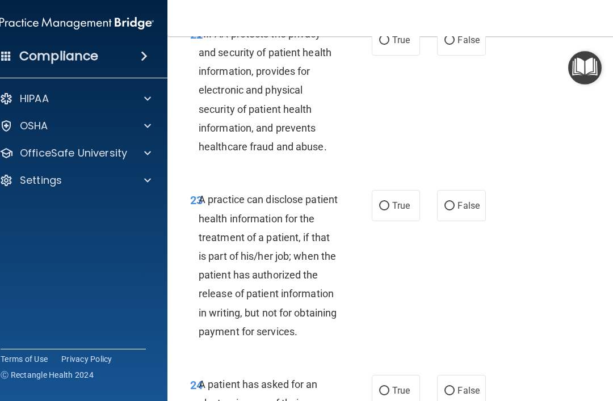
click at [404, 45] on span "True" at bounding box center [401, 40] width 18 height 11
click at [390, 45] on input "True" at bounding box center [384, 40] width 10 height 9
radio input "true"
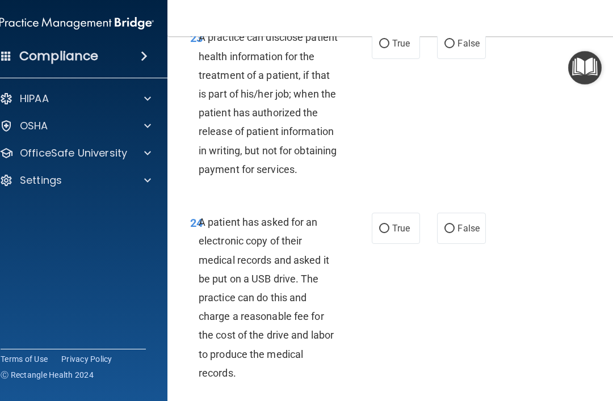
scroll to position [2971, 0]
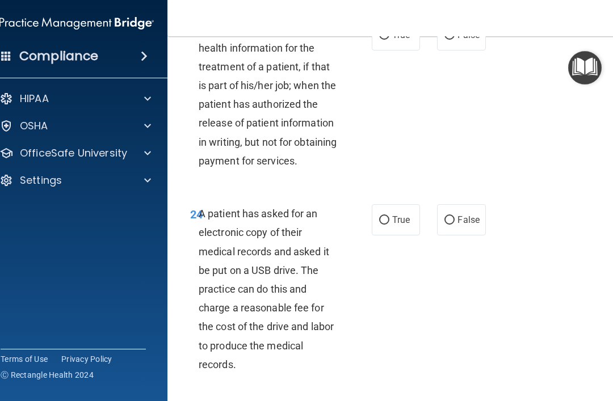
click at [475, 51] on label "False" at bounding box center [461, 34] width 48 height 31
click at [455, 40] on input "False" at bounding box center [450, 35] width 10 height 9
radio input "true"
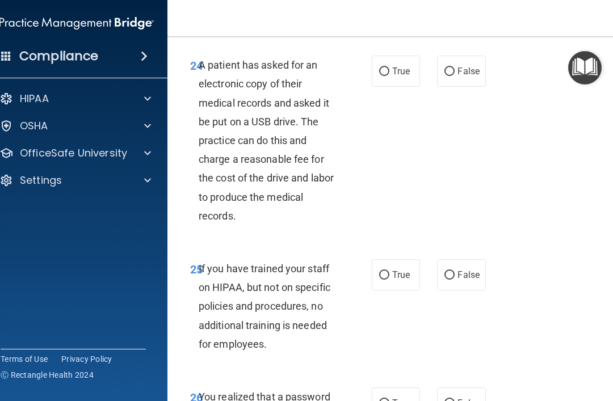
scroll to position [3140, 0]
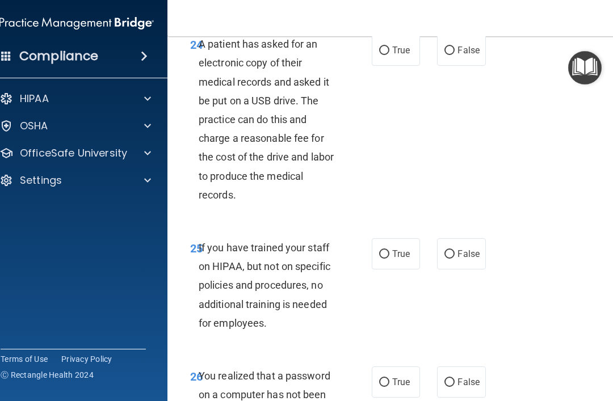
click at [470, 56] on span "False" at bounding box center [469, 50] width 22 height 11
click at [455, 55] on input "False" at bounding box center [450, 51] width 10 height 9
radio input "true"
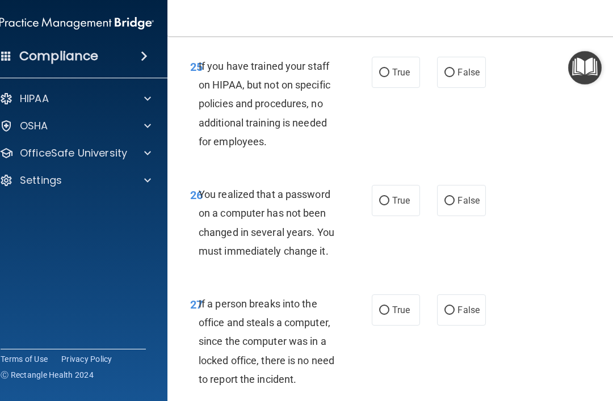
scroll to position [3339, 0]
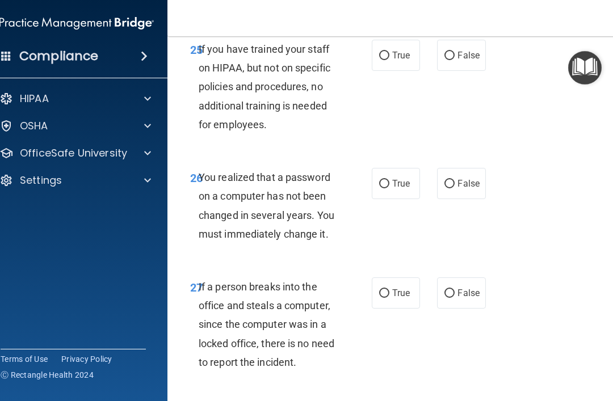
click at [472, 71] on label "False" at bounding box center [461, 55] width 48 height 31
click at [455, 60] on input "False" at bounding box center [450, 56] width 10 height 9
radio input "true"
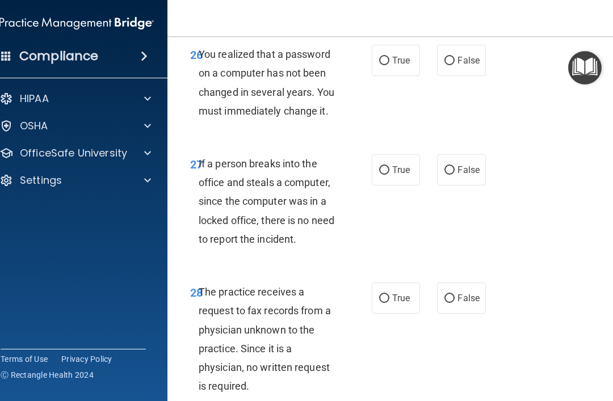
scroll to position [3463, 0]
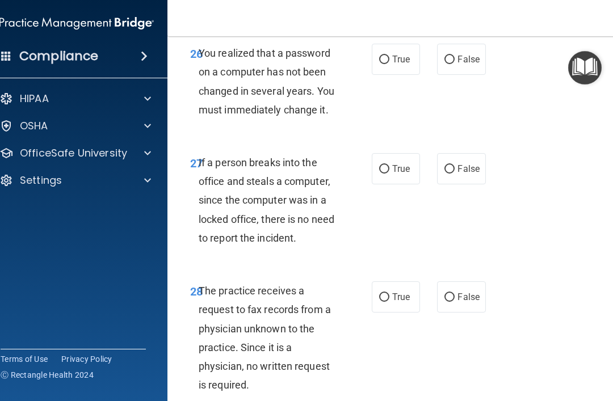
click at [407, 65] on span "True" at bounding box center [401, 59] width 18 height 11
click at [390, 64] on input "True" at bounding box center [384, 60] width 10 height 9
radio input "true"
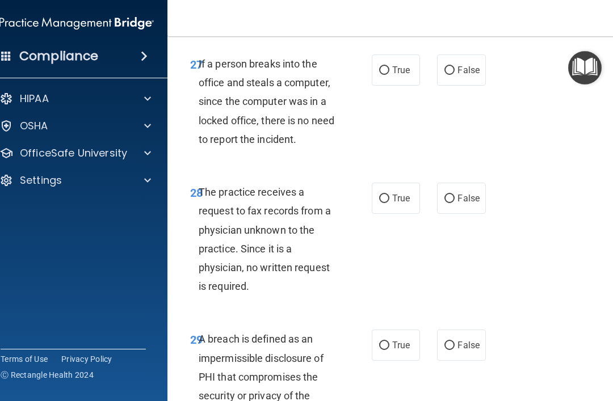
scroll to position [3565, 0]
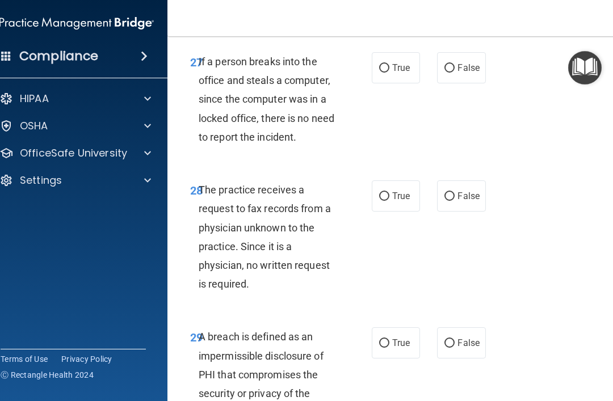
click at [481, 83] on label "False" at bounding box center [461, 67] width 48 height 31
click at [455, 73] on input "False" at bounding box center [450, 68] width 10 height 9
radio input "true"
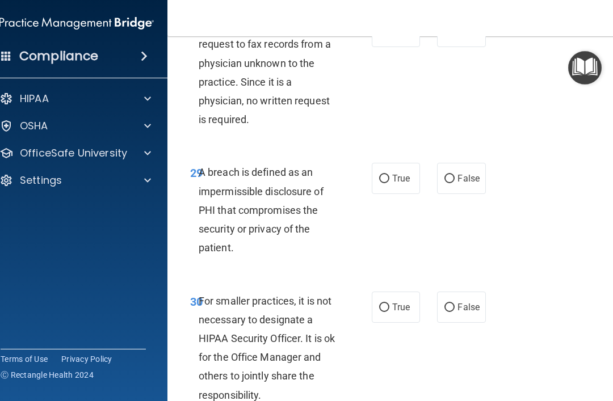
scroll to position [3731, 0]
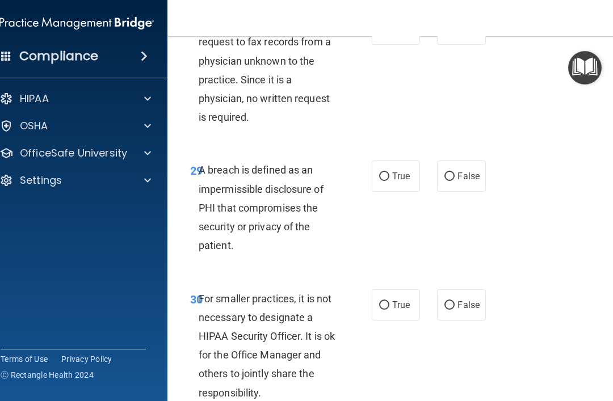
click at [472, 45] on label "False" at bounding box center [461, 29] width 48 height 31
click at [455, 34] on input "False" at bounding box center [450, 30] width 10 height 9
radio input "true"
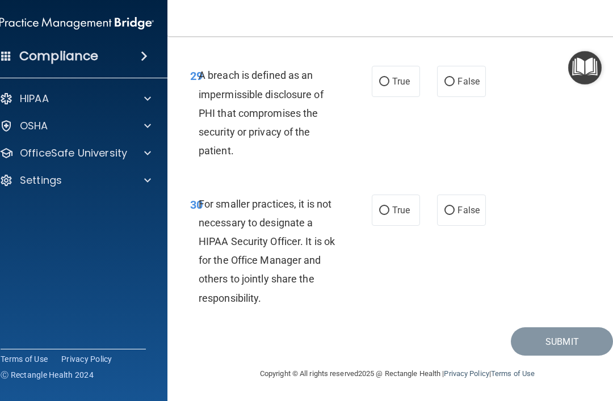
scroll to position [3863, 0]
click at [404, 97] on label "True" at bounding box center [396, 81] width 48 height 31
click at [390, 86] on input "True" at bounding box center [384, 82] width 10 height 9
radio input "true"
click at [477, 226] on label "False" at bounding box center [461, 210] width 48 height 31
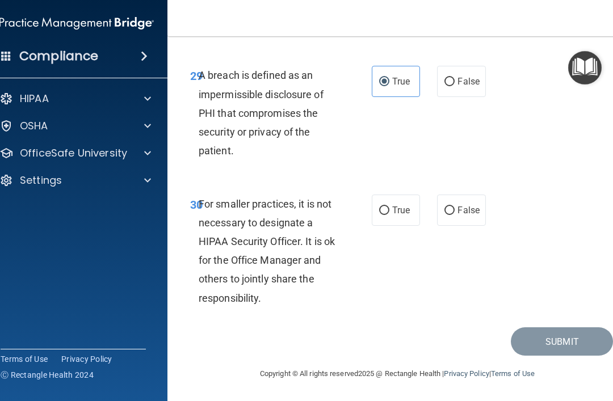
click at [455, 215] on input "False" at bounding box center [450, 211] width 10 height 9
radio input "true"
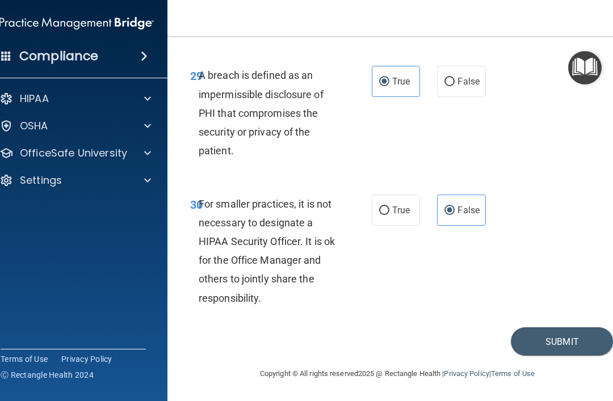
click at [534, 357] on button "Submit" at bounding box center [562, 342] width 102 height 29
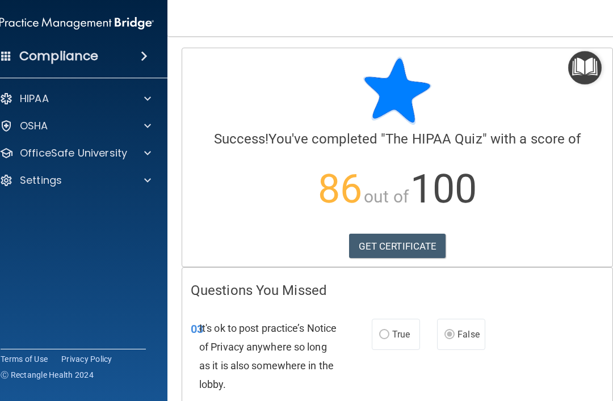
click at [416, 249] on link "GET CERTIFICATE" at bounding box center [397, 246] width 97 height 25
click at [35, 160] on p "OfficeSafe University" at bounding box center [73, 154] width 107 height 14
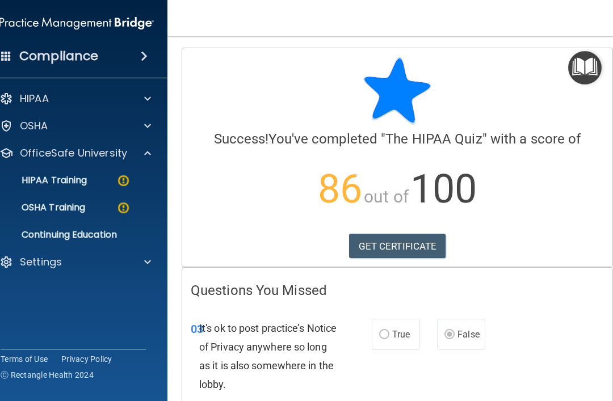
click at [31, 185] on p "HIPAA Training" at bounding box center [40, 180] width 94 height 11
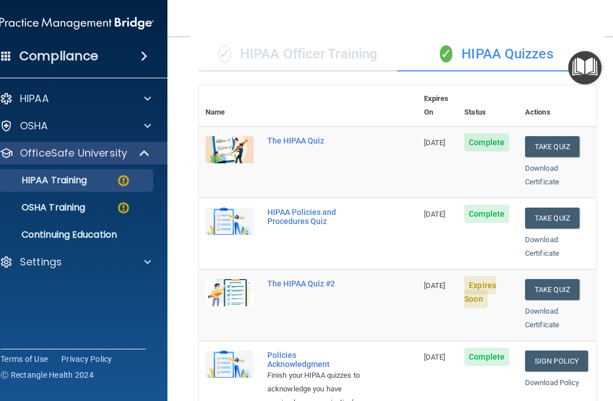
scroll to position [80, 0]
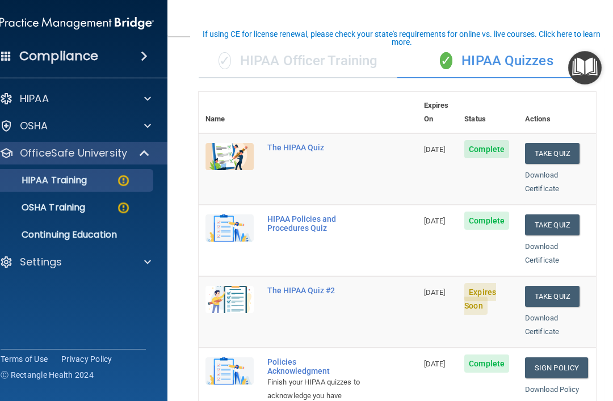
click at [309, 143] on div "The HIPAA Quiz" at bounding box center [313, 147] width 93 height 9
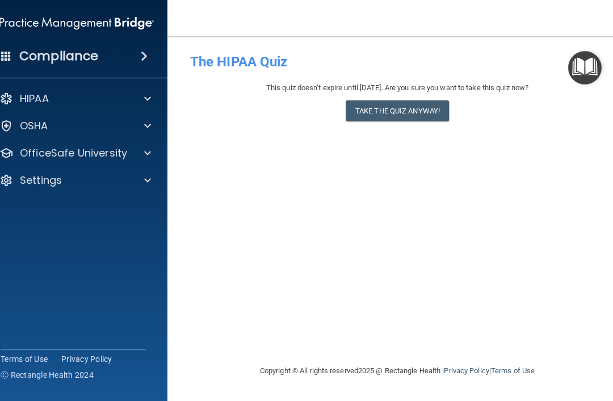
click at [425, 110] on button "Take the quiz anyway!" at bounding box center [397, 111] width 103 height 21
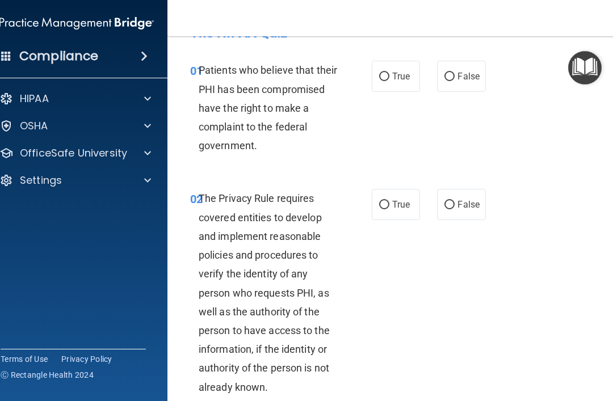
scroll to position [28, 0]
click at [399, 90] on label "True" at bounding box center [396, 76] width 48 height 31
click at [390, 82] on input "True" at bounding box center [384, 77] width 10 height 9
radio input "true"
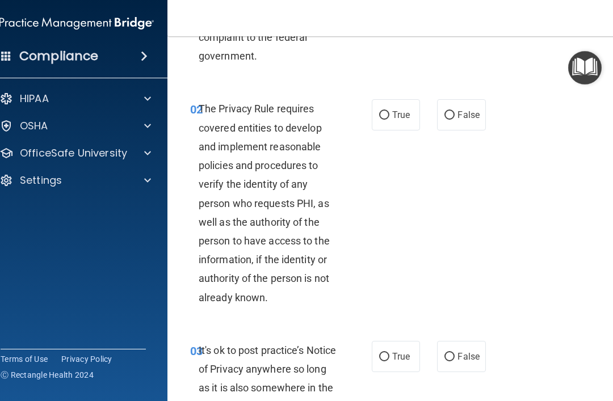
scroll to position [125, 0]
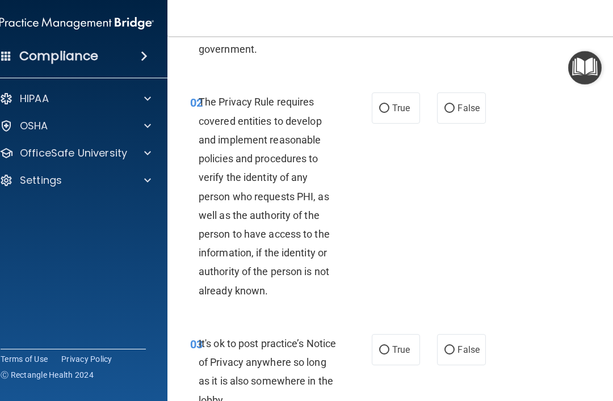
click at [395, 103] on span "True" at bounding box center [401, 108] width 18 height 11
click at [390, 104] on input "True" at bounding box center [384, 108] width 10 height 9
radio input "true"
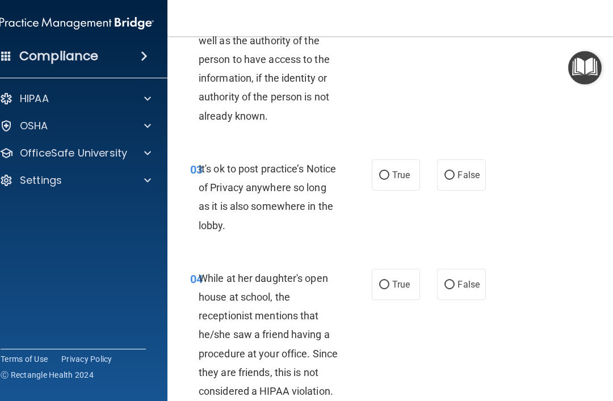
scroll to position [315, 0]
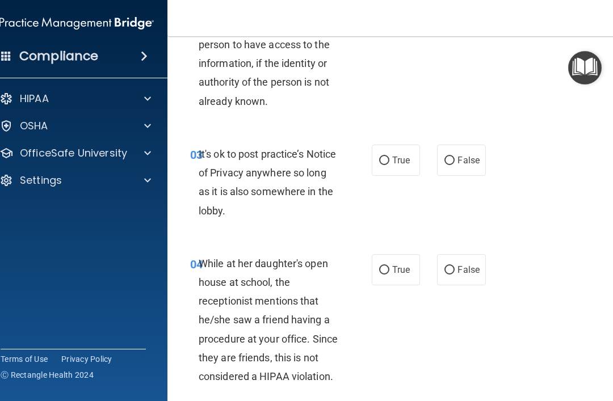
click at [385, 162] on input "True" at bounding box center [384, 161] width 10 height 9
radio input "true"
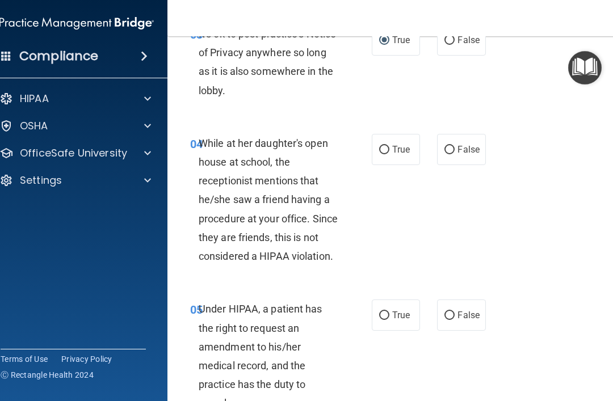
scroll to position [439, 0]
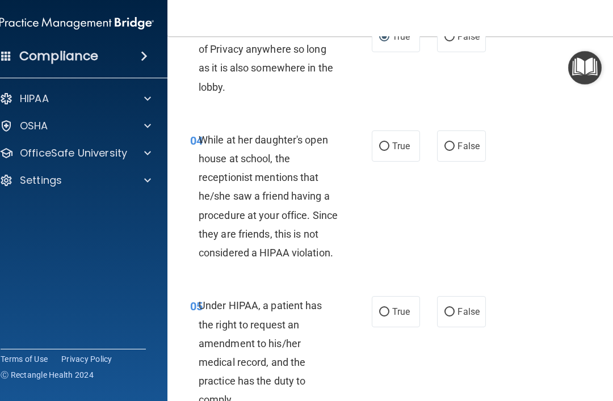
click at [472, 145] on span "False" at bounding box center [469, 146] width 22 height 11
click at [455, 145] on input "False" at bounding box center [450, 147] width 10 height 9
radio input "true"
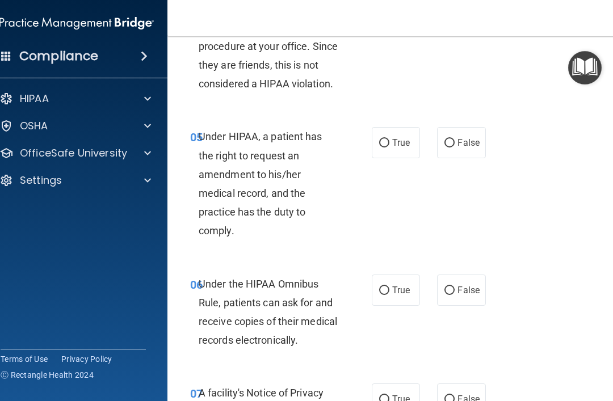
scroll to position [610, 0]
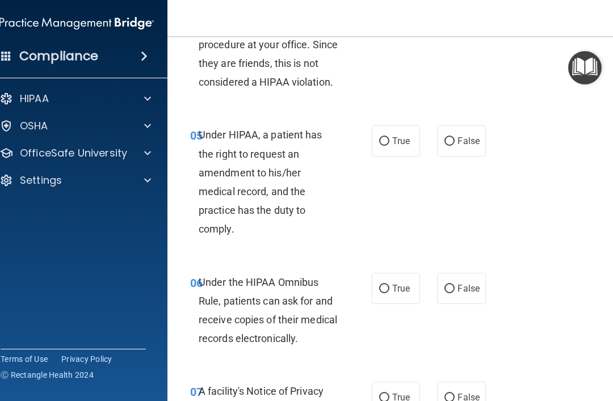
click at [402, 139] on span "True" at bounding box center [401, 141] width 18 height 11
click at [390, 139] on input "True" at bounding box center [384, 141] width 10 height 9
radio input "true"
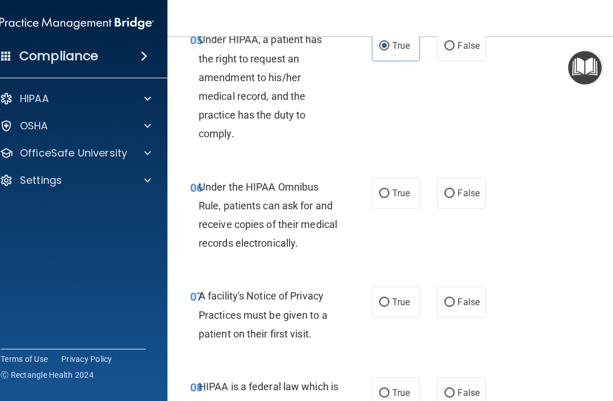
scroll to position [721, 0]
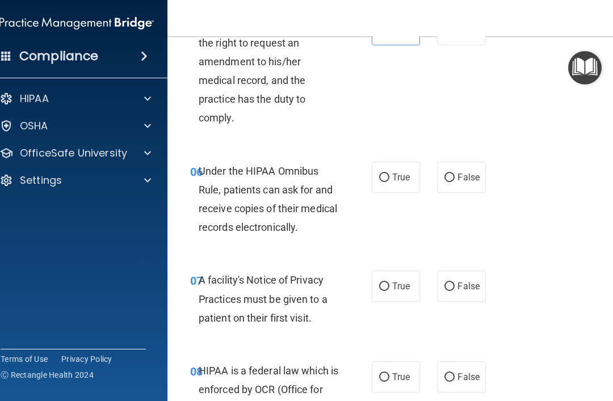
click at [401, 179] on label "True" at bounding box center [396, 177] width 48 height 31
click at [390, 179] on input "True" at bounding box center [384, 178] width 10 height 9
radio input "true"
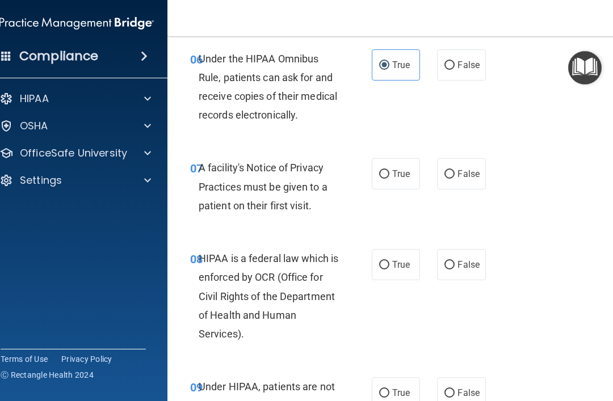
scroll to position [846, 0]
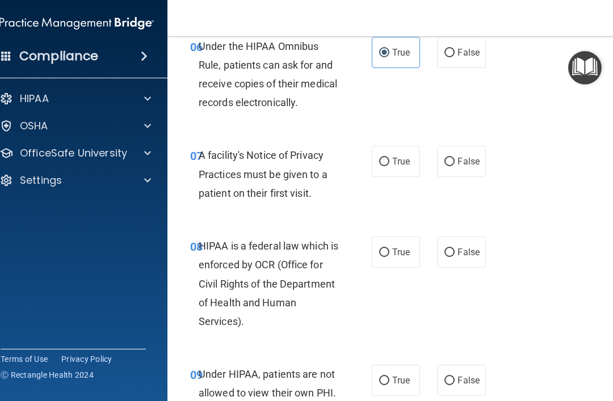
click at [38, 160] on p "OfficeSafe University" at bounding box center [73, 154] width 107 height 14
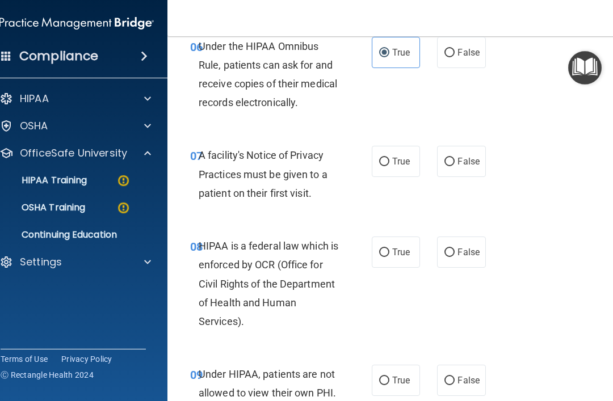
click at [48, 187] on link "HIPAA Training" at bounding box center [63, 180] width 179 height 23
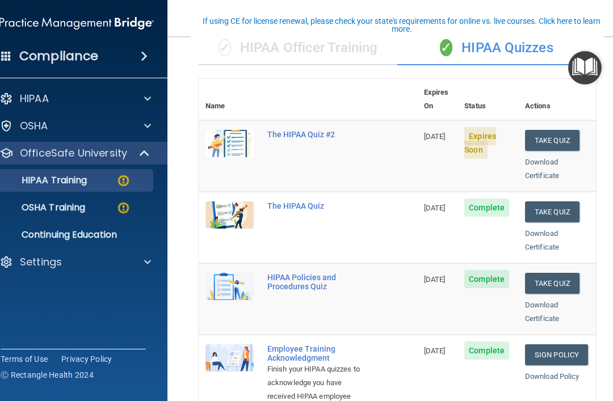
scroll to position [30, 0]
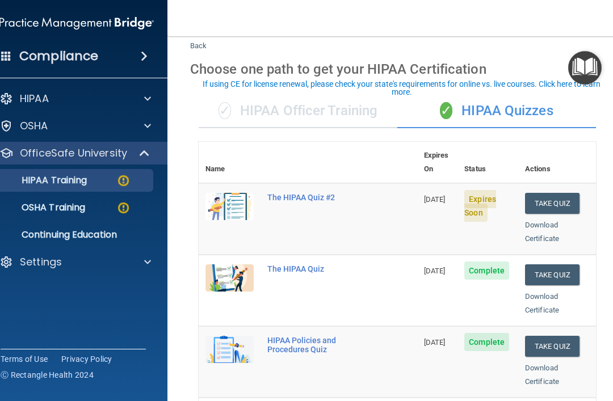
click at [322, 193] on div "The HIPAA Quiz #2" at bounding box center [313, 197] width 93 height 9
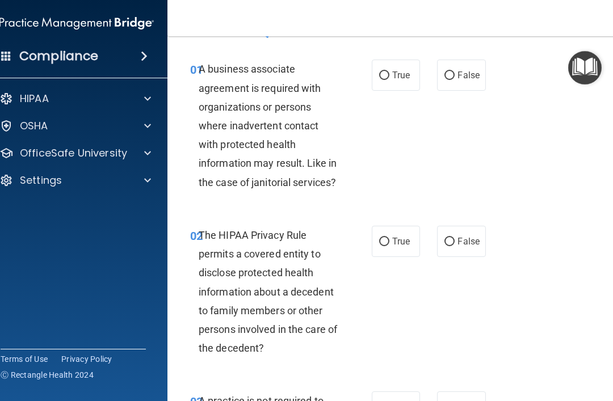
click at [388, 72] on input "True" at bounding box center [384, 76] width 10 height 9
radio input "true"
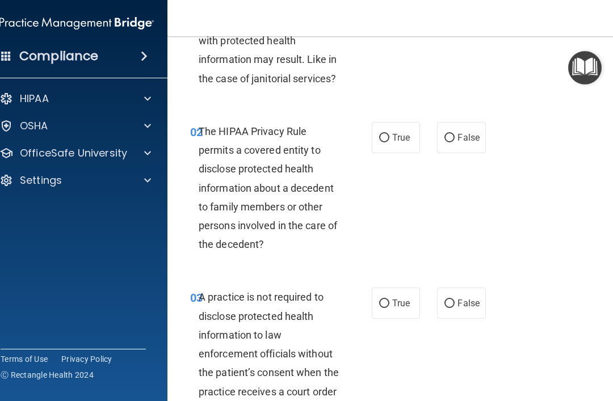
scroll to position [133, 0]
click at [468, 145] on label "False" at bounding box center [461, 138] width 48 height 31
click at [455, 143] on input "False" at bounding box center [450, 139] width 10 height 9
radio input "true"
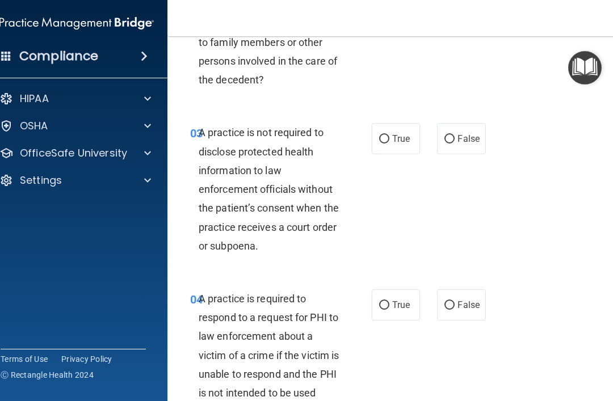
scroll to position [313, 0]
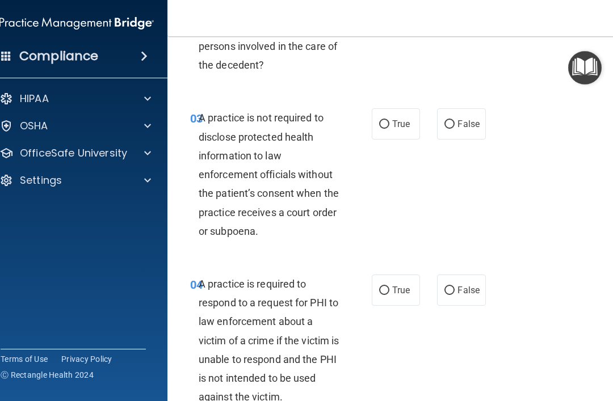
click at [478, 127] on span "False" at bounding box center [469, 124] width 22 height 11
click at [455, 127] on input "False" at bounding box center [450, 124] width 10 height 9
radio input "true"
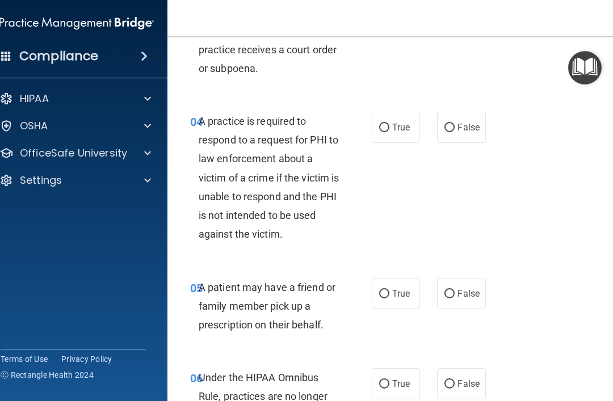
scroll to position [478, 0]
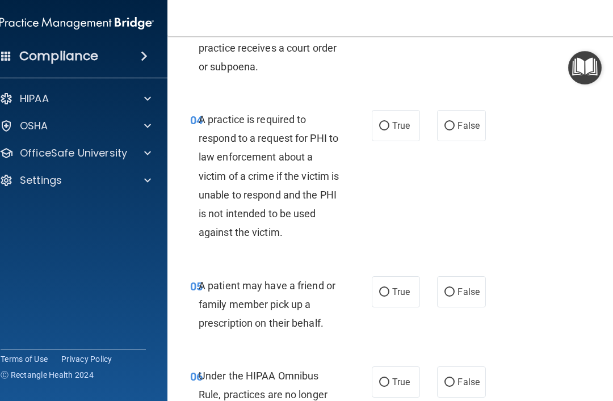
click at [391, 118] on label "True" at bounding box center [396, 125] width 48 height 31
click at [390, 122] on input "True" at bounding box center [384, 126] width 10 height 9
radio input "true"
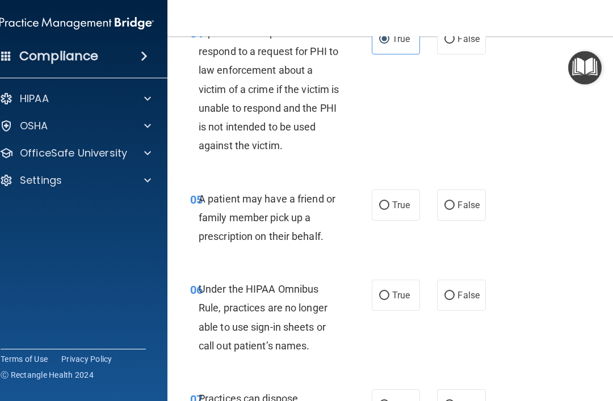
scroll to position [587, 0]
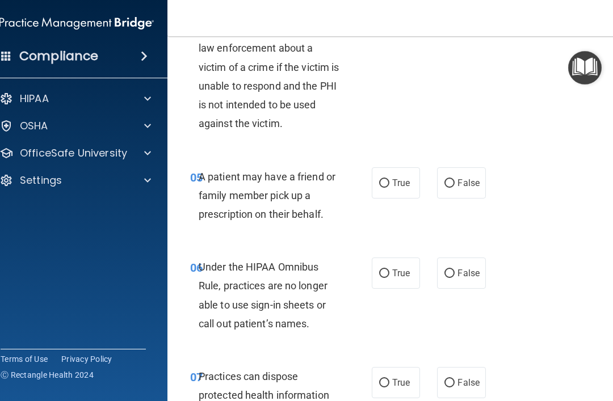
click at [391, 170] on label "True" at bounding box center [396, 183] width 48 height 31
click at [390, 179] on input "True" at bounding box center [384, 183] width 10 height 9
radio input "true"
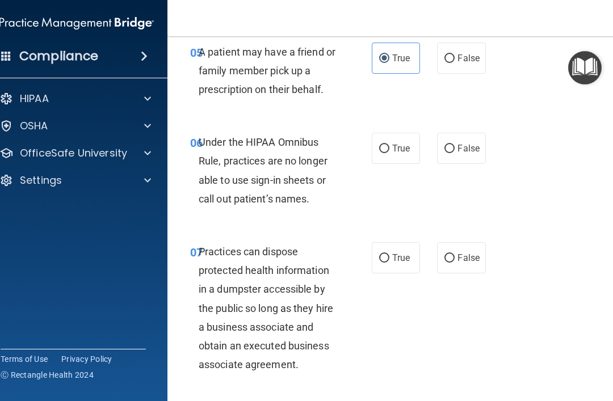
scroll to position [713, 0]
click at [467, 143] on span "False" at bounding box center [469, 148] width 22 height 11
click at [455, 144] on input "False" at bounding box center [450, 148] width 10 height 9
radio input "true"
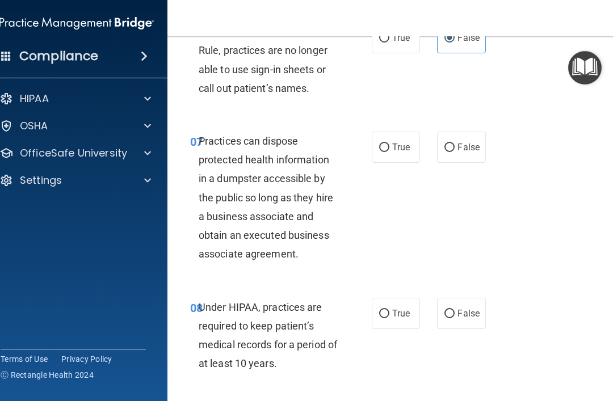
scroll to position [825, 0]
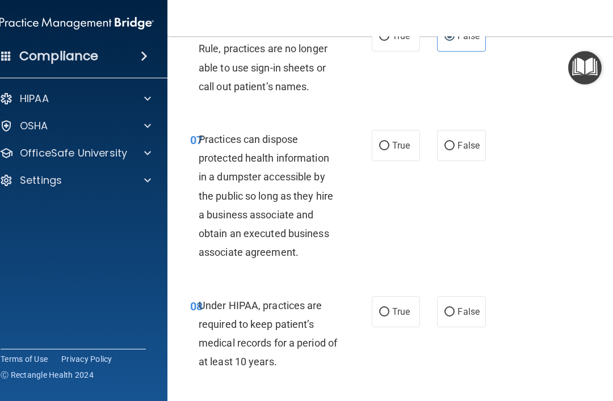
click at [467, 141] on span "False" at bounding box center [469, 145] width 22 height 11
click at [455, 142] on input "False" at bounding box center [450, 146] width 10 height 9
radio input "true"
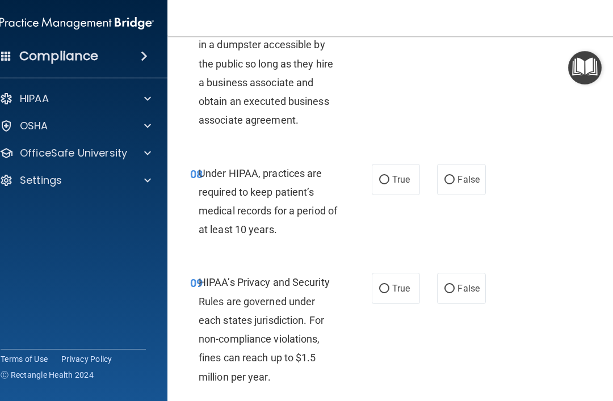
scroll to position [958, 0]
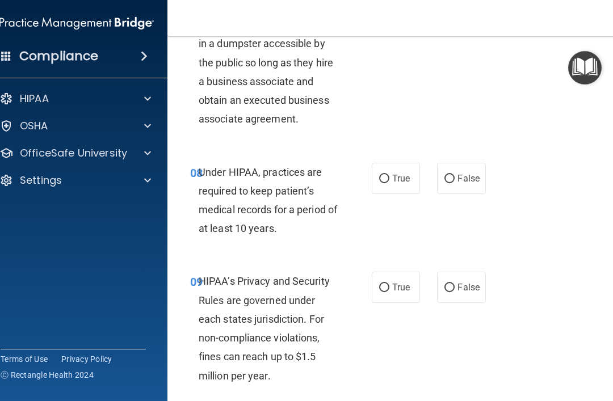
click at [112, 250] on accordion "HIPAA Documents and Policies Report an Incident Business Associates Emergency P…" at bounding box center [77, 168] width 182 height 171
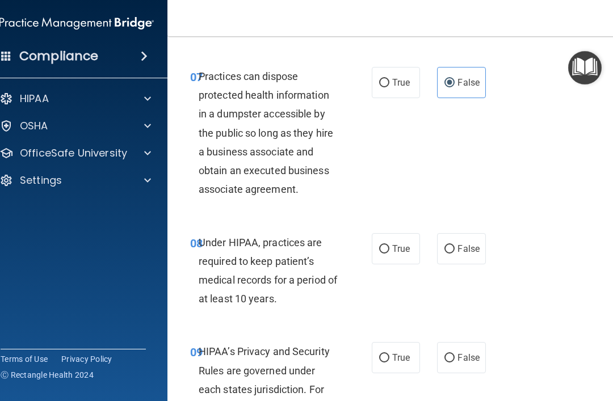
scroll to position [877, 0]
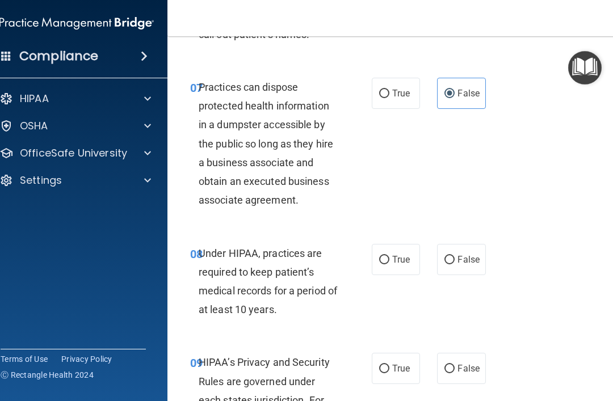
click at [451, 256] on input "False" at bounding box center [450, 260] width 10 height 9
radio input "true"
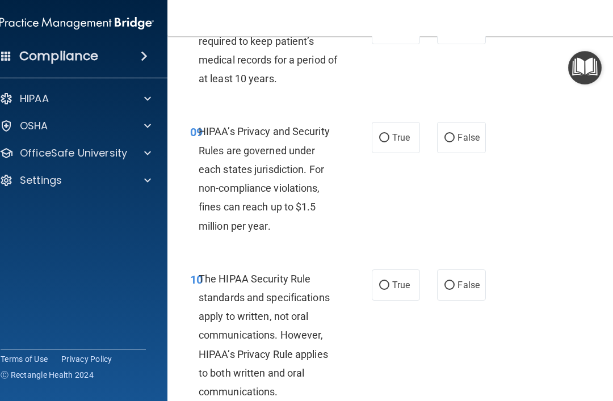
scroll to position [1108, 0]
click at [395, 132] on span "True" at bounding box center [401, 137] width 18 height 11
click at [390, 133] on input "True" at bounding box center [384, 137] width 10 height 9
radio input "true"
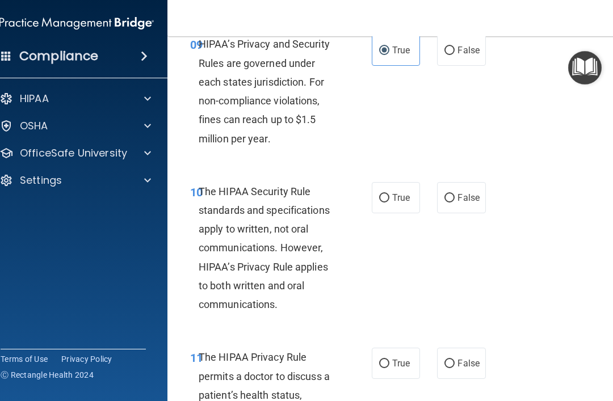
scroll to position [1202, 0]
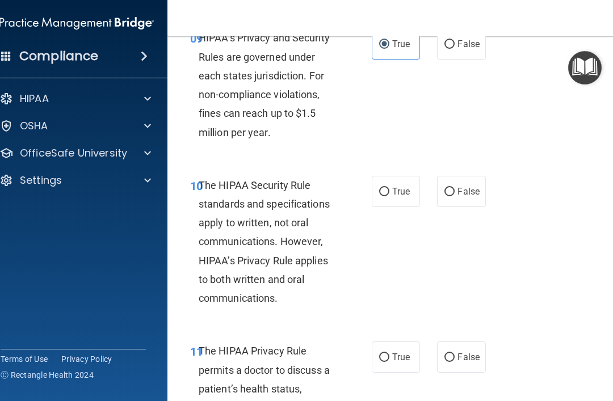
click at [387, 188] on input "True" at bounding box center [384, 192] width 10 height 9
radio input "true"
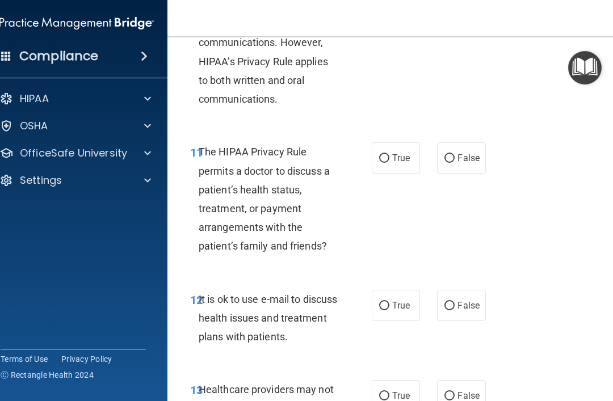
scroll to position [1403, 0]
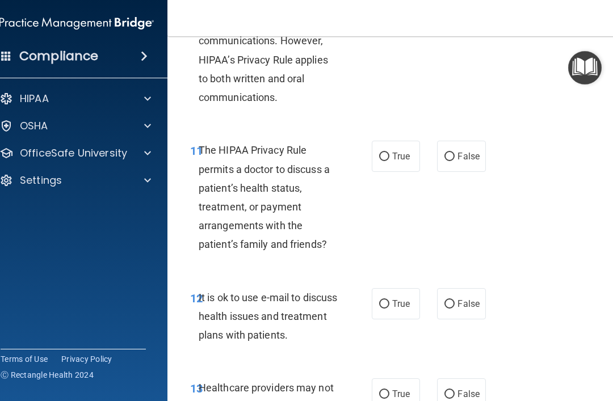
click at [475, 154] on label "False" at bounding box center [461, 156] width 48 height 31
click at [455, 154] on input "False" at bounding box center [450, 157] width 10 height 9
radio input "true"
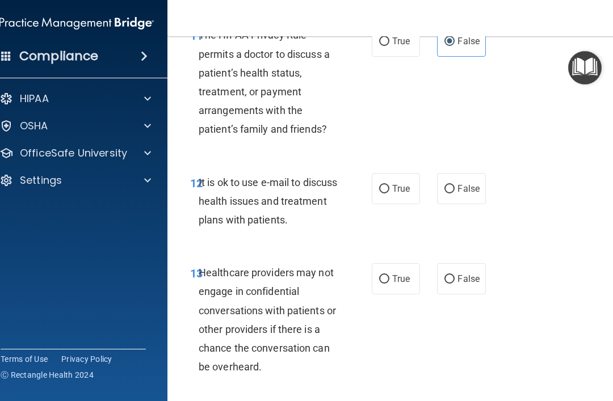
scroll to position [1543, 0]
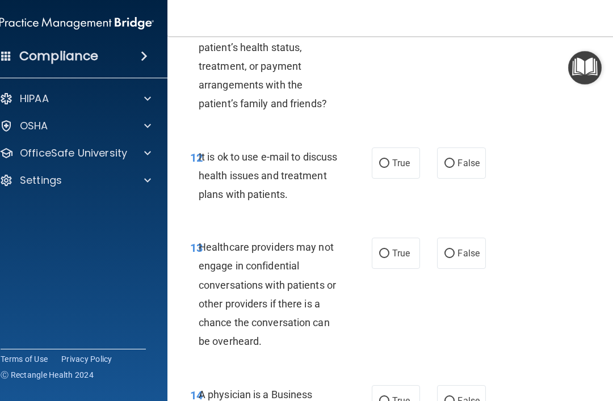
click at [399, 159] on span "True" at bounding box center [401, 163] width 18 height 11
click at [390, 160] on input "True" at bounding box center [384, 164] width 10 height 9
radio input "true"
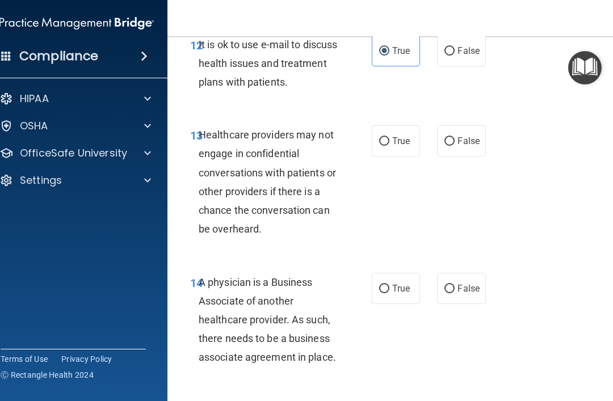
scroll to position [1662, 0]
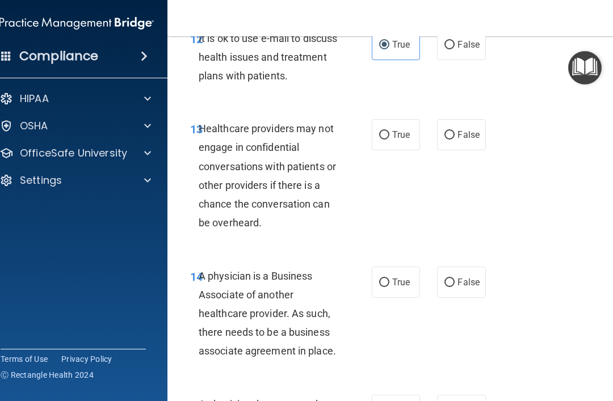
click at [392, 129] on span "True" at bounding box center [401, 134] width 18 height 11
click at [390, 131] on input "True" at bounding box center [384, 135] width 10 height 9
radio input "true"
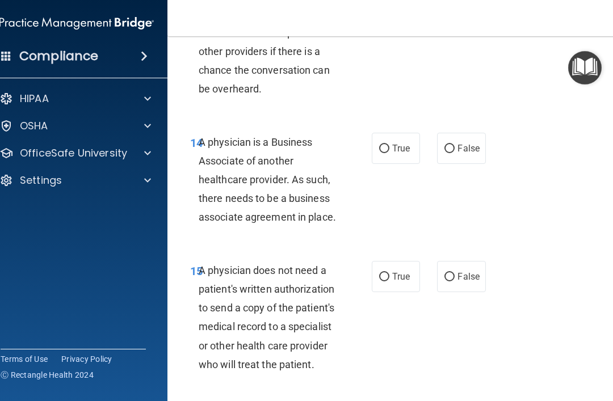
scroll to position [1815, 0]
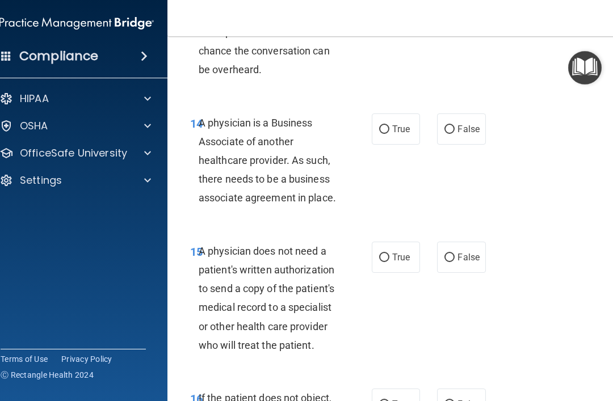
click at [470, 128] on label "False" at bounding box center [461, 129] width 48 height 31
click at [455, 128] on input "False" at bounding box center [450, 129] width 10 height 9
radio input "true"
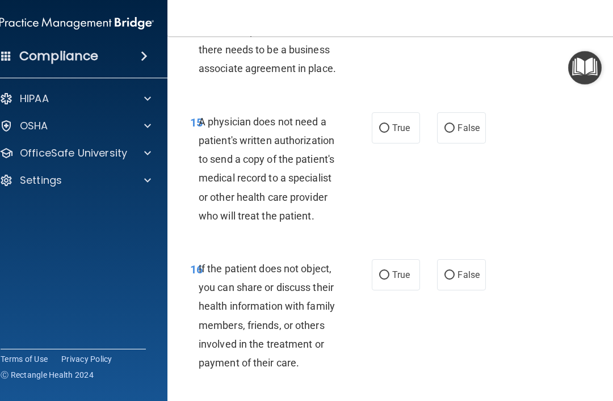
scroll to position [1948, 0]
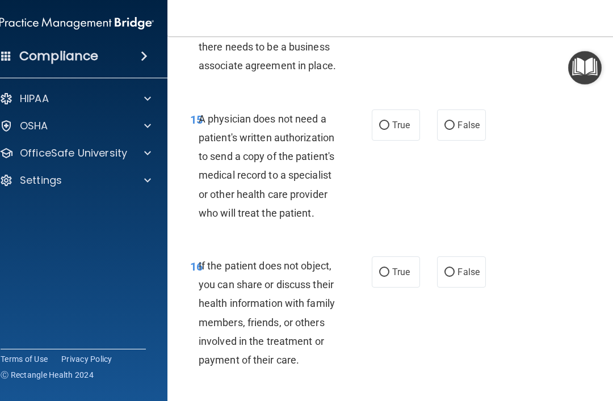
click at [392, 110] on label "True" at bounding box center [396, 125] width 48 height 31
click at [390, 122] on input "True" at bounding box center [384, 126] width 10 height 9
radio input "true"
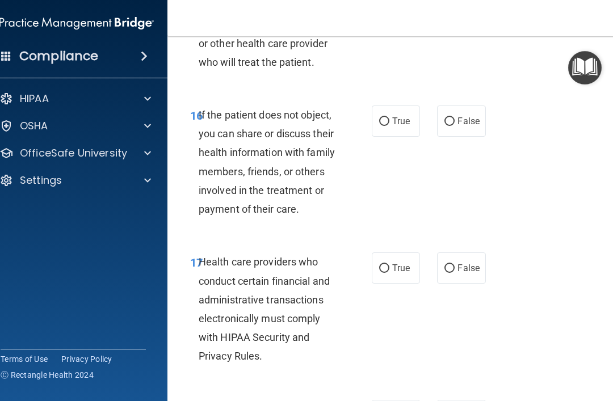
scroll to position [2101, 0]
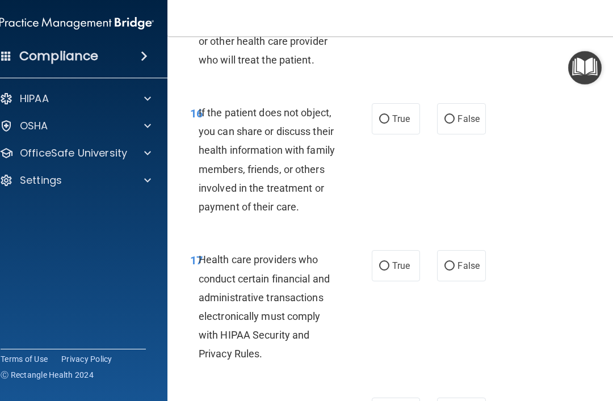
click at [463, 114] on span "False" at bounding box center [469, 119] width 22 height 11
click at [455, 115] on input "False" at bounding box center [450, 119] width 10 height 9
radio input "true"
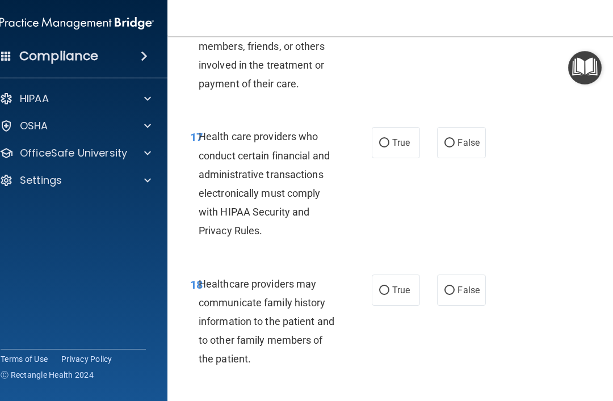
scroll to position [2240, 0]
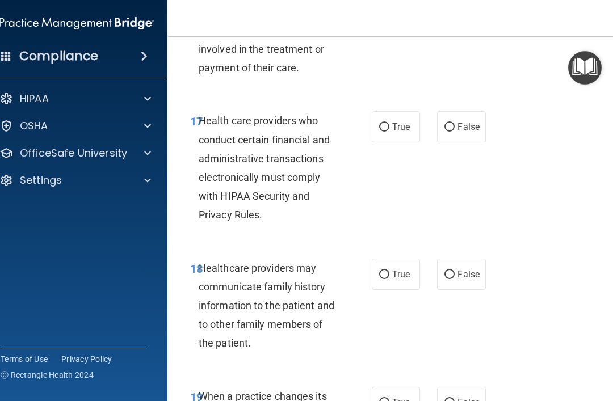
click at [394, 111] on label "True" at bounding box center [396, 126] width 48 height 31
click at [390, 123] on input "True" at bounding box center [384, 127] width 10 height 9
radio input "true"
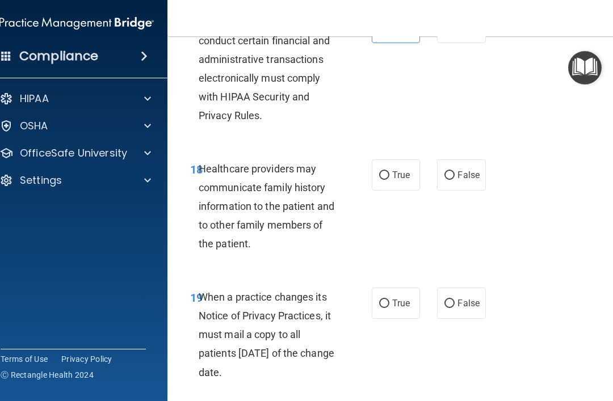
scroll to position [2381, 0]
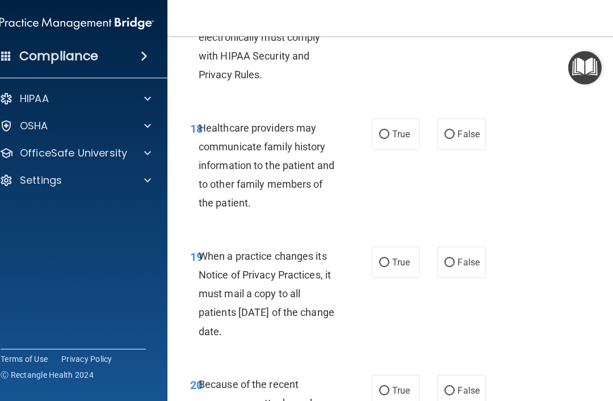
click at [467, 129] on span "False" at bounding box center [469, 134] width 22 height 11
click at [455, 131] on input "False" at bounding box center [450, 135] width 10 height 9
radio input "true"
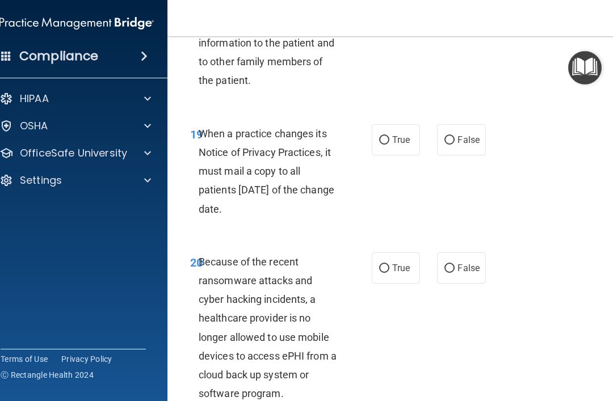
scroll to position [2513, 0]
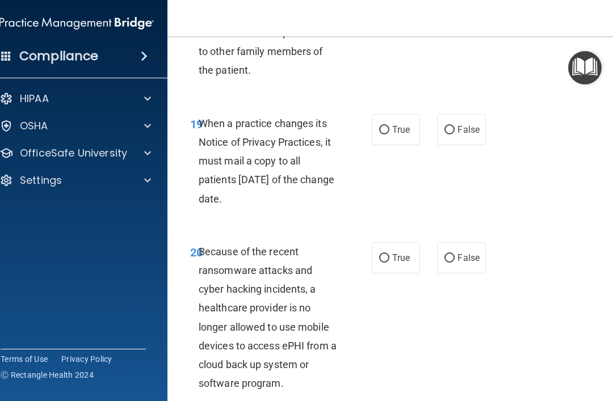
click at [464, 123] on label "False" at bounding box center [461, 129] width 48 height 31
click at [455, 126] on input "False" at bounding box center [450, 130] width 10 height 9
radio input "true"
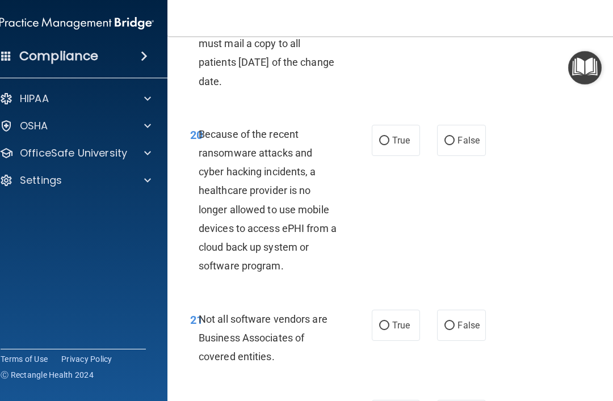
scroll to position [2650, 0]
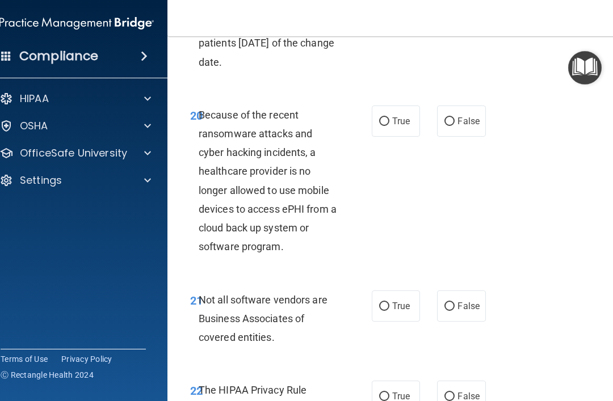
click at [393, 106] on label "True" at bounding box center [396, 121] width 48 height 31
click at [390, 118] on input "True" at bounding box center [384, 122] width 10 height 9
radio input "true"
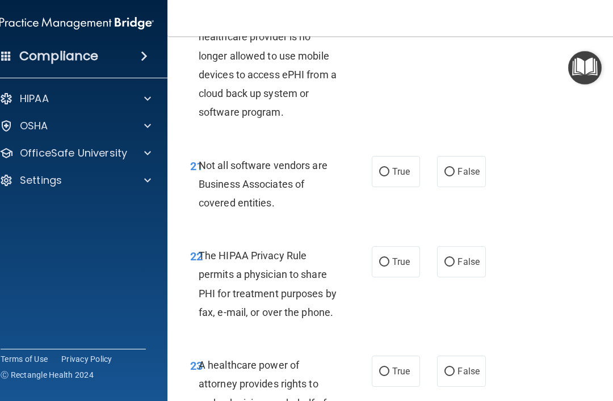
scroll to position [2788, 0]
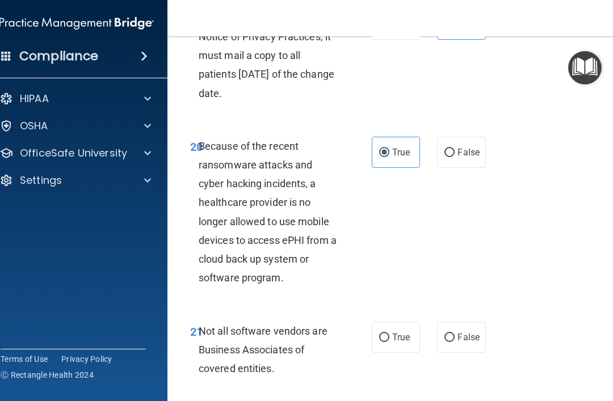
click at [461, 147] on span "False" at bounding box center [469, 152] width 22 height 11
click at [455, 149] on input "False" at bounding box center [450, 153] width 10 height 9
radio input "true"
radio input "false"
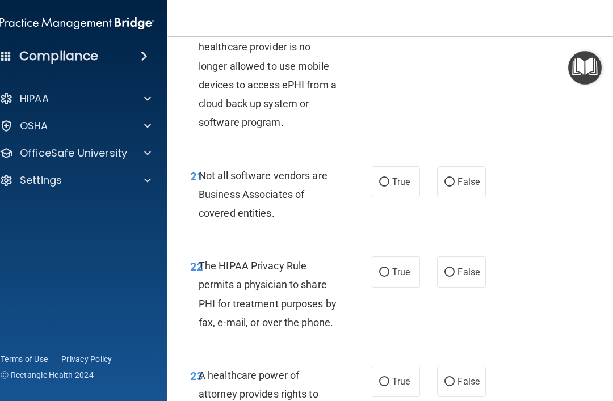
scroll to position [2813, 0]
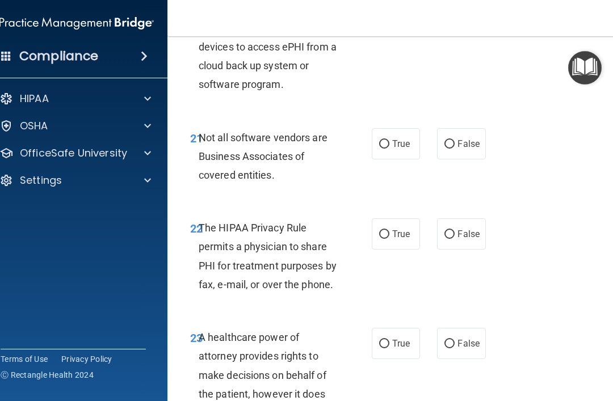
click at [402, 139] on span "True" at bounding box center [401, 144] width 18 height 11
click at [390, 140] on input "True" at bounding box center [384, 144] width 10 height 9
radio input "true"
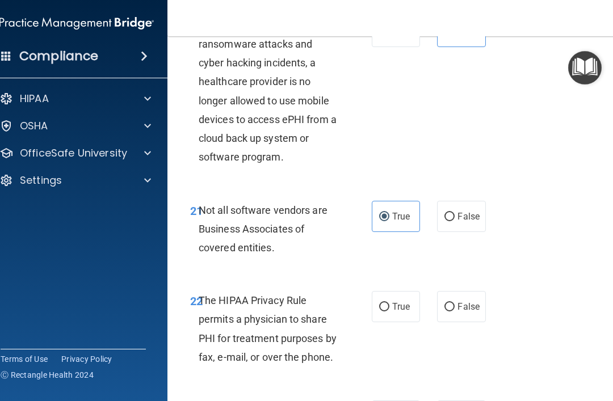
click at [472, 211] on span "False" at bounding box center [469, 216] width 22 height 11
click at [455, 213] on input "False" at bounding box center [450, 217] width 10 height 9
radio input "true"
radio input "false"
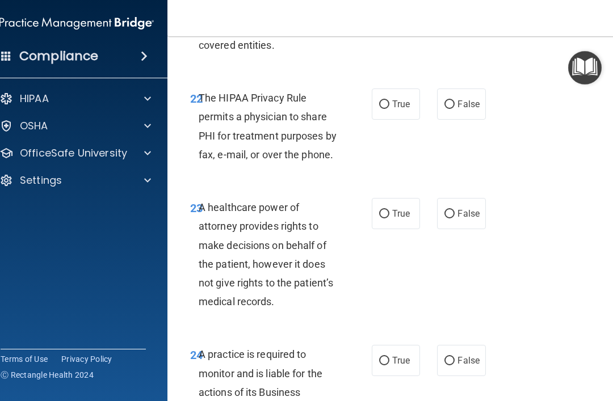
scroll to position [2949, 0]
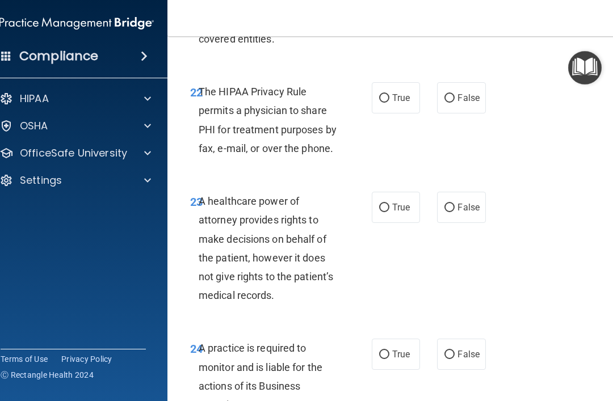
click at [398, 93] on span "True" at bounding box center [401, 98] width 18 height 11
click at [390, 94] on input "True" at bounding box center [384, 98] width 10 height 9
radio input "true"
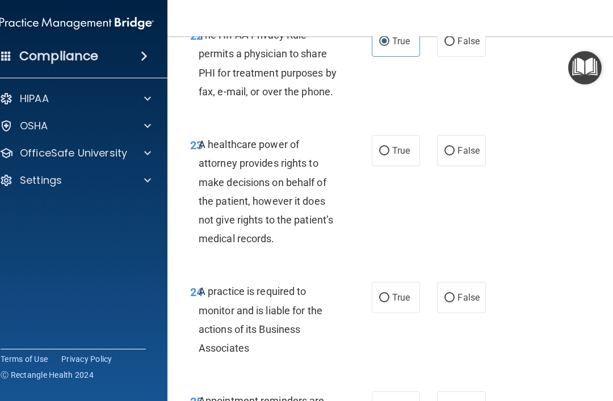
scroll to position [3007, 0]
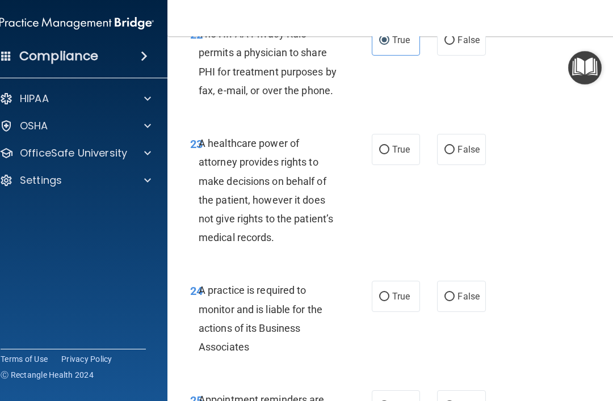
click at [466, 141] on label "False" at bounding box center [461, 149] width 48 height 31
click at [455, 146] on input "False" at bounding box center [450, 150] width 10 height 9
radio input "true"
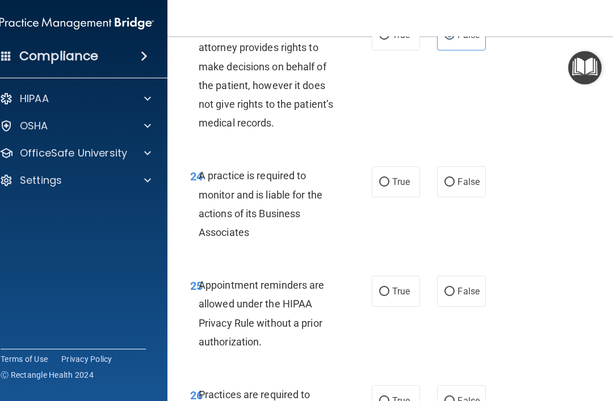
scroll to position [3148, 0]
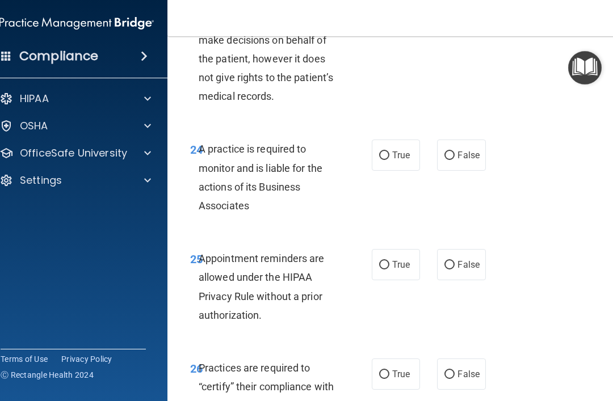
click at [392, 150] on span "True" at bounding box center [401, 155] width 18 height 11
click at [390, 152] on input "True" at bounding box center [384, 156] width 10 height 9
radio input "true"
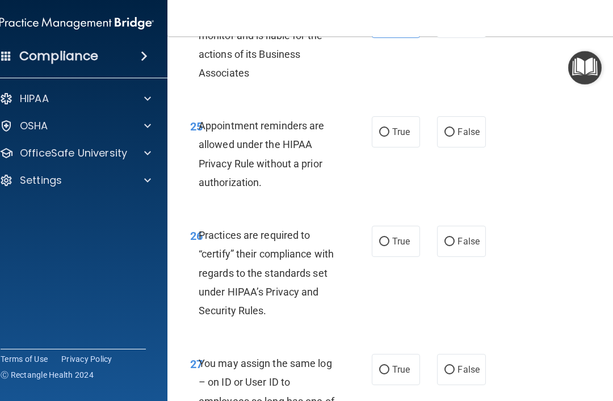
scroll to position [3283, 0]
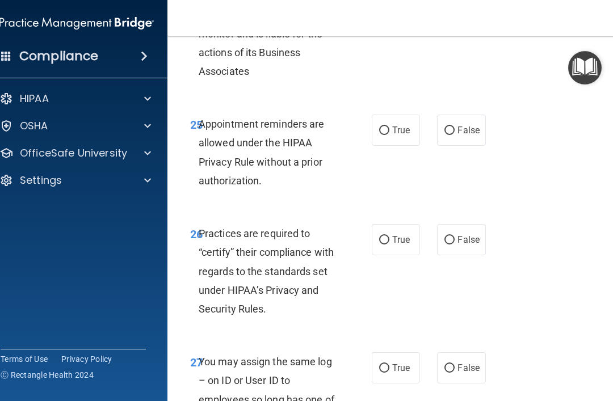
click at [403, 125] on span "True" at bounding box center [401, 130] width 18 height 11
click at [390, 127] on input "True" at bounding box center [384, 131] width 10 height 9
radio input "true"
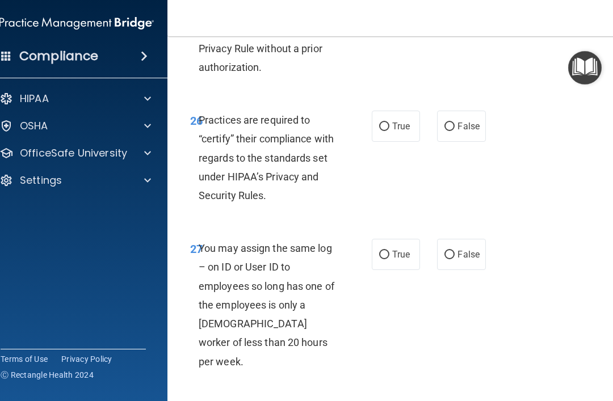
scroll to position [3413, 0]
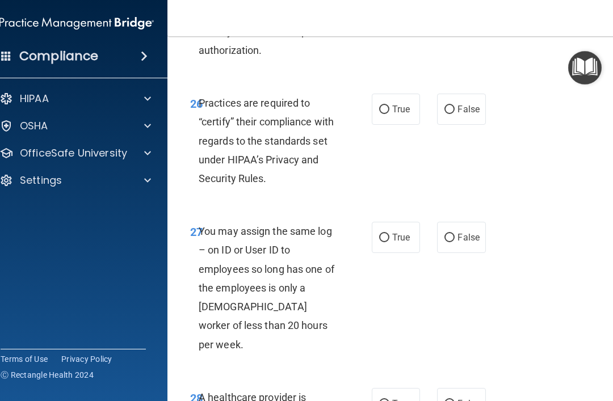
click at [395, 104] on span "True" at bounding box center [401, 109] width 18 height 11
click at [390, 106] on input "True" at bounding box center [384, 110] width 10 height 9
radio input "true"
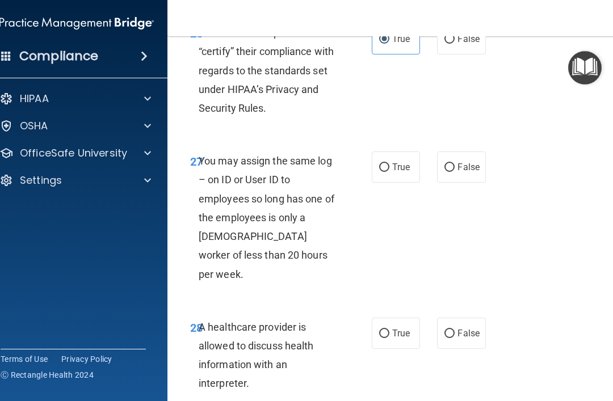
scroll to position [3495, 0]
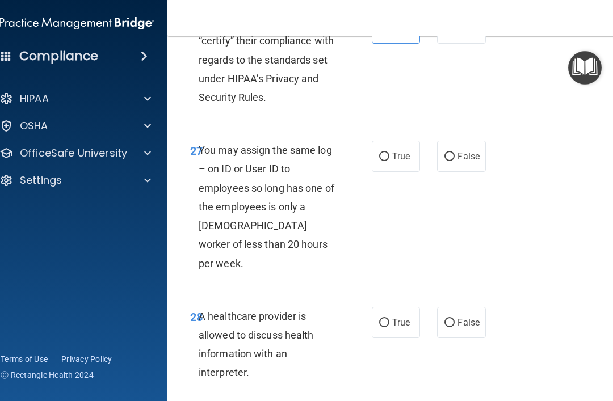
click at [470, 148] on label "False" at bounding box center [461, 156] width 48 height 31
click at [455, 153] on input "False" at bounding box center [450, 157] width 10 height 9
radio input "true"
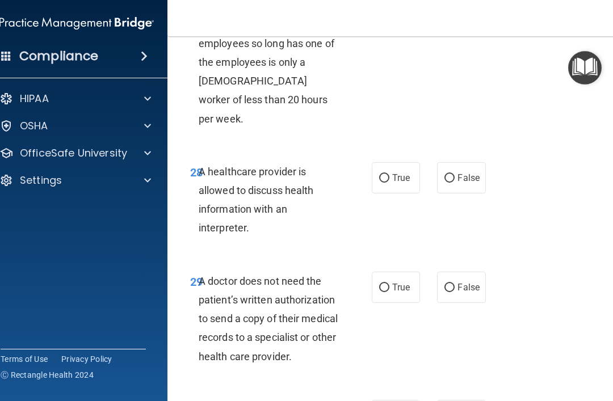
scroll to position [3640, 0]
click at [409, 172] on span "True" at bounding box center [401, 177] width 18 height 11
click at [390, 174] on input "True" at bounding box center [384, 178] width 10 height 9
radio input "true"
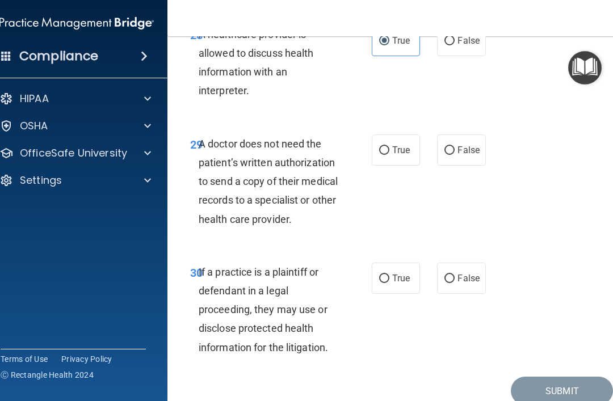
scroll to position [3777, 0]
click at [400, 144] on span "True" at bounding box center [401, 149] width 18 height 11
click at [390, 146] on input "True" at bounding box center [384, 150] width 10 height 9
radio input "true"
click at [385, 262] on label "True" at bounding box center [396, 277] width 48 height 31
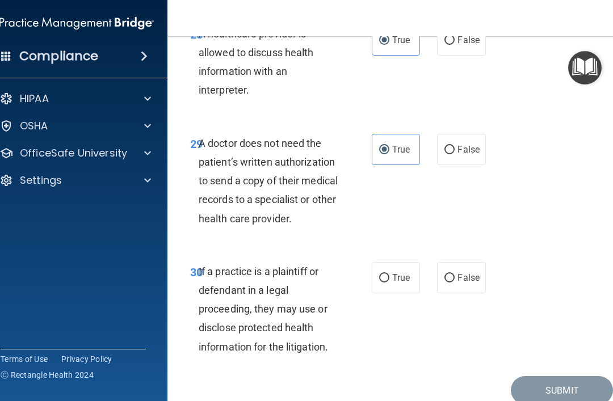
click at [385, 274] on input "True" at bounding box center [384, 278] width 10 height 9
radio input "true"
click at [549, 376] on button "Submit" at bounding box center [562, 390] width 102 height 29
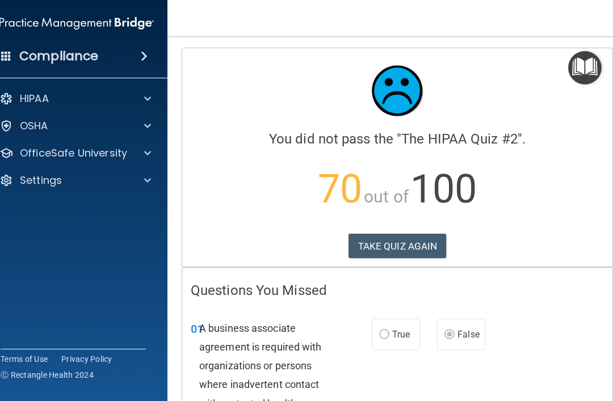
click at [427, 248] on button "TAKE QUIZ AGAIN" at bounding box center [398, 246] width 98 height 25
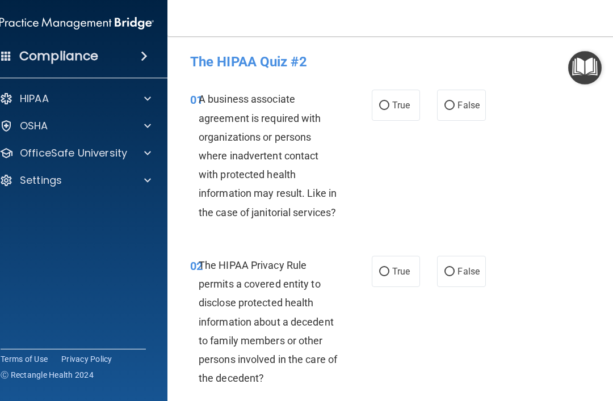
click at [407, 112] on label "True" at bounding box center [396, 105] width 48 height 31
click at [390, 110] on input "True" at bounding box center [384, 106] width 10 height 9
radio input "true"
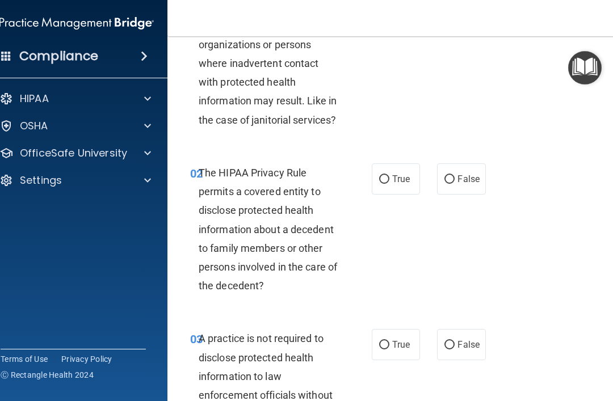
scroll to position [123, 0]
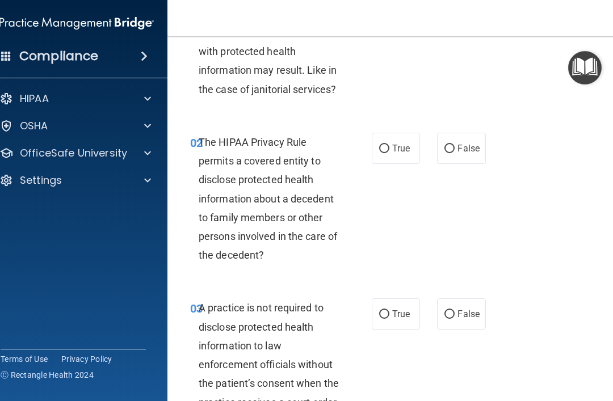
click at [397, 156] on label "True" at bounding box center [396, 148] width 48 height 31
click at [390, 153] on input "True" at bounding box center [384, 149] width 10 height 9
radio input "true"
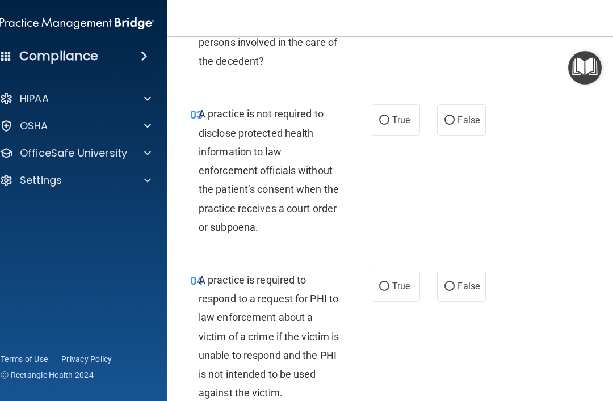
scroll to position [319, 0]
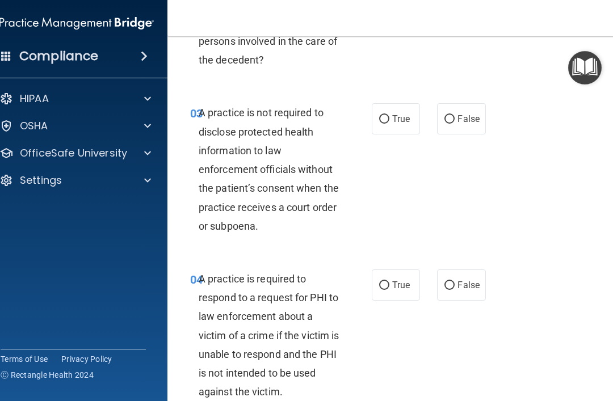
click at [469, 120] on span "False" at bounding box center [469, 119] width 22 height 11
click at [455, 120] on input "False" at bounding box center [450, 119] width 10 height 9
radio input "true"
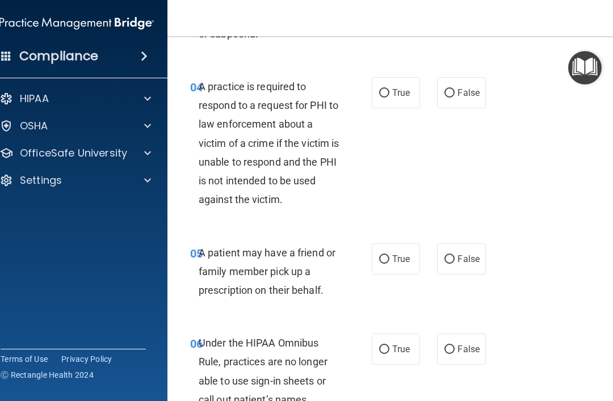
scroll to position [512, 0]
click at [400, 87] on span "True" at bounding box center [401, 92] width 18 height 11
click at [390, 89] on input "True" at bounding box center [384, 93] width 10 height 9
radio input "true"
click at [403, 257] on span "True" at bounding box center [401, 258] width 18 height 11
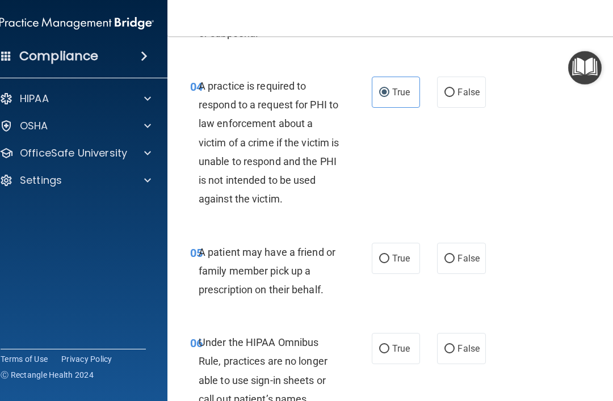
click at [390, 257] on input "True" at bounding box center [384, 259] width 10 height 9
radio input "true"
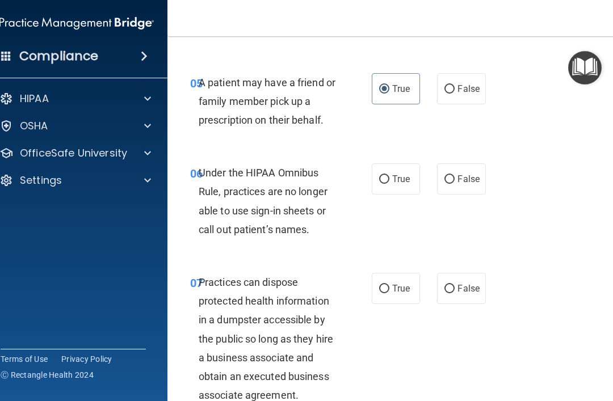
scroll to position [702, 0]
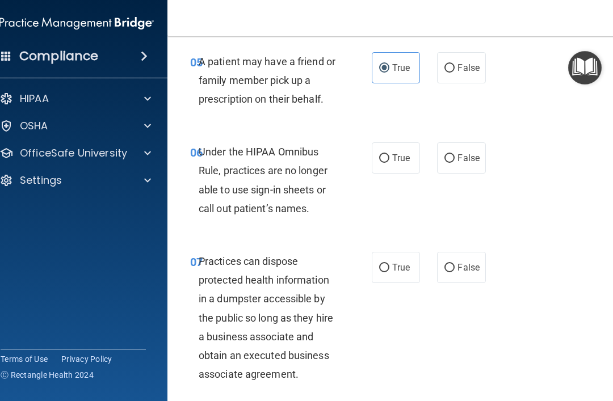
click at [474, 155] on span "False" at bounding box center [469, 158] width 22 height 11
click at [455, 155] on input "False" at bounding box center [450, 158] width 10 height 9
radio input "true"
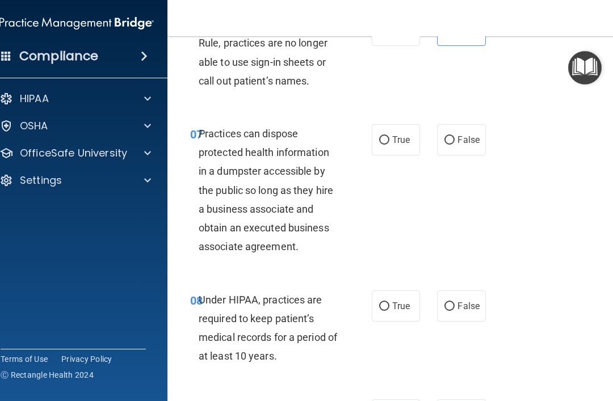
scroll to position [831, 0]
click at [465, 145] on label "False" at bounding box center [461, 139] width 48 height 31
click at [455, 144] on input "False" at bounding box center [450, 140] width 10 height 9
radio input "true"
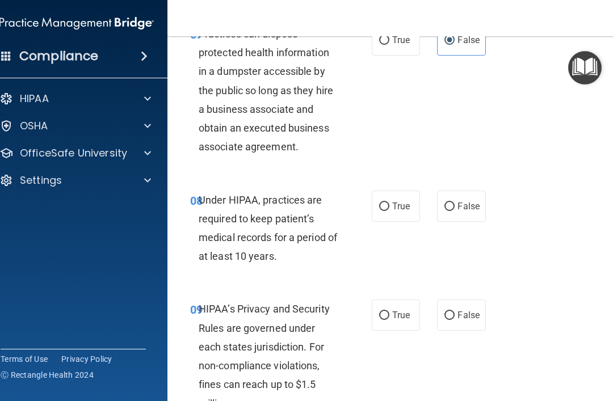
scroll to position [943, 0]
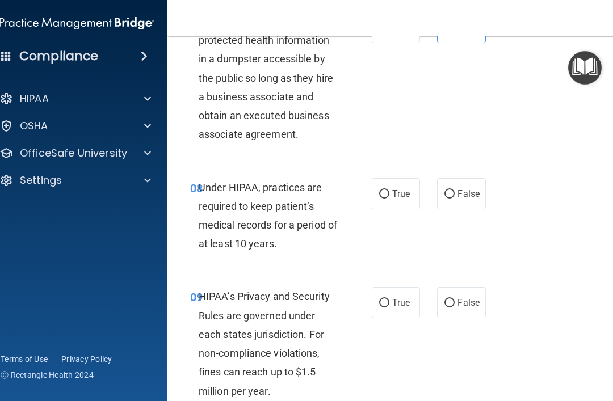
click at [412, 198] on label "True" at bounding box center [396, 193] width 48 height 31
click at [390, 198] on input "True" at bounding box center [384, 194] width 10 height 9
radio input "true"
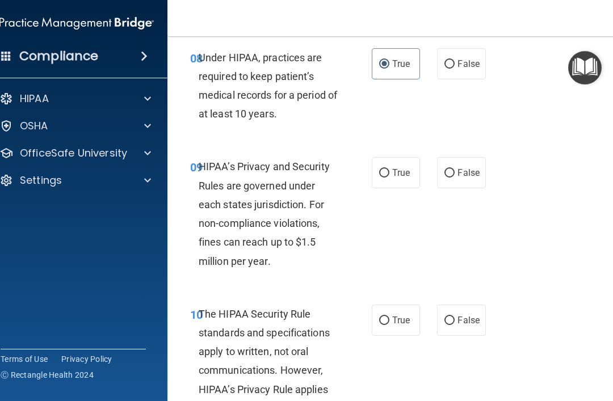
scroll to position [1105, 0]
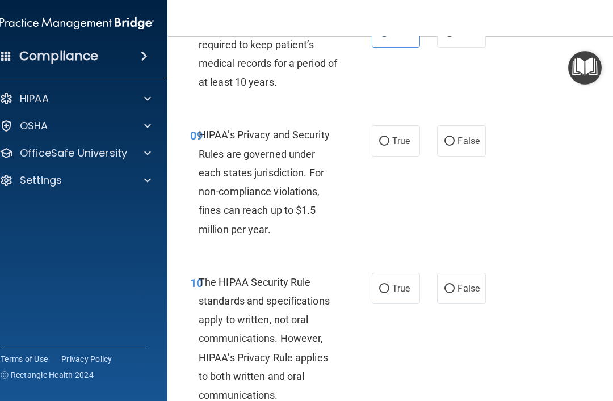
click at [401, 148] on label "True" at bounding box center [396, 140] width 48 height 31
click at [390, 146] on input "True" at bounding box center [384, 141] width 10 height 9
radio input "true"
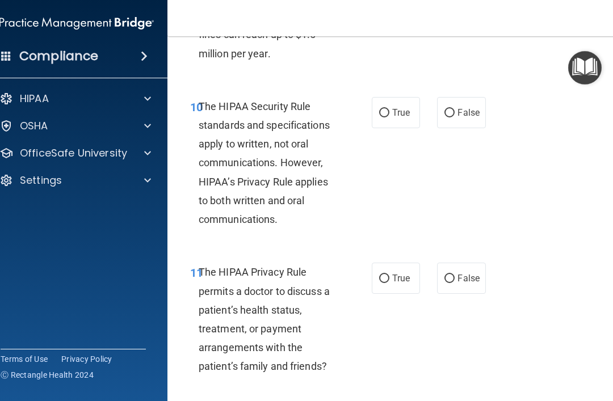
scroll to position [1289, 0]
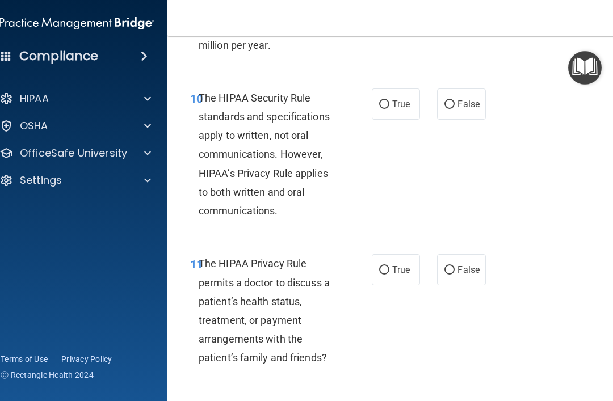
click at [416, 112] on label "True" at bounding box center [396, 104] width 48 height 31
click at [390, 109] on input "True" at bounding box center [384, 105] width 10 height 9
radio input "true"
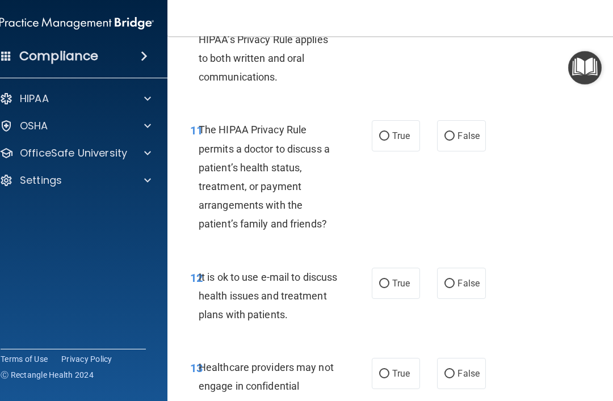
scroll to position [1438, 0]
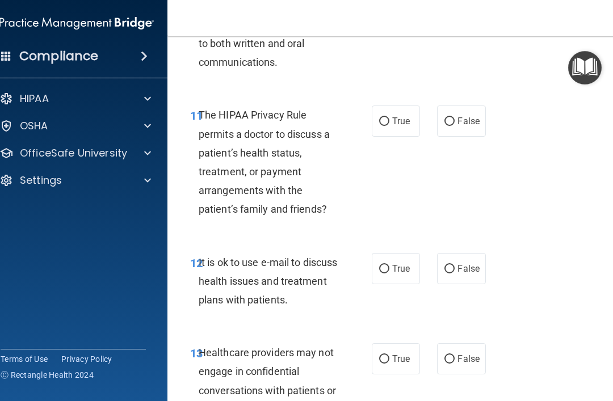
click at [486, 114] on label "False" at bounding box center [461, 121] width 48 height 31
click at [455, 118] on input "False" at bounding box center [450, 122] width 10 height 9
radio input "true"
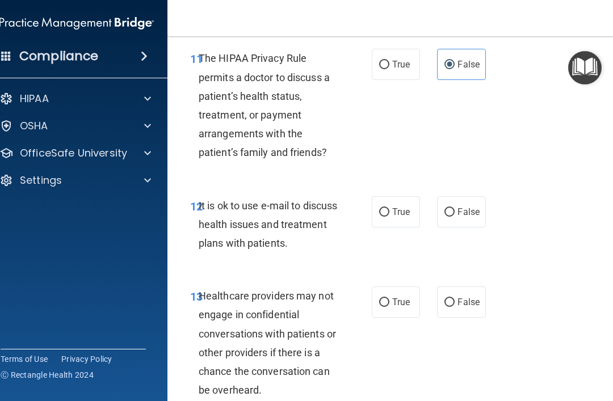
scroll to position [1501, 0]
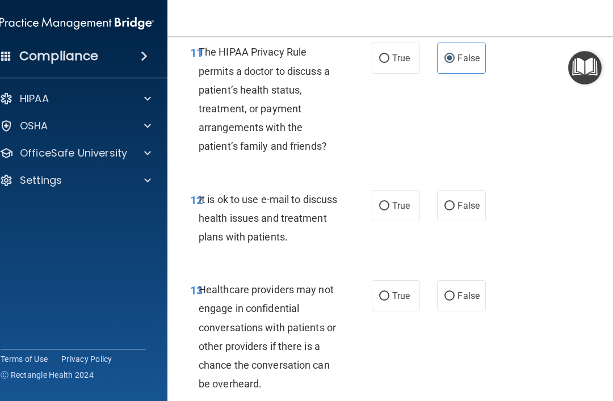
click at [401, 202] on span "True" at bounding box center [401, 205] width 18 height 11
click at [390, 202] on input "True" at bounding box center [384, 206] width 10 height 9
radio input "true"
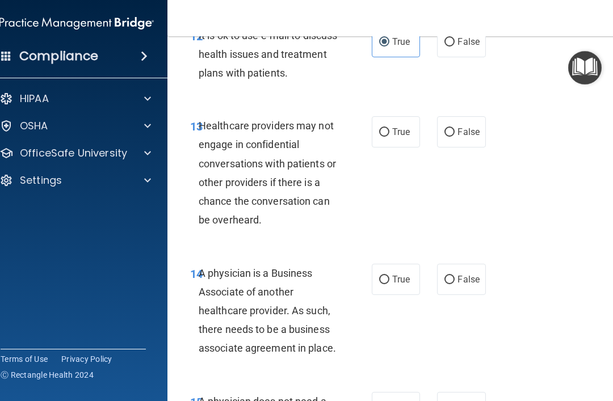
scroll to position [1667, 0]
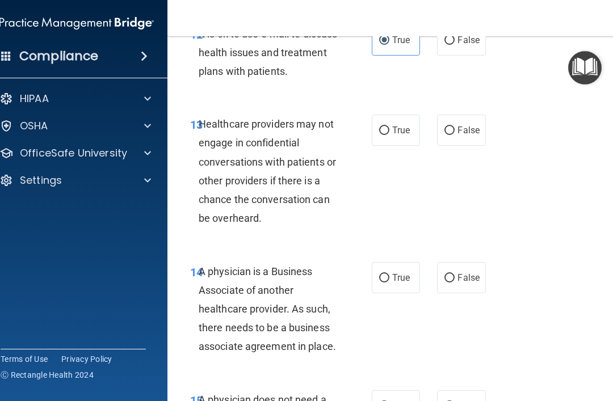
click at [406, 136] on label "True" at bounding box center [396, 130] width 48 height 31
click at [390, 135] on input "True" at bounding box center [384, 131] width 10 height 9
radio input "true"
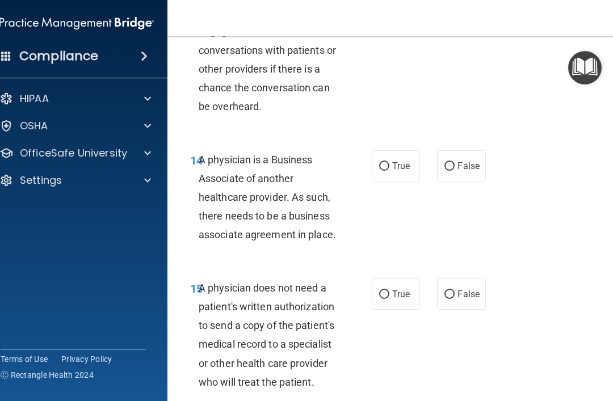
scroll to position [1785, 0]
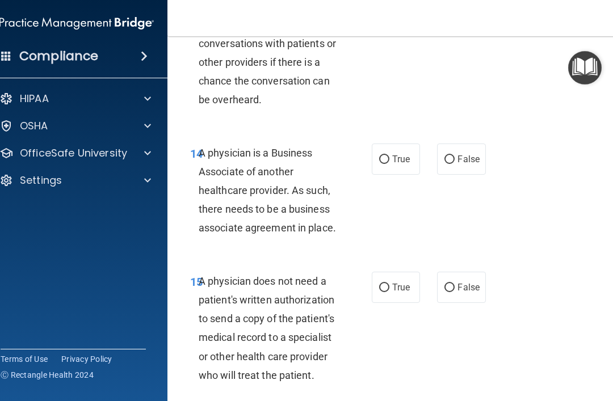
click at [388, 156] on input "True" at bounding box center [384, 160] width 10 height 9
radio input "true"
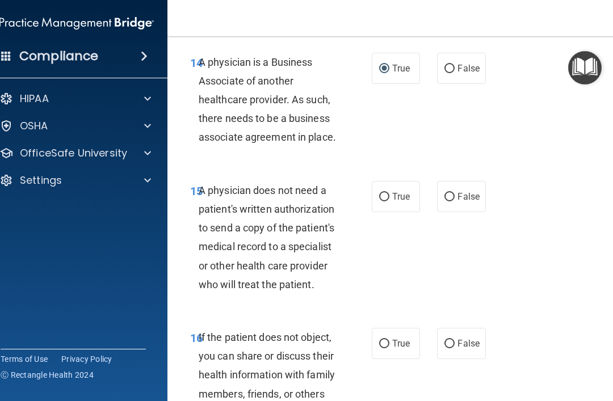
scroll to position [1894, 0]
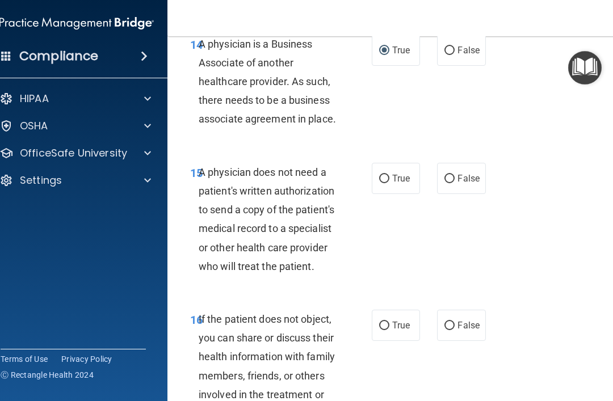
click at [460, 173] on span "False" at bounding box center [469, 178] width 22 height 11
click at [455, 175] on input "False" at bounding box center [450, 179] width 10 height 9
radio input "true"
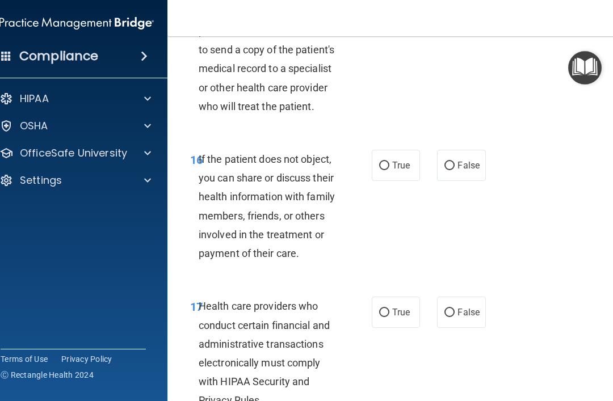
scroll to position [2056, 0]
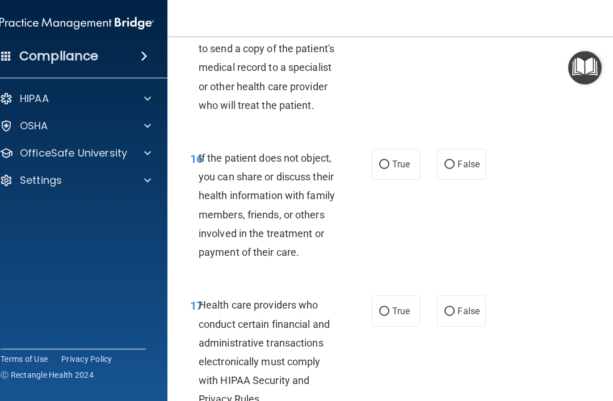
click at [475, 159] on span "False" at bounding box center [469, 164] width 22 height 11
click at [455, 161] on input "False" at bounding box center [450, 165] width 10 height 9
radio input "true"
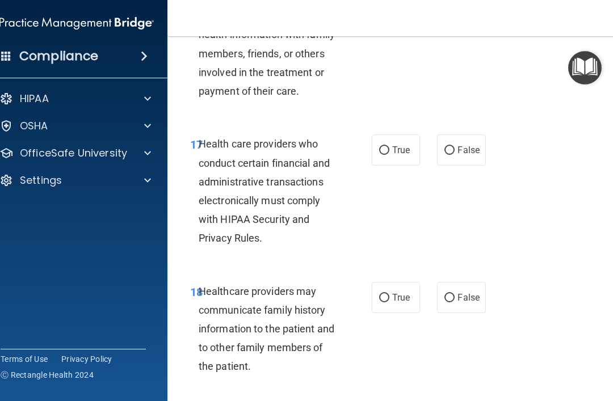
scroll to position [2221, 0]
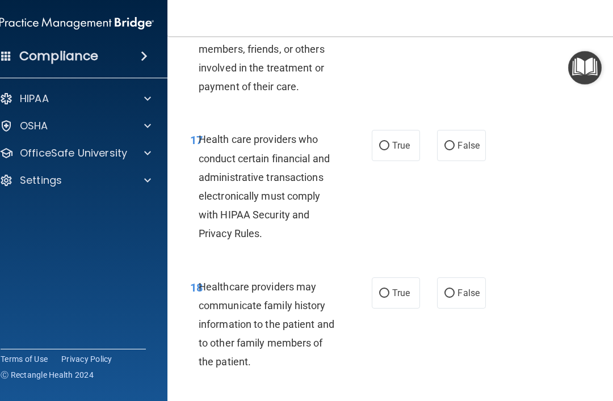
click at [405, 140] on span "True" at bounding box center [401, 145] width 18 height 11
click at [390, 142] on input "True" at bounding box center [384, 146] width 10 height 9
radio input "true"
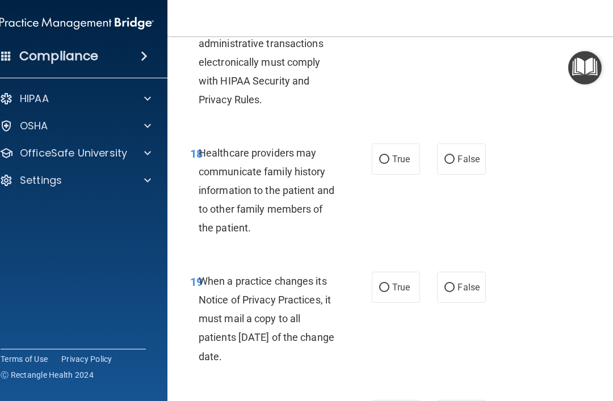
scroll to position [2363, 0]
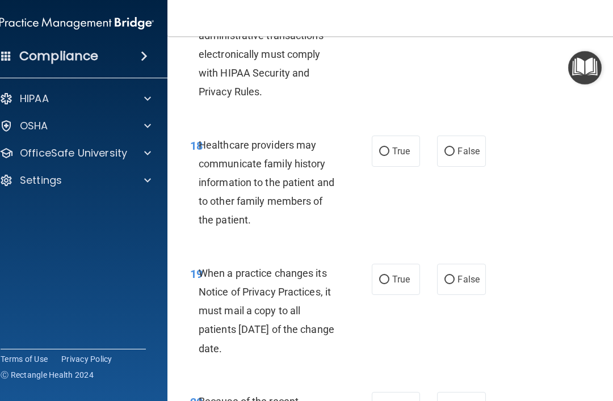
click at [475, 149] on label "False" at bounding box center [461, 151] width 48 height 31
click at [455, 149] on input "False" at bounding box center [450, 152] width 10 height 9
radio input "true"
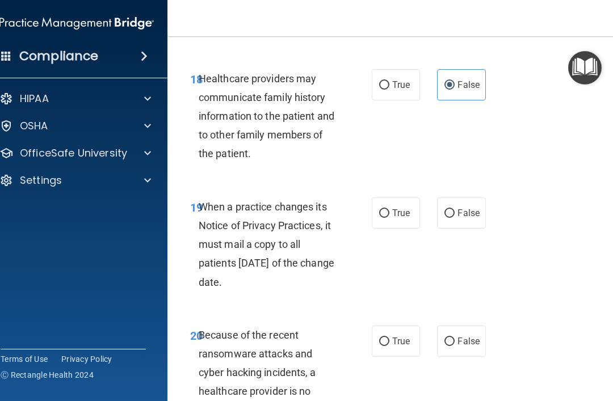
scroll to position [2431, 0]
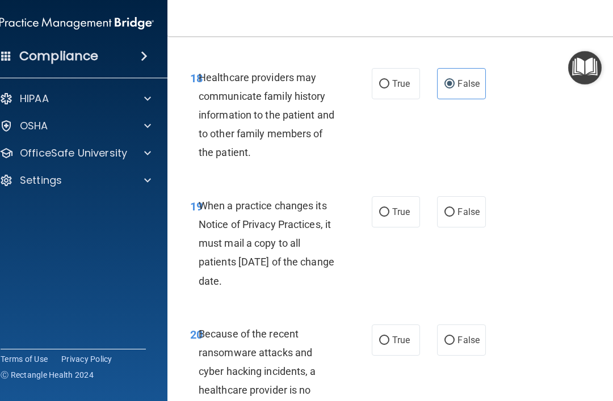
click at [480, 200] on label "False" at bounding box center [461, 211] width 48 height 31
click at [455, 208] on input "False" at bounding box center [450, 212] width 10 height 9
radio input "true"
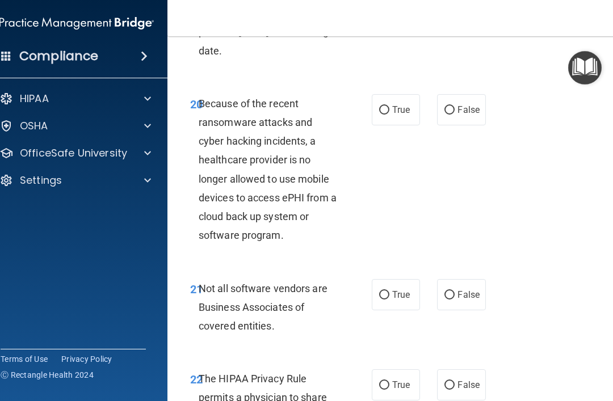
scroll to position [2662, 0]
click at [474, 102] on label "False" at bounding box center [461, 109] width 48 height 31
click at [455, 106] on input "False" at bounding box center [450, 110] width 10 height 9
radio input "true"
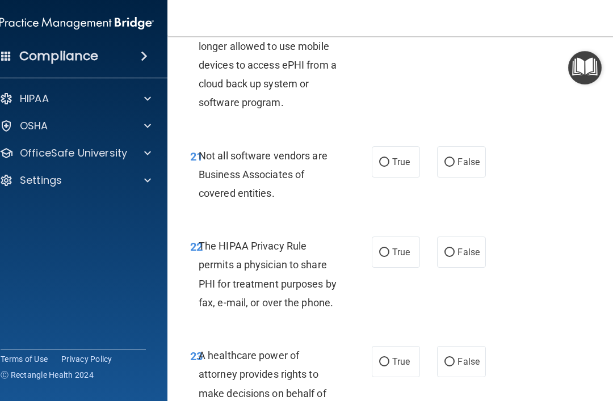
scroll to position [2801, 0]
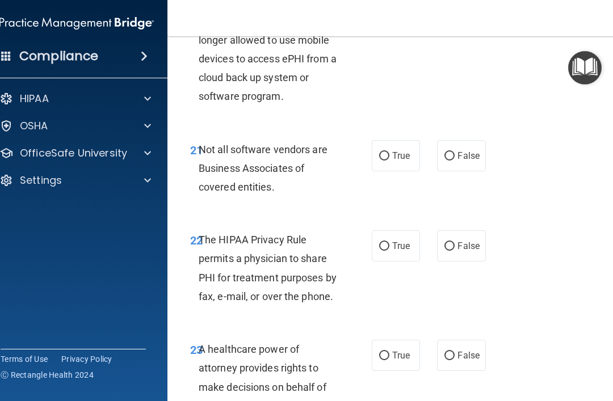
click at [410, 153] on label "True" at bounding box center [396, 155] width 48 height 31
click at [390, 153] on input "True" at bounding box center [384, 156] width 10 height 9
radio input "true"
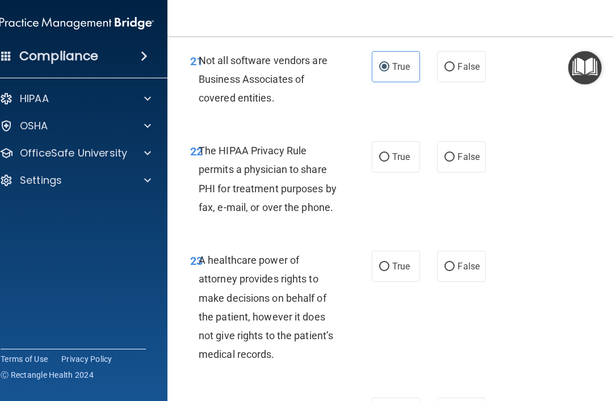
scroll to position [2900, 0]
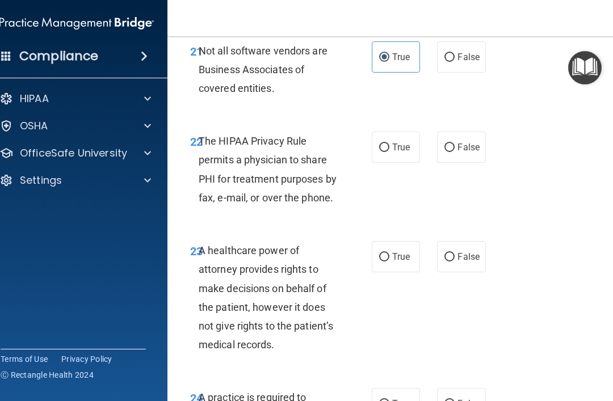
click at [419, 137] on label "True" at bounding box center [396, 147] width 48 height 31
click at [390, 144] on input "True" at bounding box center [384, 148] width 10 height 9
radio input "true"
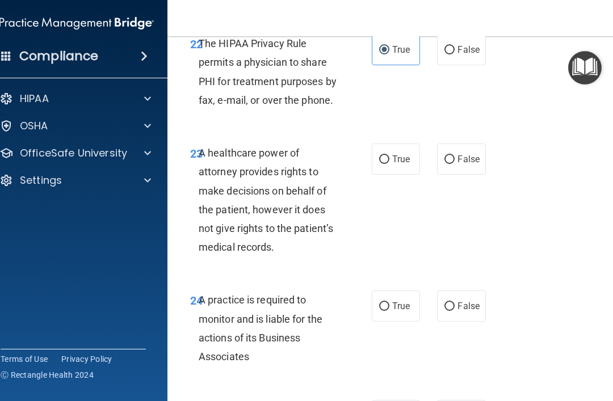
scroll to position [3023, 0]
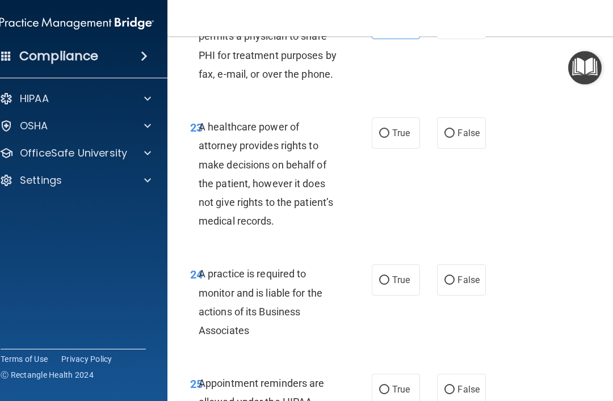
click at [468, 124] on label "False" at bounding box center [461, 133] width 48 height 31
click at [455, 129] on input "False" at bounding box center [450, 133] width 10 height 9
radio input "true"
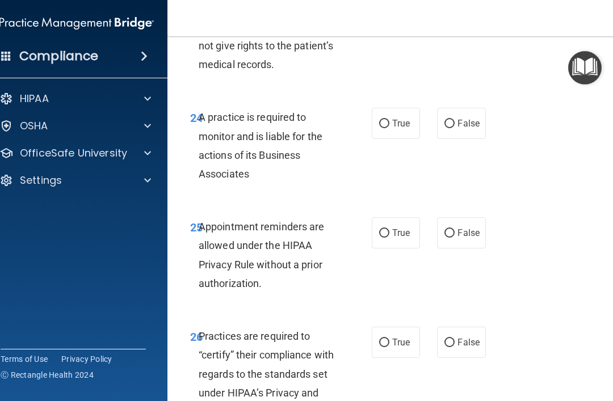
scroll to position [3185, 0]
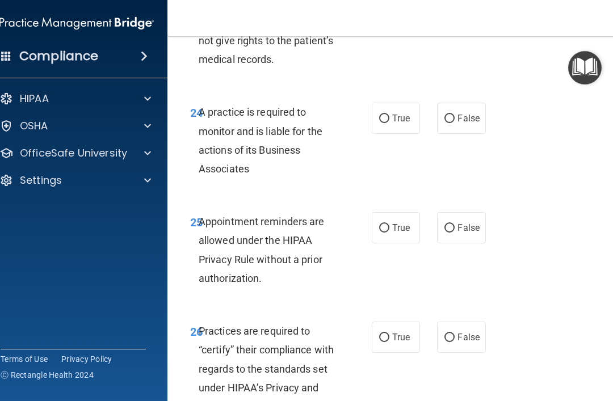
click at [408, 113] on label "True" at bounding box center [396, 118] width 48 height 31
click at [390, 115] on input "True" at bounding box center [384, 119] width 10 height 9
radio input "true"
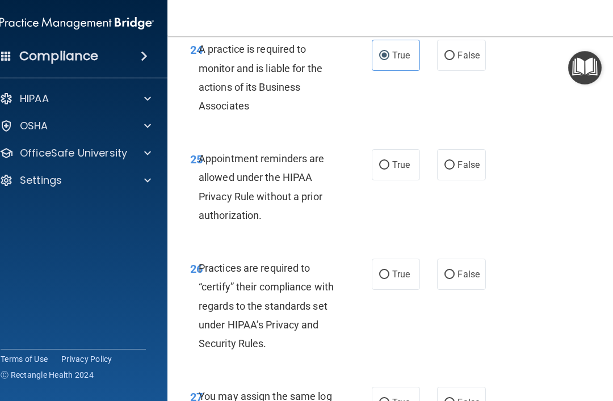
scroll to position [3252, 0]
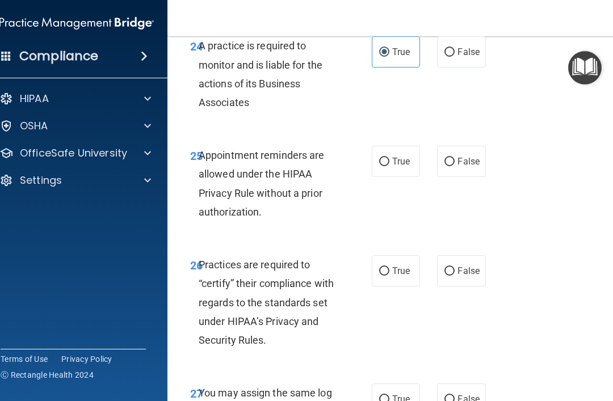
click at [383, 158] on input "True" at bounding box center [384, 162] width 10 height 9
radio input "true"
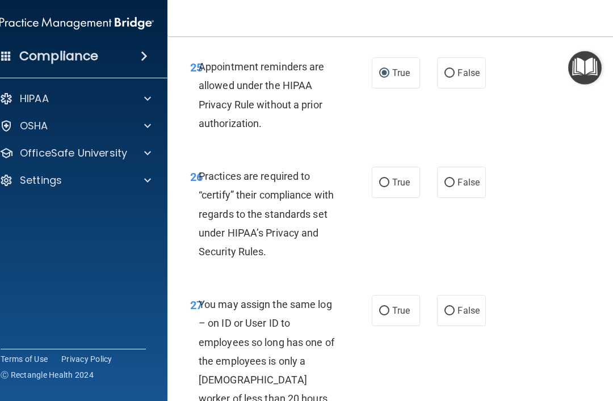
scroll to position [3341, 0]
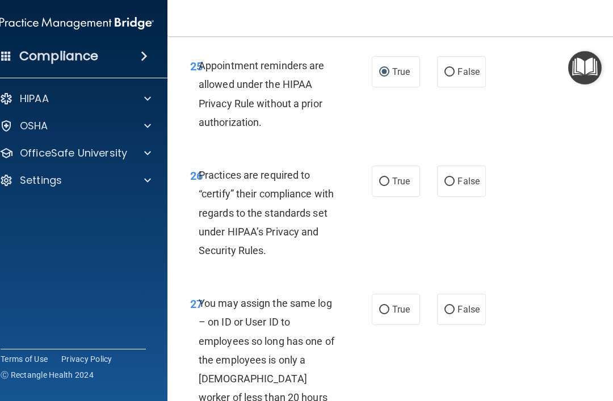
click at [405, 176] on span "True" at bounding box center [401, 181] width 18 height 11
click at [390, 178] on input "True" at bounding box center [384, 182] width 10 height 9
radio input "true"
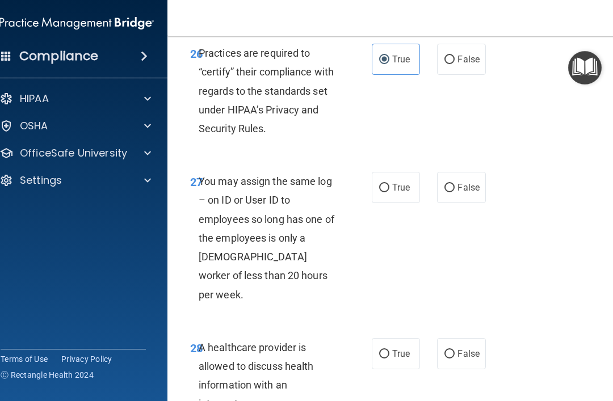
scroll to position [3465, 0]
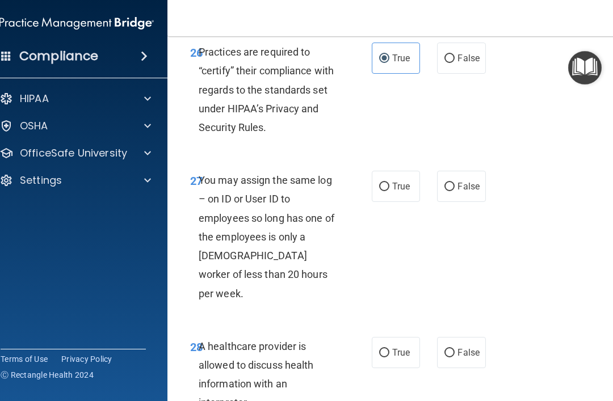
click at [468, 181] on span "False" at bounding box center [469, 186] width 22 height 11
click at [455, 183] on input "False" at bounding box center [450, 187] width 10 height 9
radio input "true"
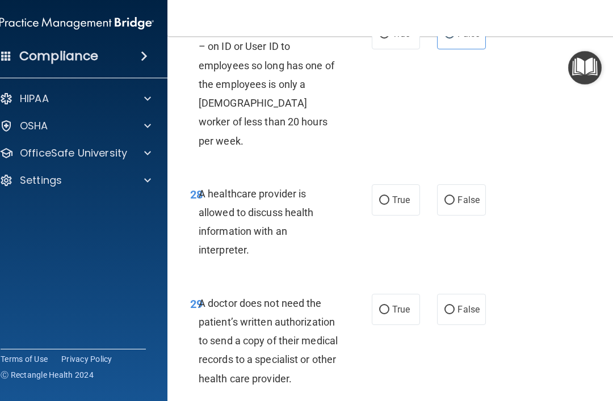
scroll to position [3617, 0]
click at [420, 185] on label "True" at bounding box center [396, 200] width 48 height 31
click at [390, 196] on input "True" at bounding box center [384, 200] width 10 height 9
radio input "true"
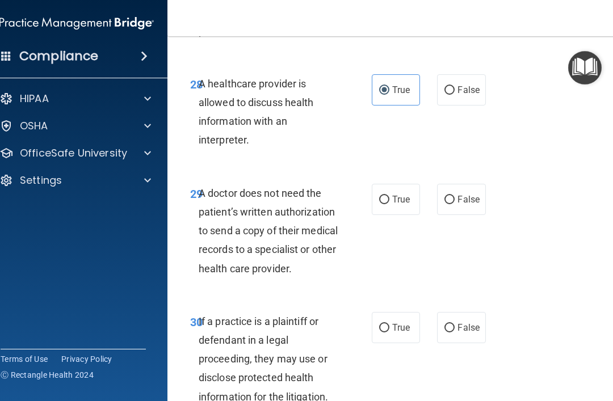
scroll to position [3730, 0]
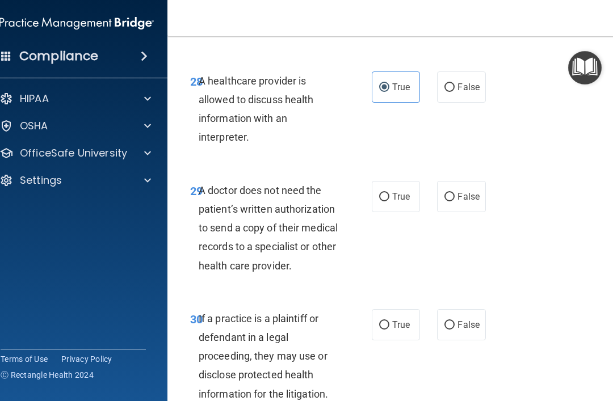
click at [478, 181] on label "False" at bounding box center [461, 196] width 48 height 31
click at [455, 193] on input "False" at bounding box center [450, 197] width 10 height 9
radio input "true"
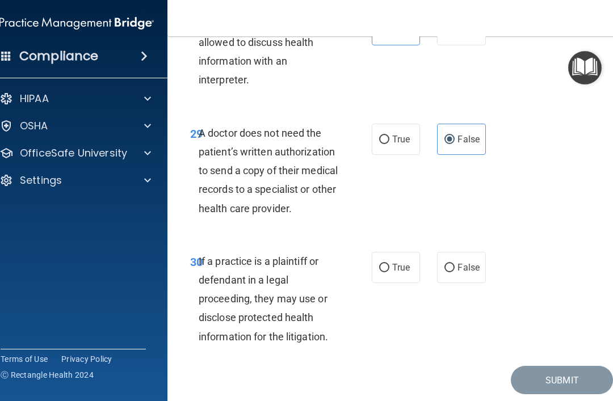
scroll to position [3787, 0]
click at [401, 124] on label "True" at bounding box center [396, 139] width 48 height 31
click at [390, 136] on input "True" at bounding box center [384, 140] width 10 height 9
radio input "true"
radio input "false"
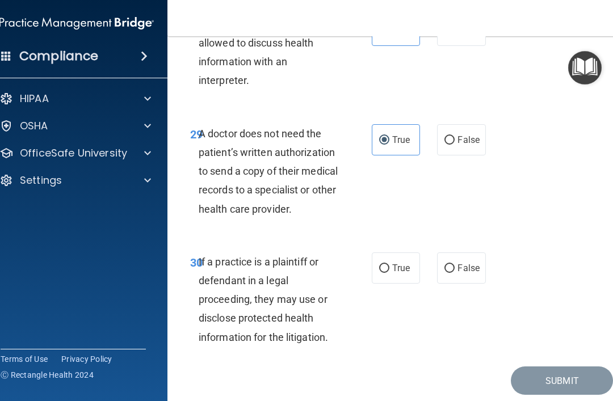
click at [387, 265] on input "True" at bounding box center [384, 269] width 10 height 9
radio input "true"
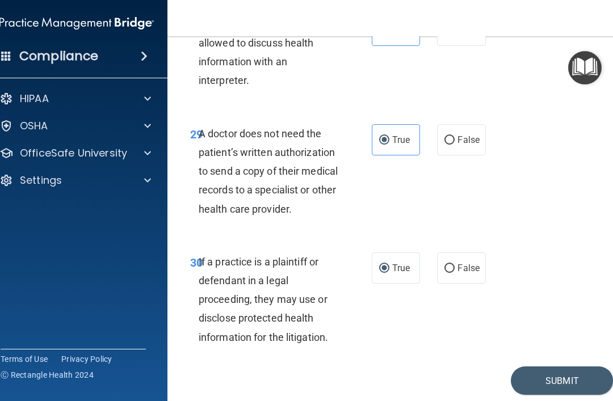
click at [542, 367] on button "Submit" at bounding box center [562, 381] width 102 height 29
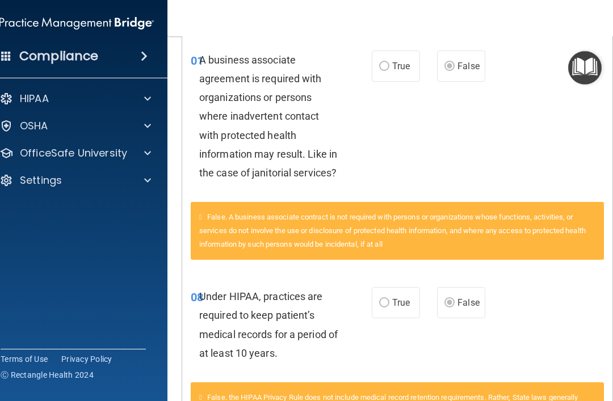
scroll to position [270, 0]
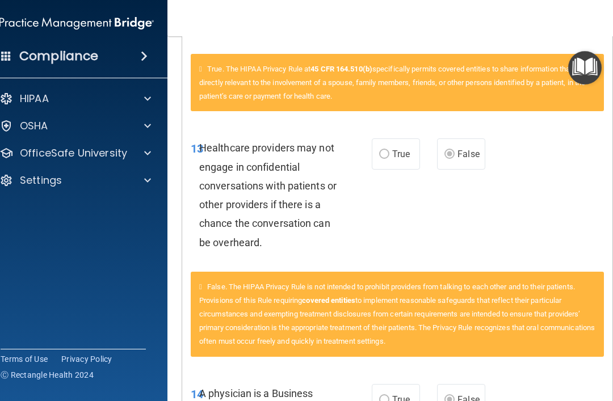
click at [40, 160] on p "OfficeSafe University" at bounding box center [73, 154] width 107 height 14
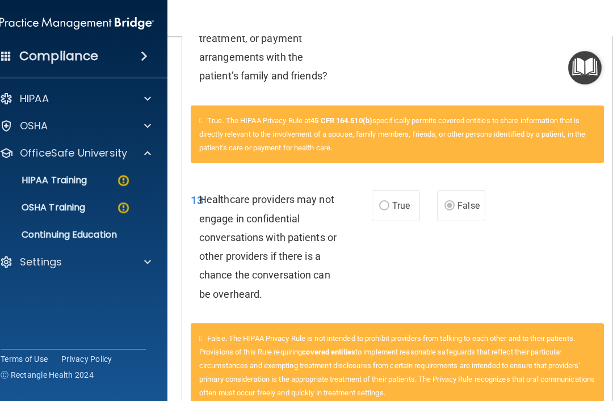
click at [43, 177] on p "HIPAA Training" at bounding box center [40, 180] width 94 height 11
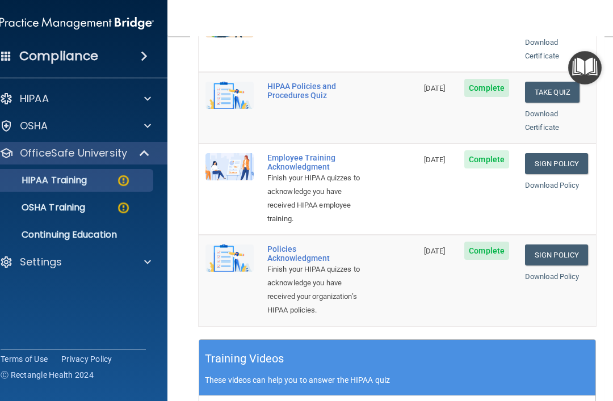
scroll to position [302, 0]
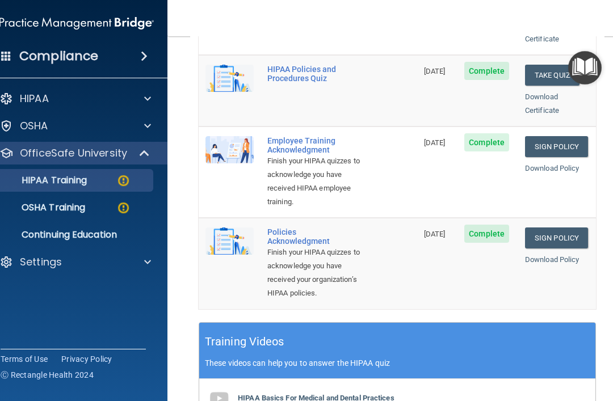
click at [47, 204] on p "OSHA Training" at bounding box center [39, 207] width 92 height 11
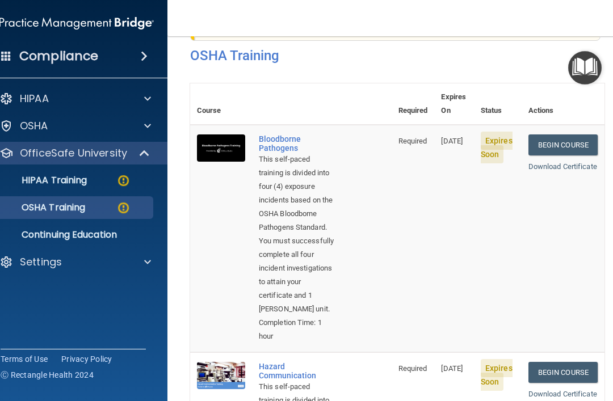
scroll to position [47, 0]
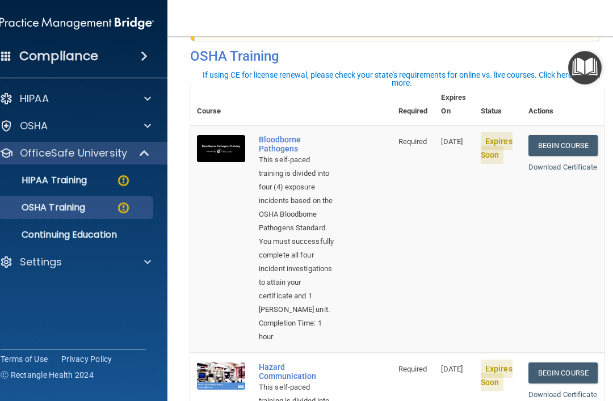
click at [292, 136] on div "Bloodborne Pathogens" at bounding box center [297, 144] width 76 height 18
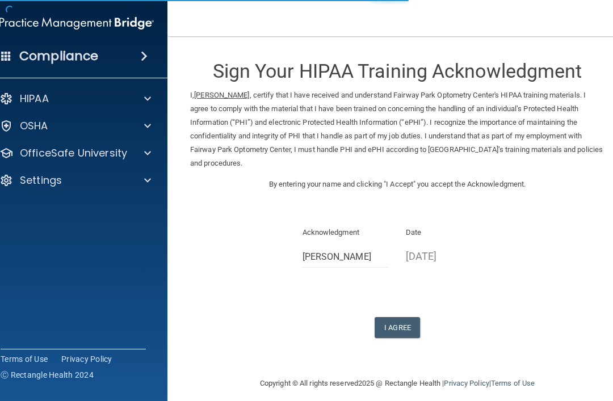
click at [406, 324] on button "I Agree" at bounding box center [397, 327] width 45 height 21
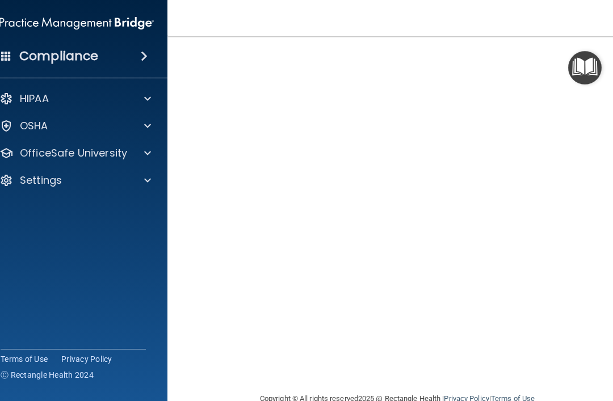
scroll to position [61, 0]
click at [68, 187] on div "Settings" at bounding box center [61, 181] width 141 height 14
click at [54, 238] on p "Sign Out" at bounding box center [70, 234] width 155 height 11
